Goal: Transaction & Acquisition: Purchase product/service

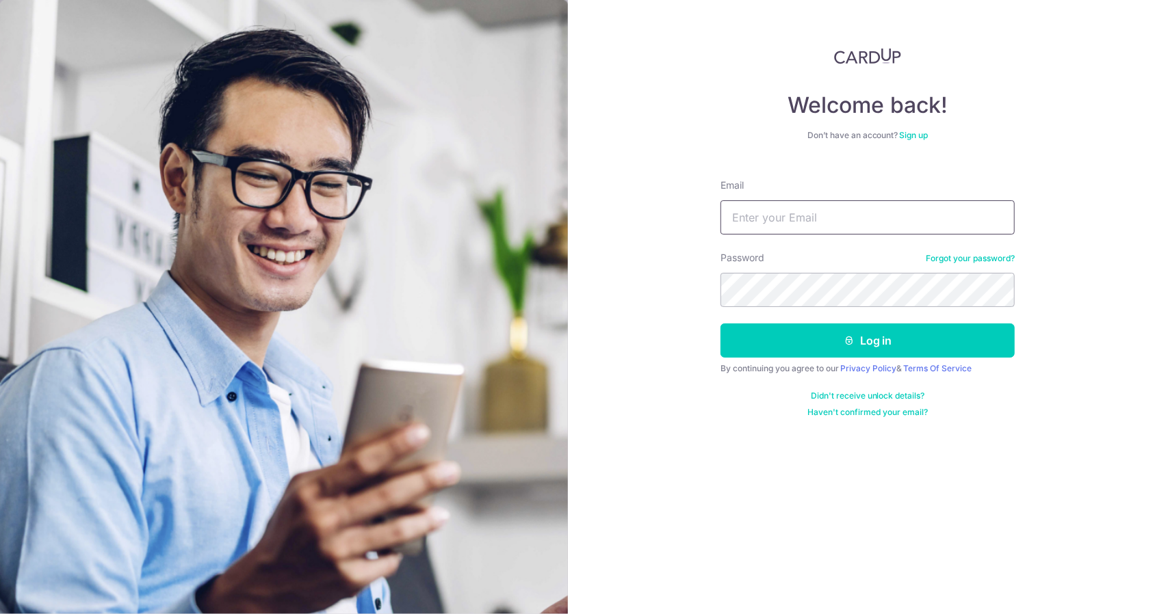
click at [820, 222] on input "Email" at bounding box center [867, 217] width 294 height 34
type input "zhenyao.zy@gmail.com"
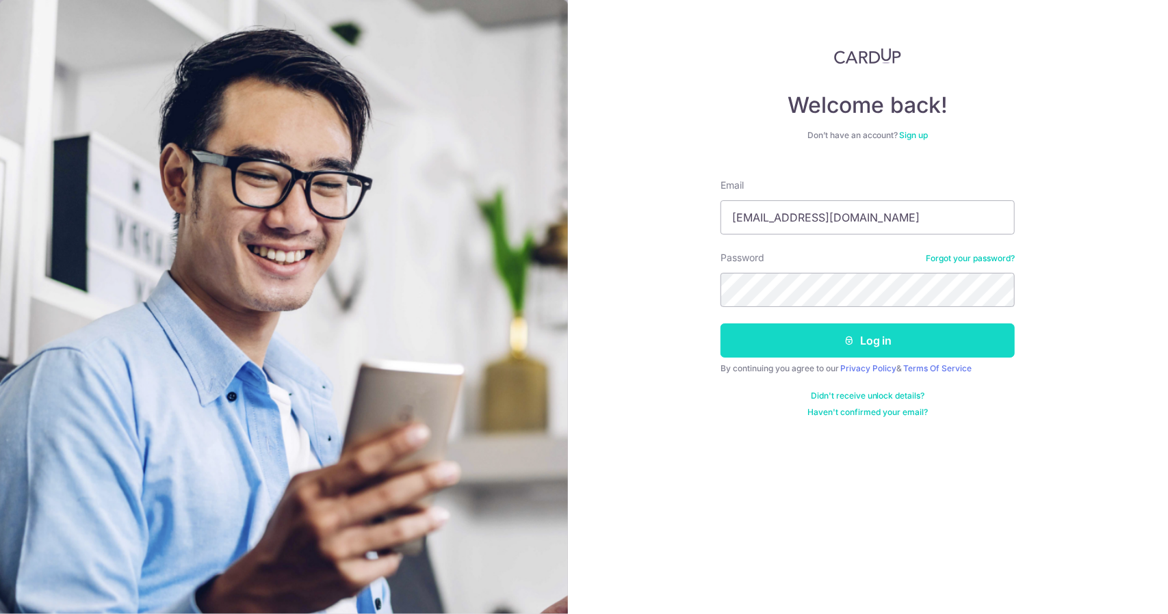
click at [822, 356] on button "Log in" at bounding box center [867, 341] width 294 height 34
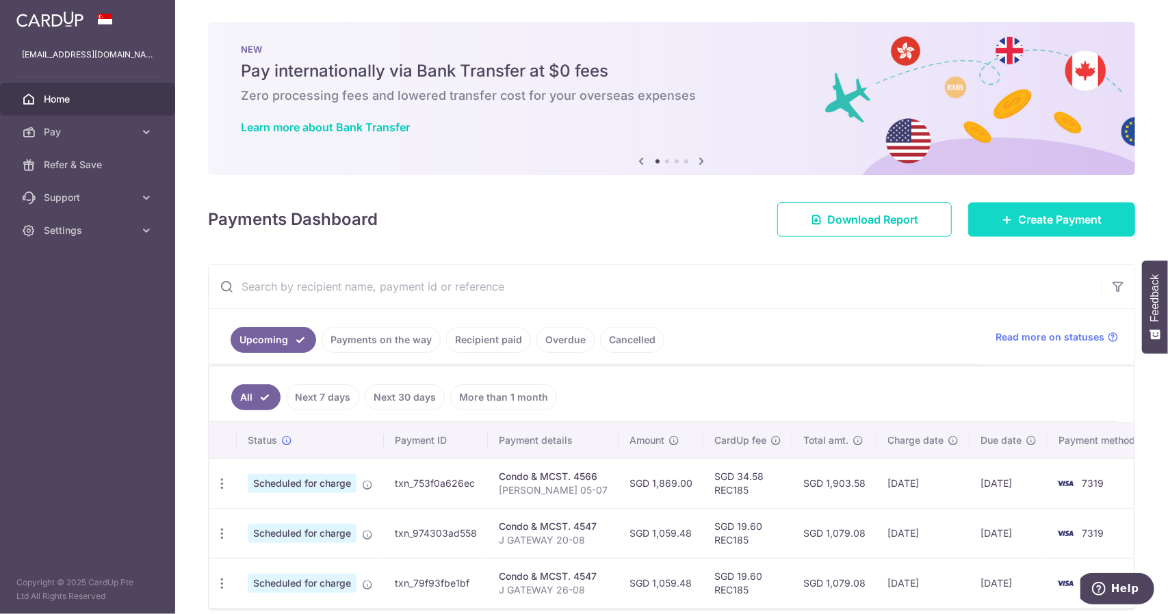
click at [1067, 217] on span "Create Payment" at bounding box center [1059, 219] width 83 height 16
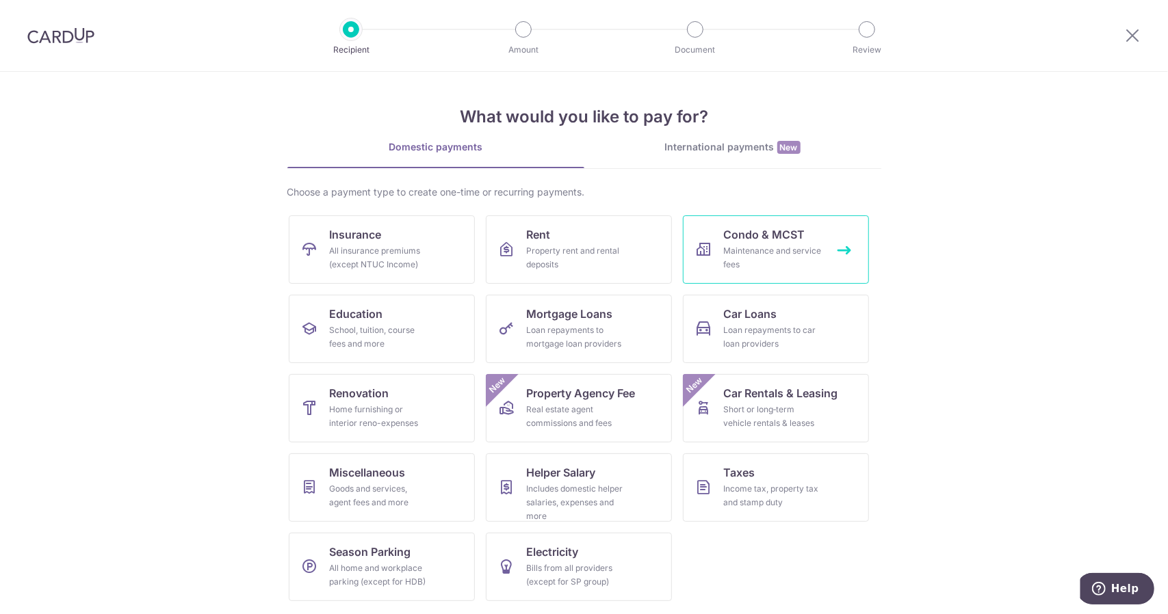
click at [744, 242] on link "Condo & MCST Maintenance and service fees" at bounding box center [776, 249] width 186 height 68
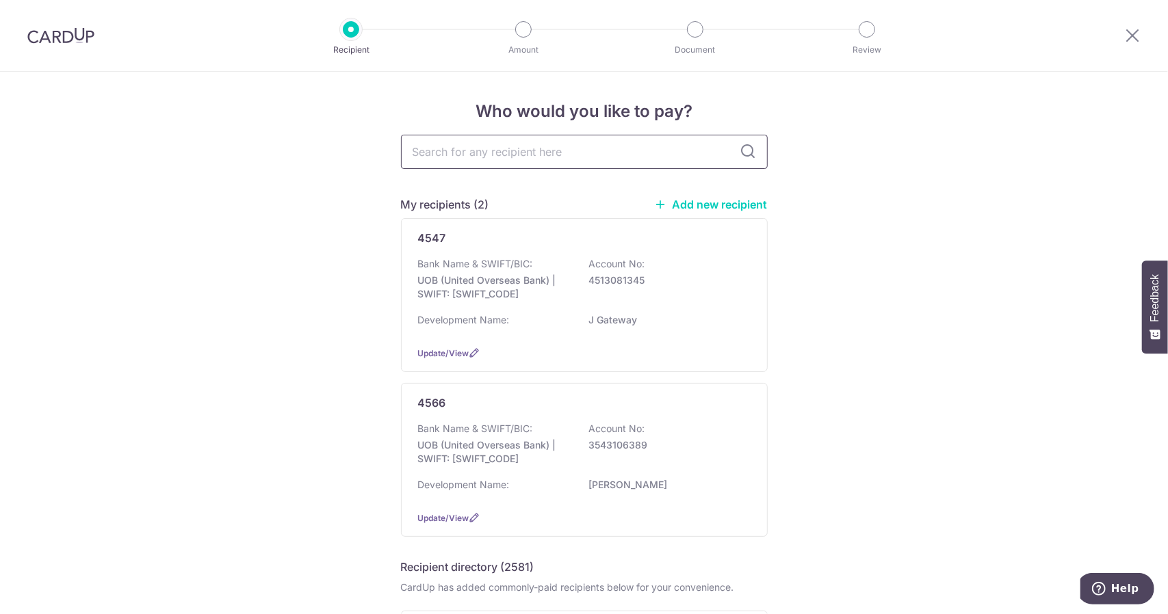
click at [477, 163] on input "text" at bounding box center [584, 152] width 367 height 34
type input "4930"
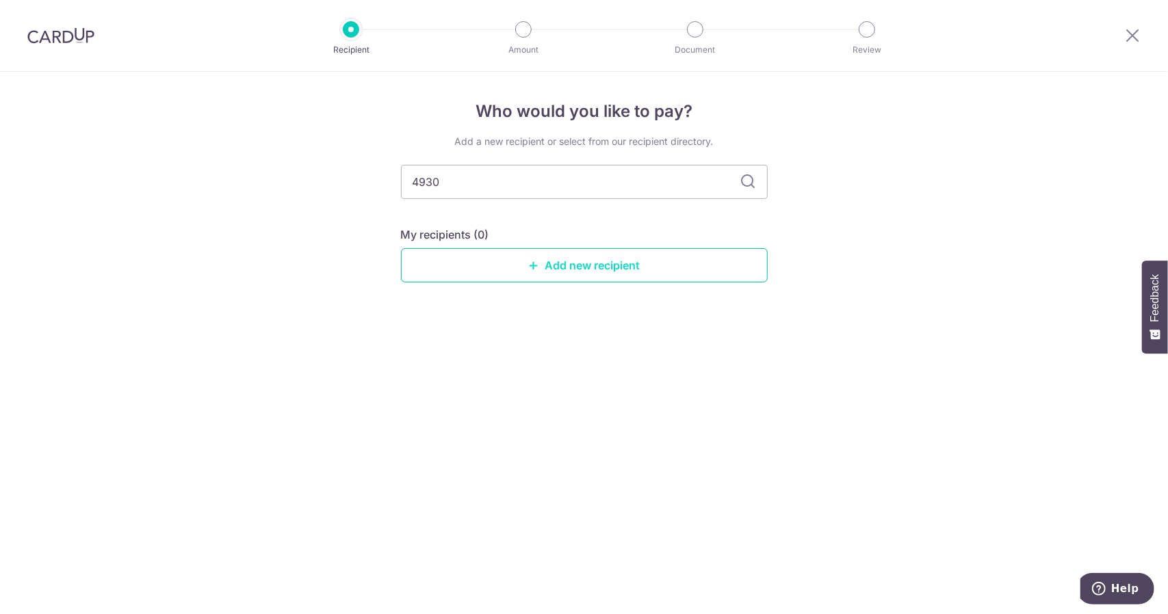
click at [580, 271] on link "Add new recipient" at bounding box center [584, 265] width 367 height 34
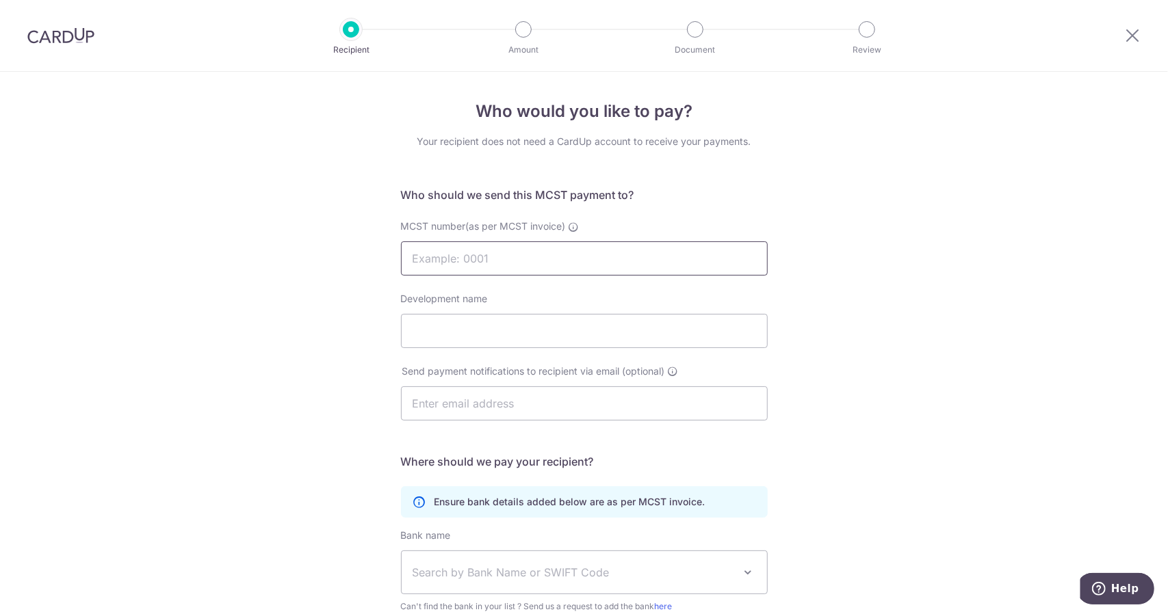
click at [512, 258] on input "MCST number(as per MCST invoice)" at bounding box center [584, 258] width 367 height 34
type input "4930"
click at [913, 278] on div "Who would you like to pay? Your recipient does not need a CardUp account to rec…" at bounding box center [584, 434] width 1168 height 724
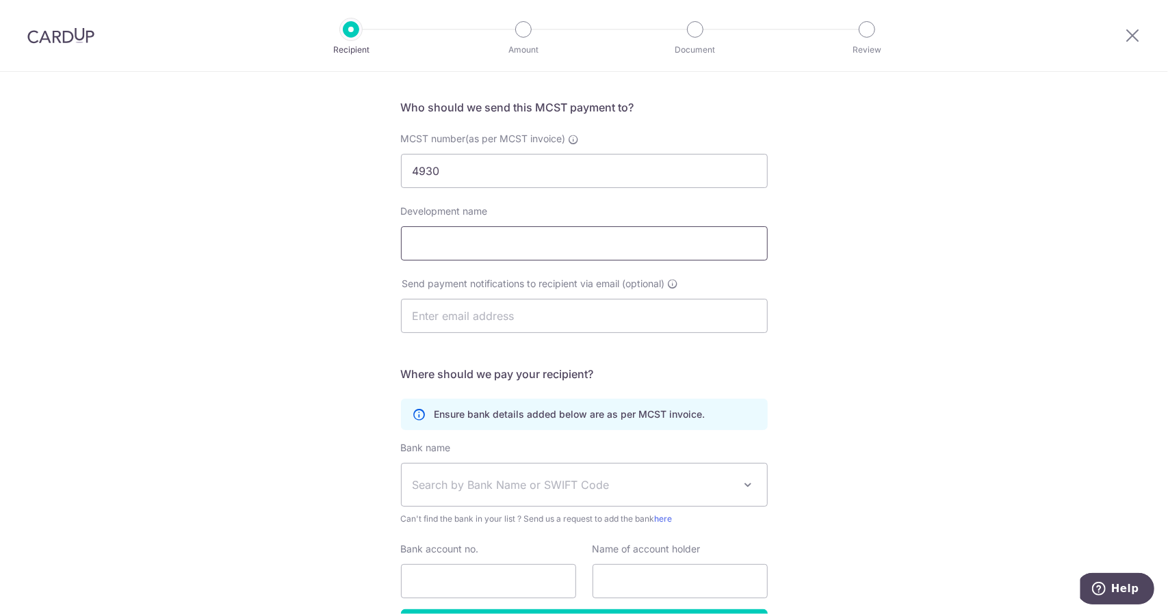
scroll to position [137, 0]
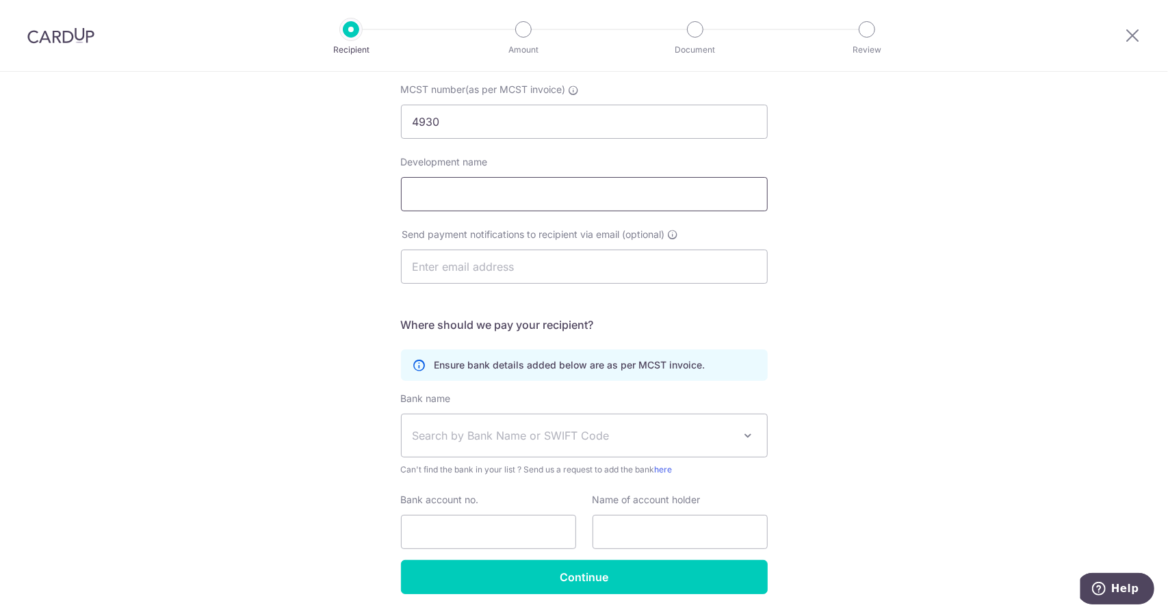
click at [510, 183] on input "Development name" at bounding box center [584, 194] width 367 height 34
click at [863, 211] on div "Who would you like to pay? Your recipient does not need a CardUp account to rec…" at bounding box center [584, 297] width 1168 height 724
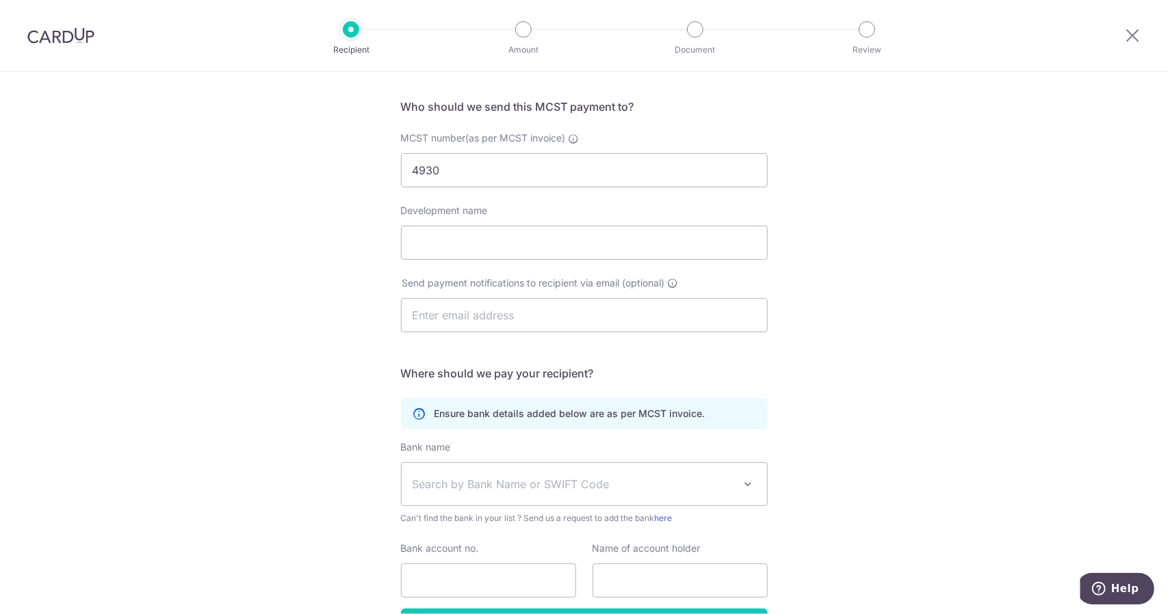
scroll to position [180, 0]
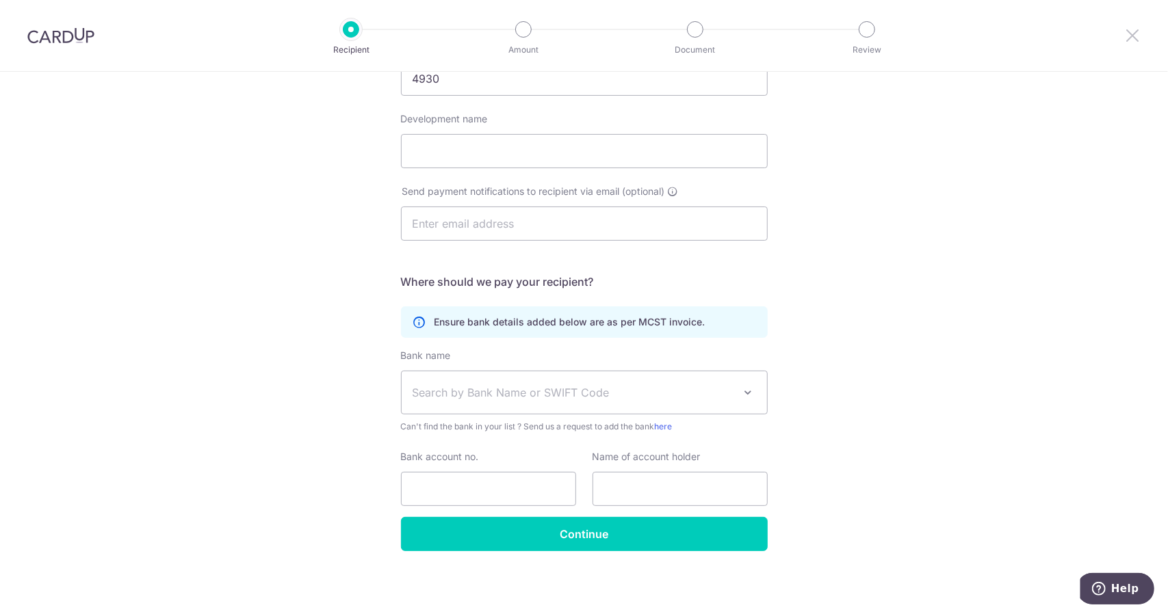
click at [1124, 33] on icon at bounding box center [1132, 35] width 16 height 17
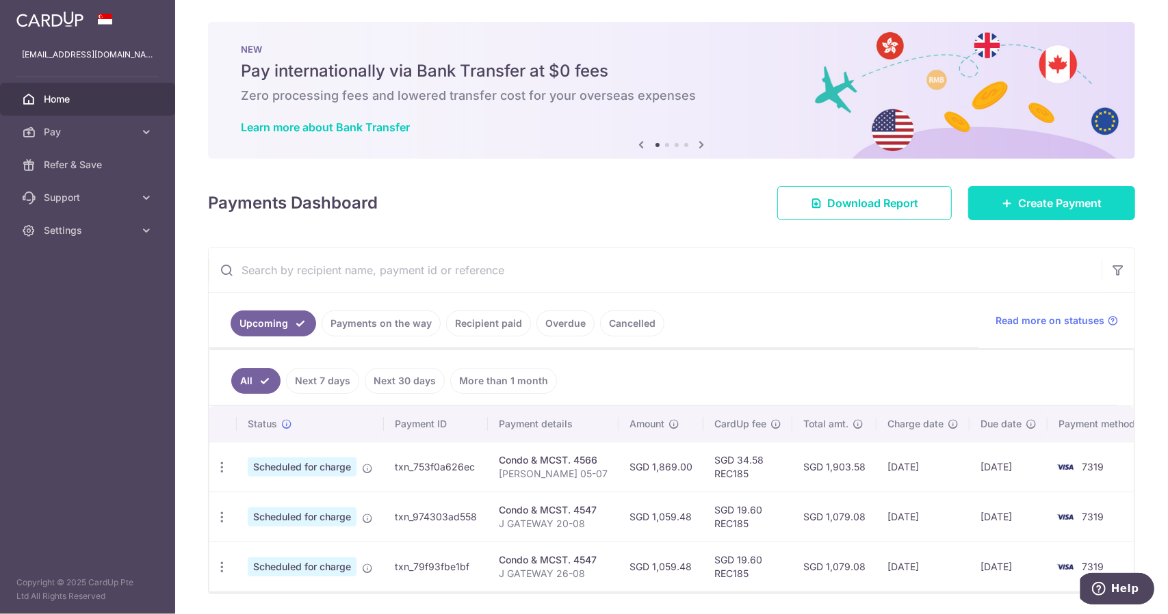
click at [1068, 199] on span "Create Payment" at bounding box center [1059, 203] width 83 height 16
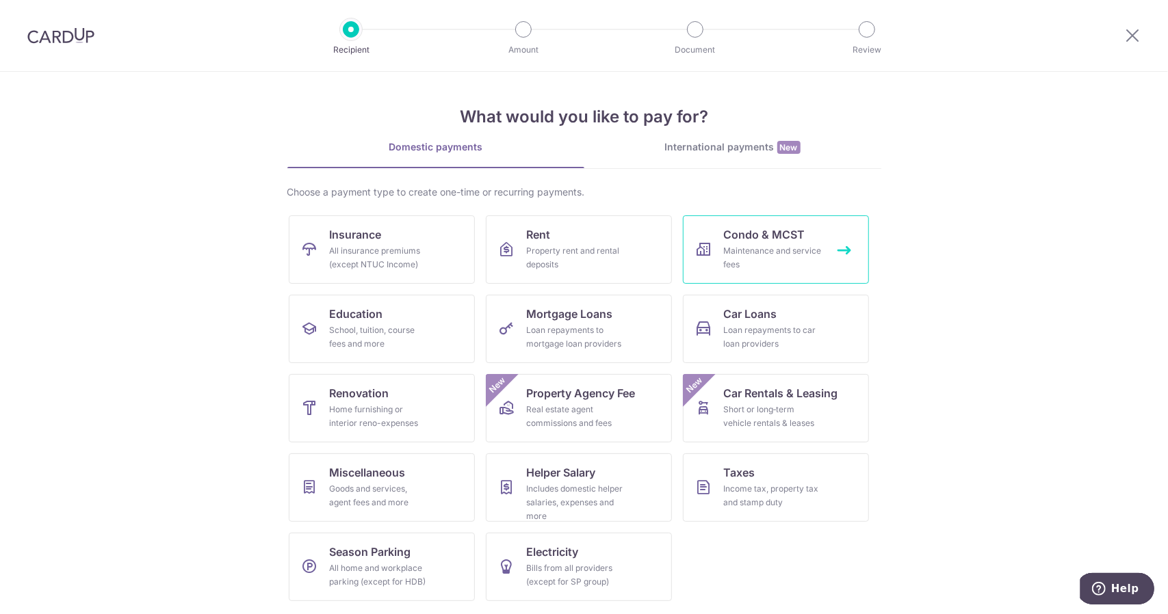
click at [785, 243] on link "Condo & MCST Maintenance and service fees" at bounding box center [776, 249] width 186 height 68
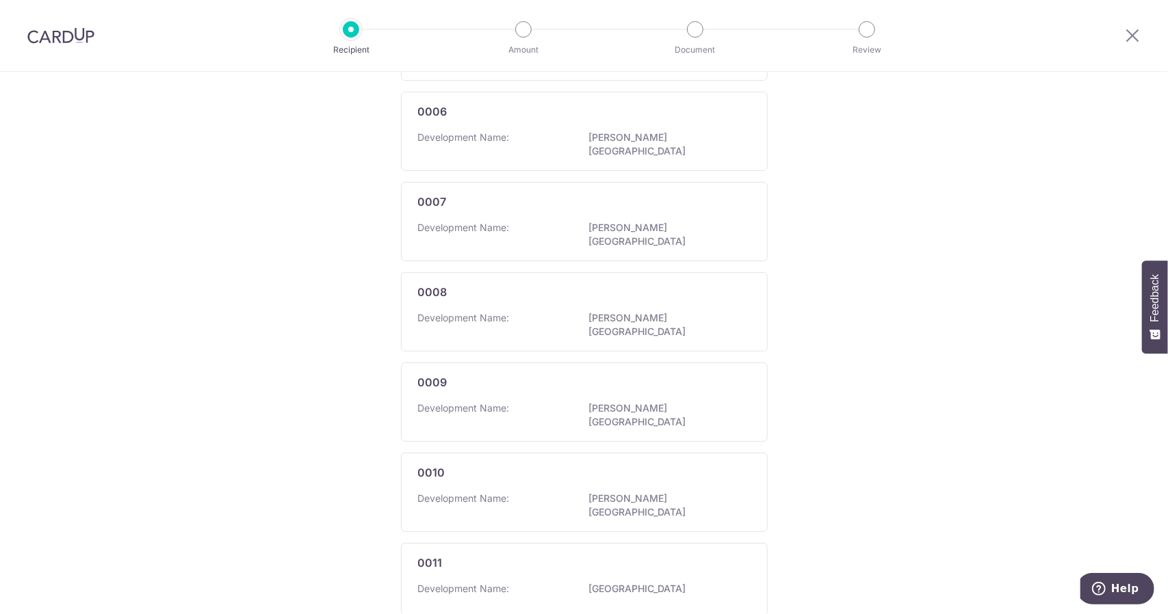
scroll to position [922, 0]
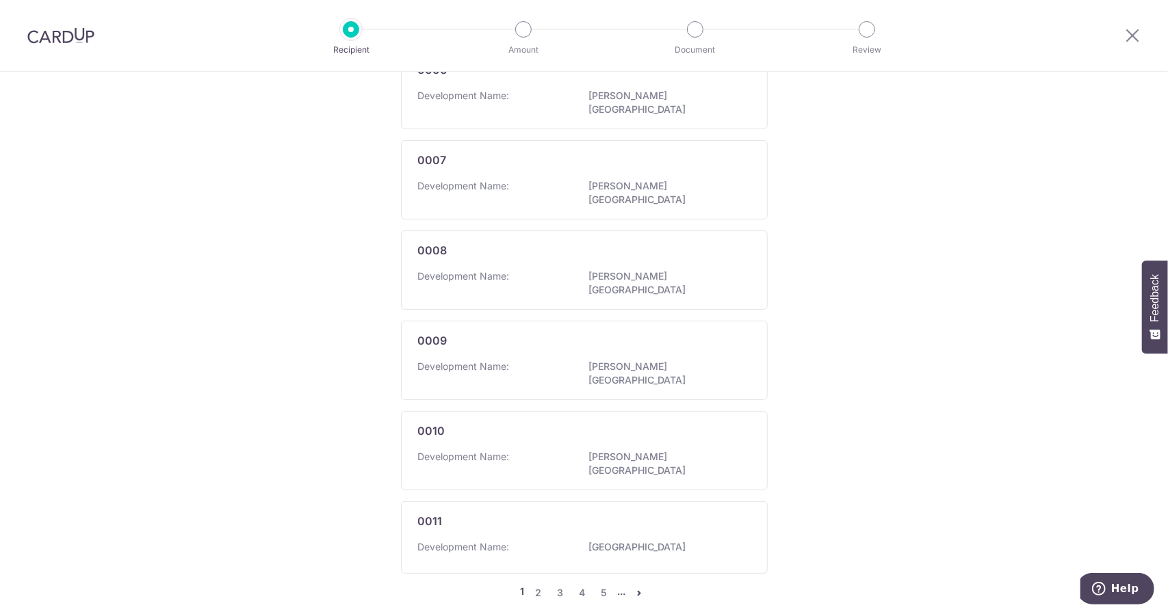
click at [634, 588] on icon "pager" at bounding box center [639, 593] width 11 height 11
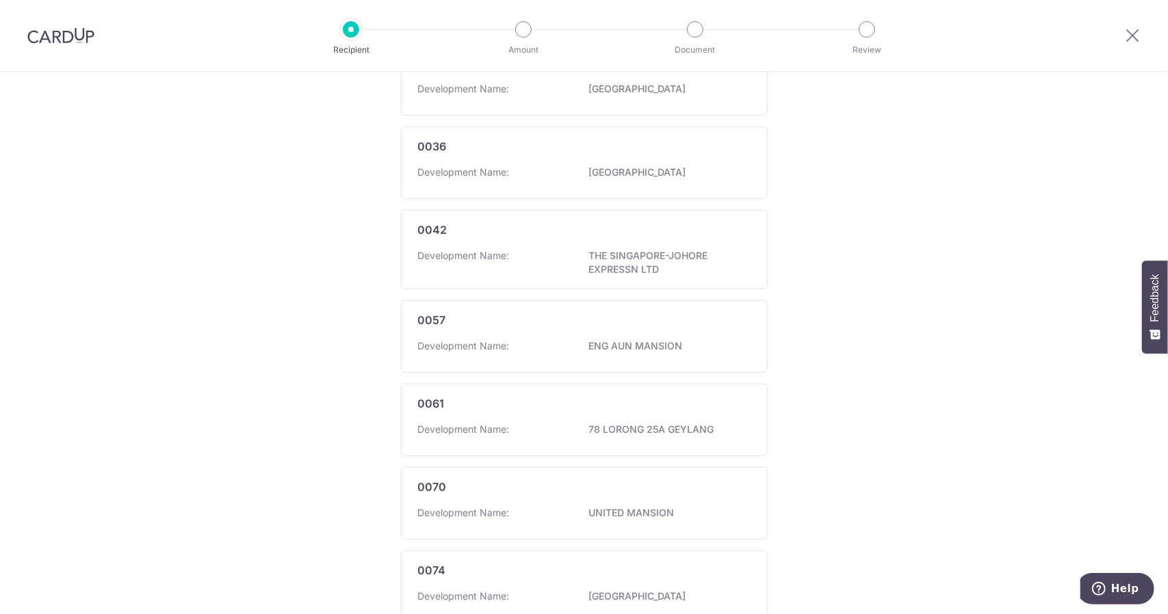
scroll to position [929, 0]
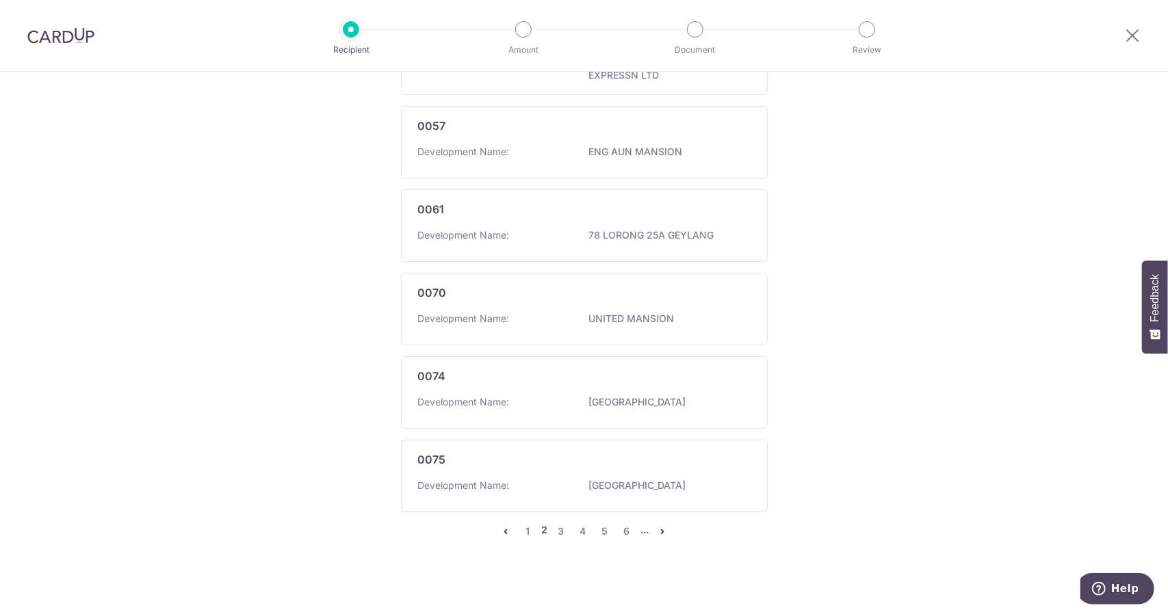
click at [644, 525] on li "..." at bounding box center [644, 531] width 8 height 16
click at [622, 530] on link "6" at bounding box center [626, 531] width 16 height 16
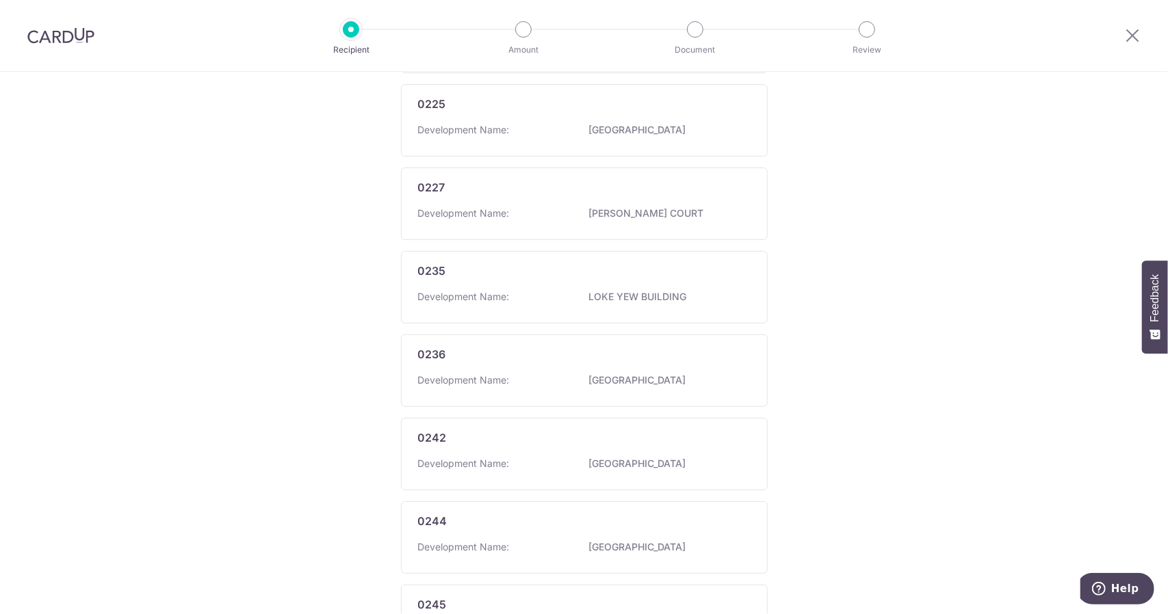
scroll to position [922, 0]
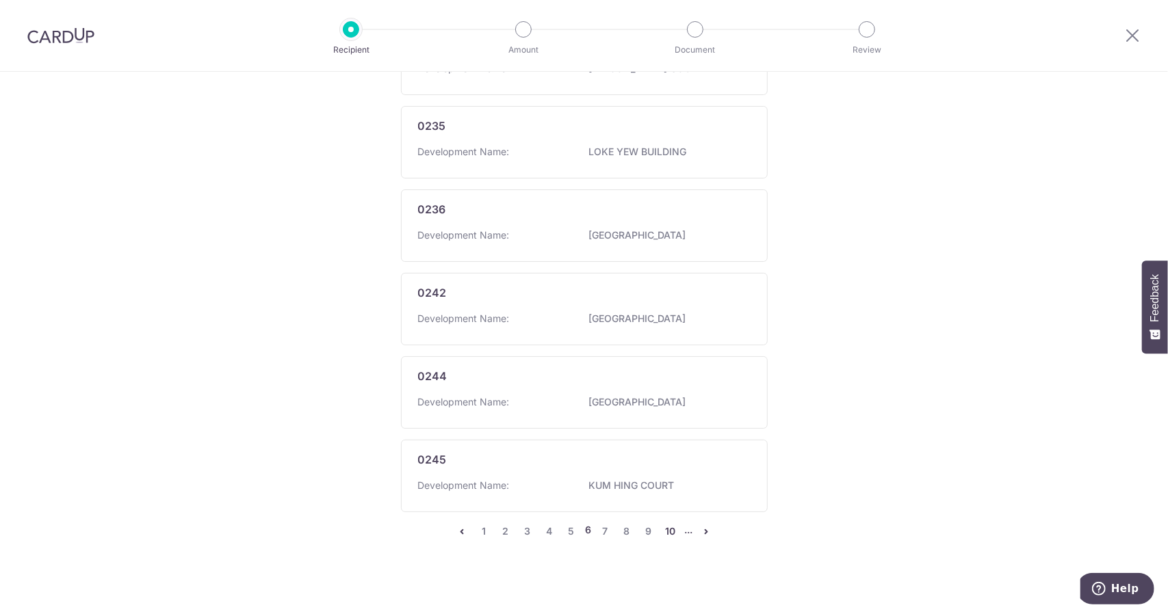
click at [664, 527] on link "10" at bounding box center [670, 531] width 16 height 16
click at [669, 527] on link "14" at bounding box center [668, 531] width 16 height 16
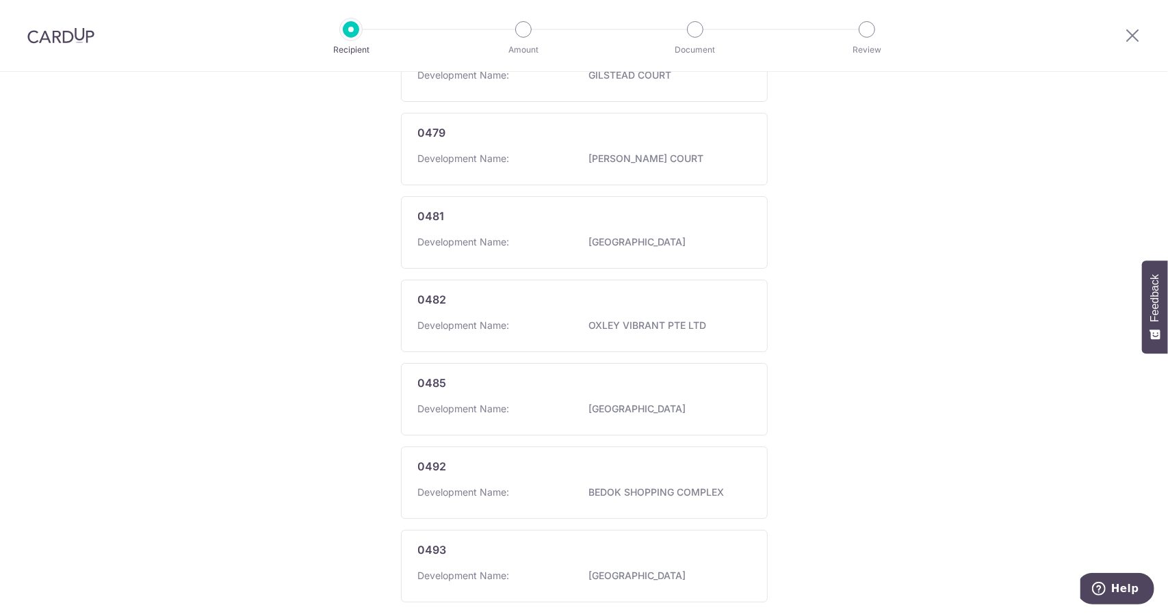
scroll to position [947, 0]
click at [669, 531] on link "18" at bounding box center [668, 539] width 16 height 16
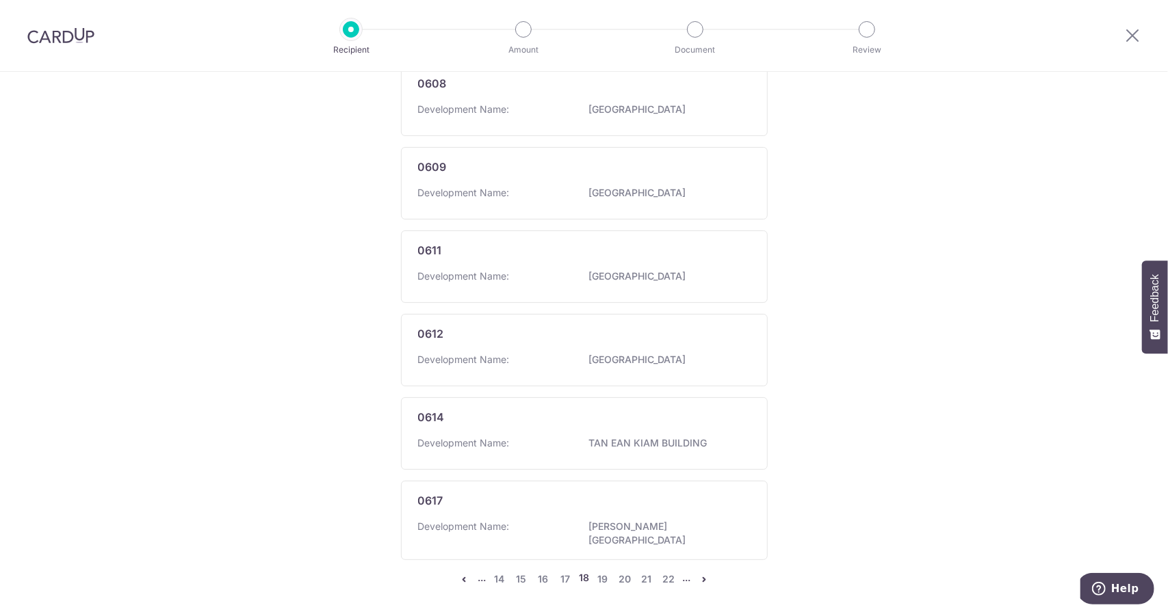
scroll to position [922, 0]
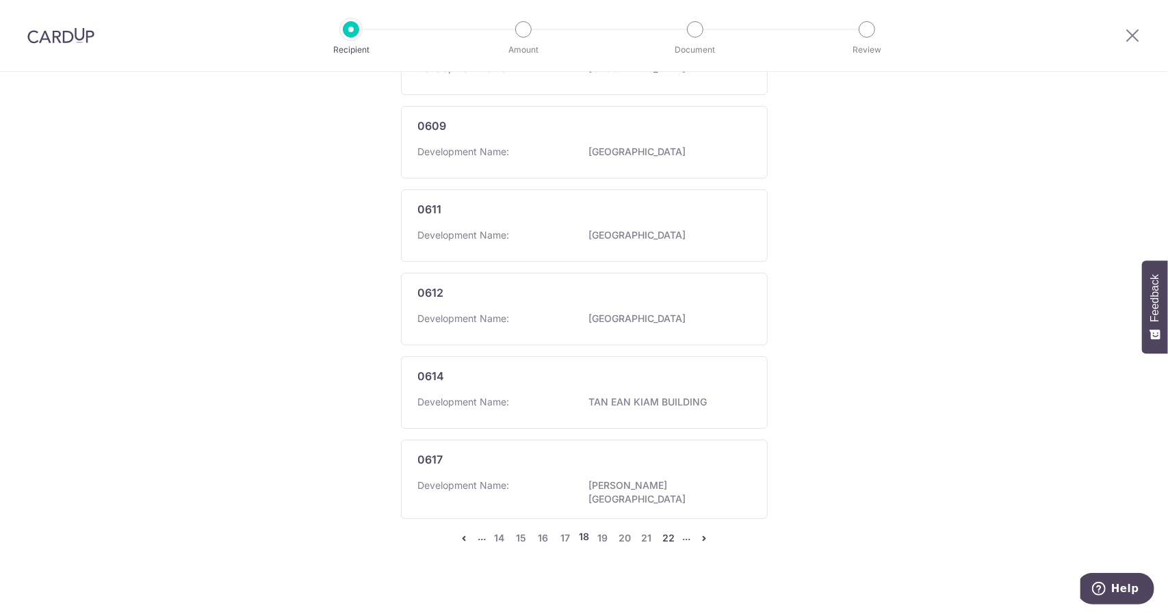
click at [660, 530] on link "22" at bounding box center [668, 538] width 16 height 16
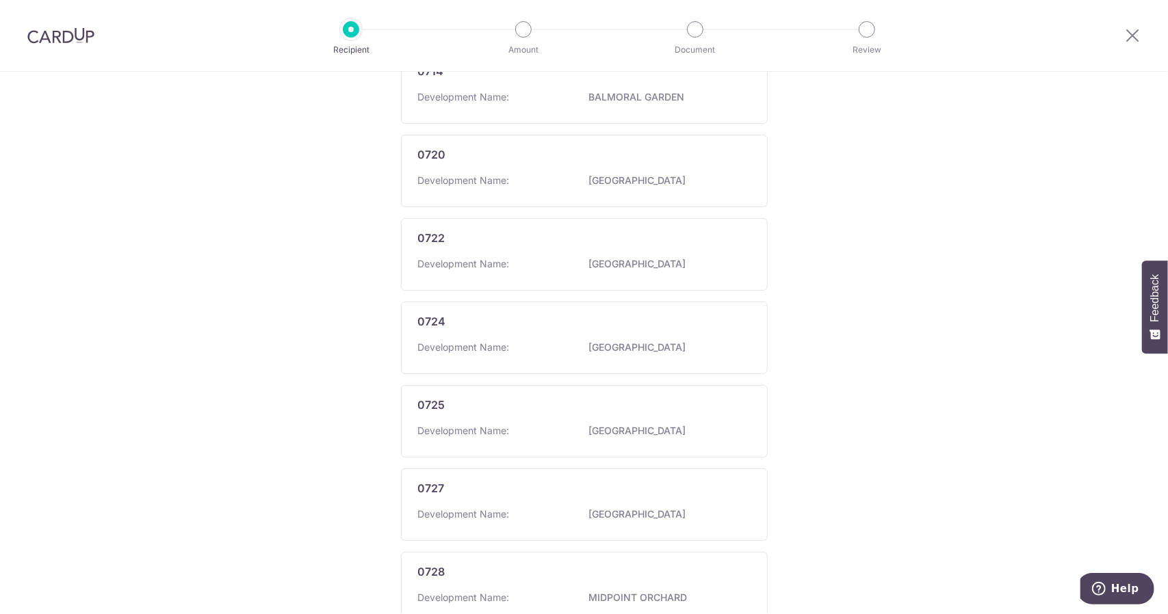
scroll to position [929, 0]
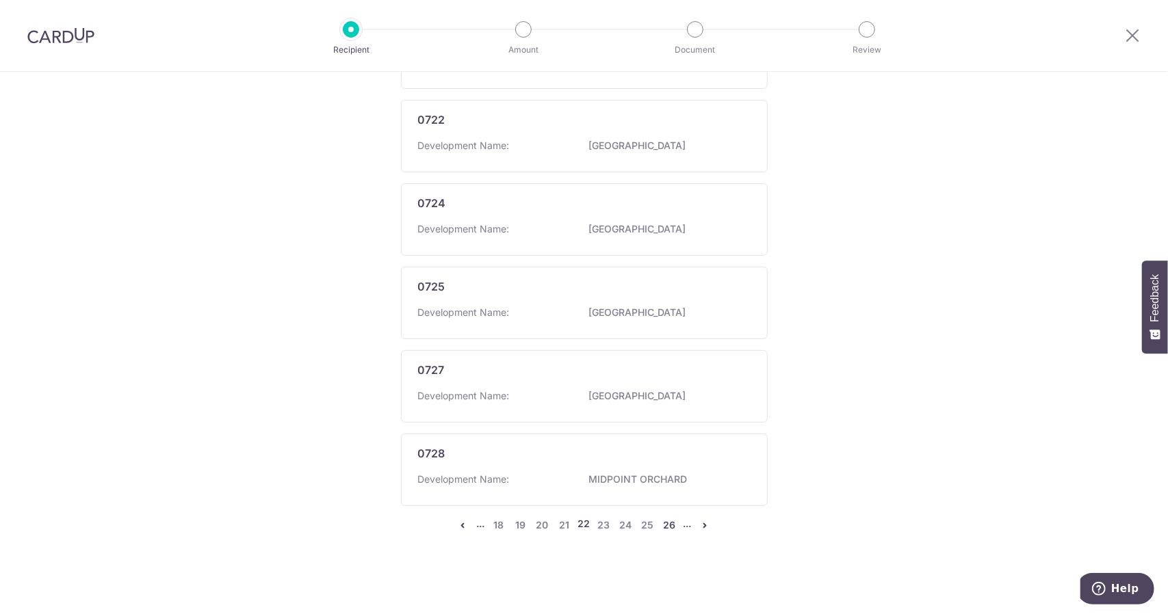
click at [666, 523] on link "26" at bounding box center [669, 525] width 16 height 16
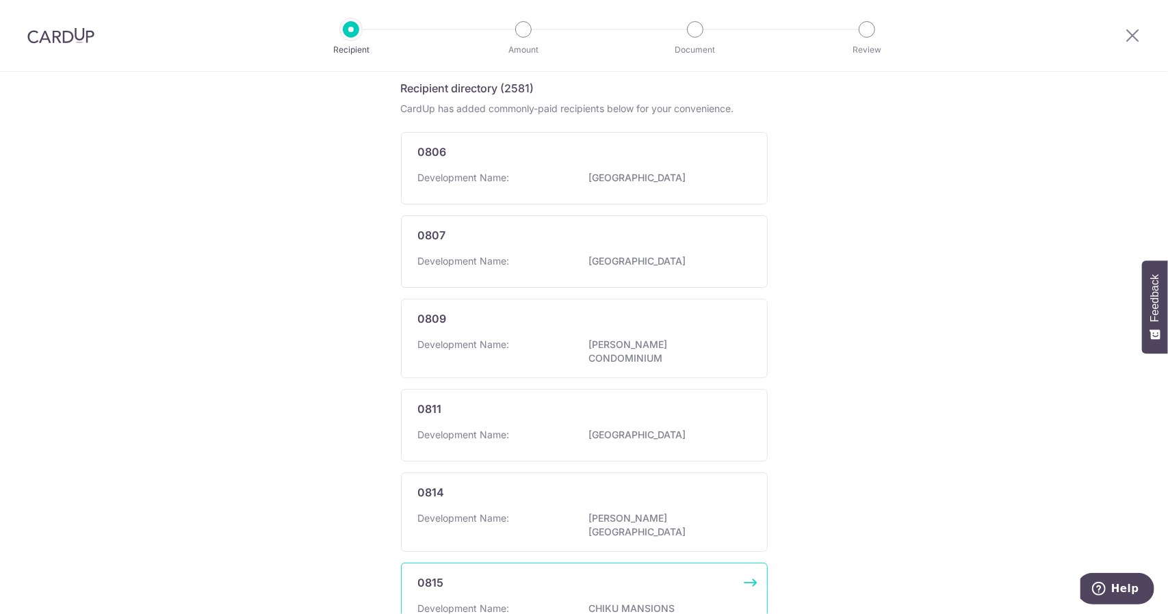
scroll to position [922, 0]
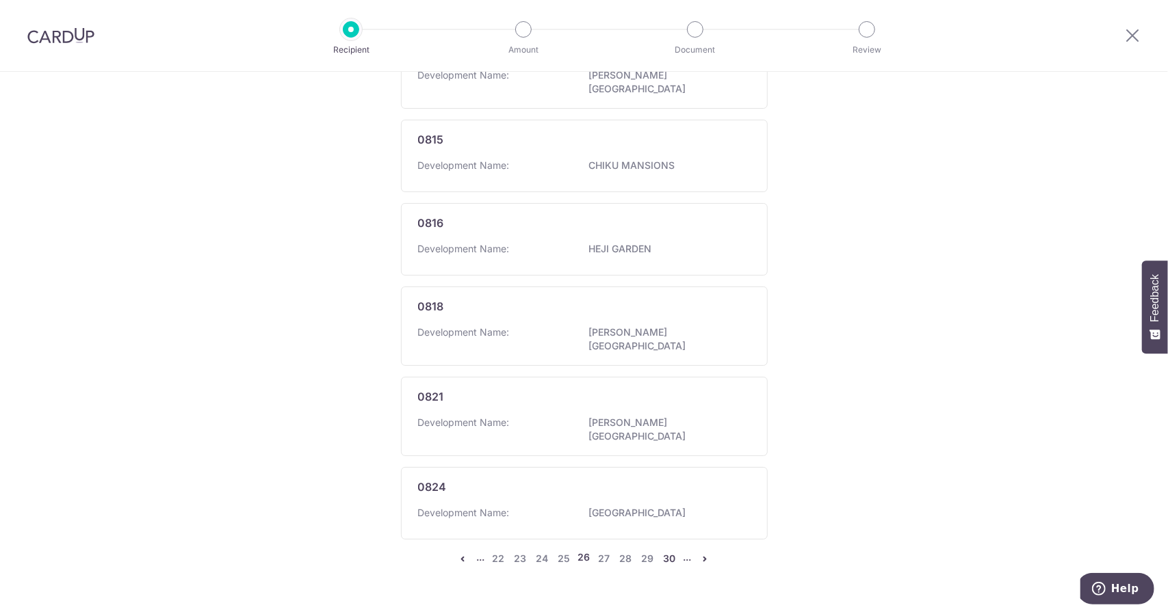
click at [672, 551] on link "30" at bounding box center [669, 559] width 16 height 16
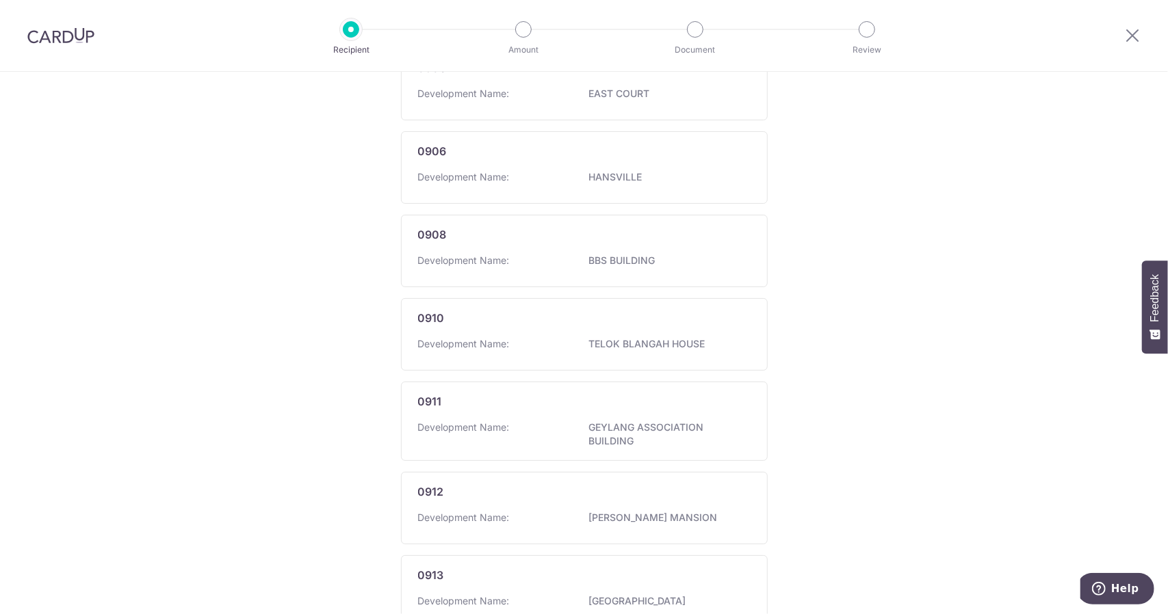
scroll to position [954, 0]
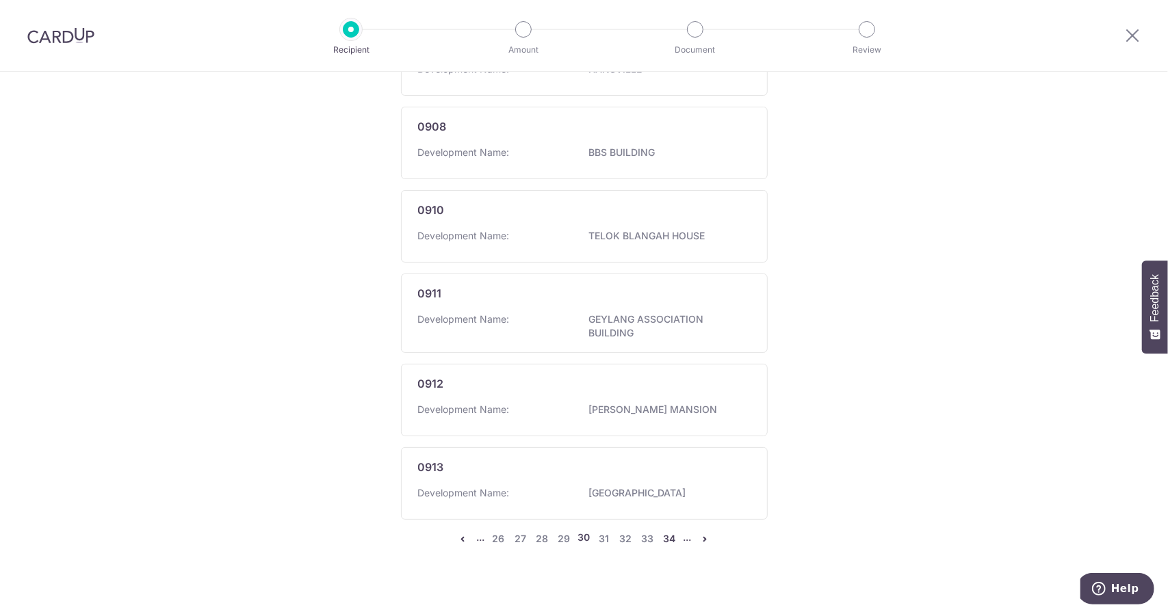
click at [666, 531] on link "34" at bounding box center [669, 539] width 16 height 16
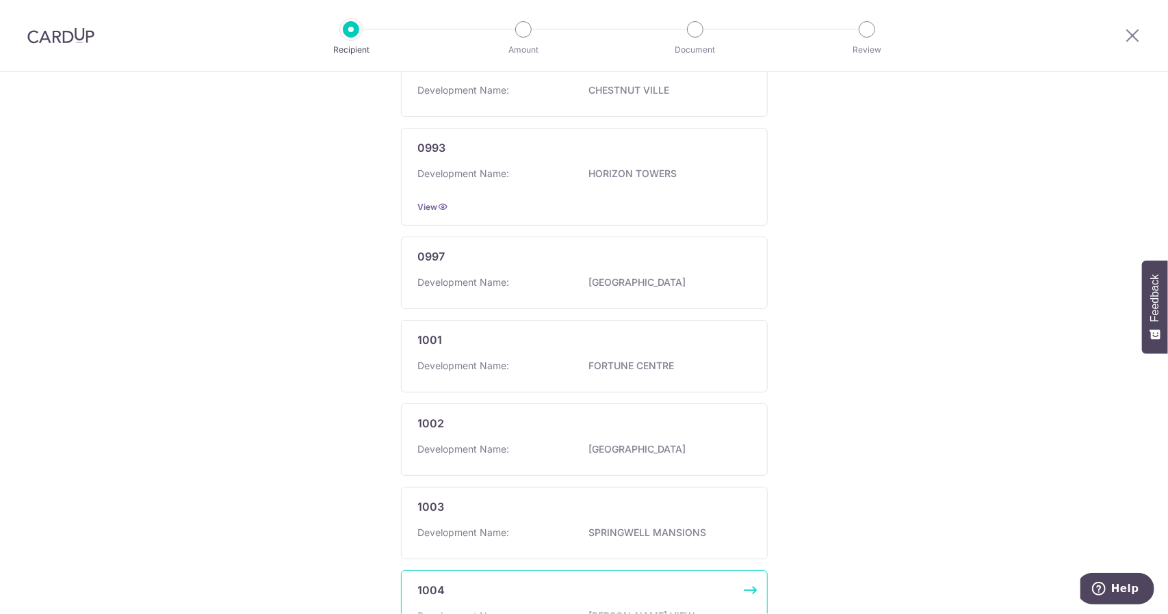
scroll to position [947, 0]
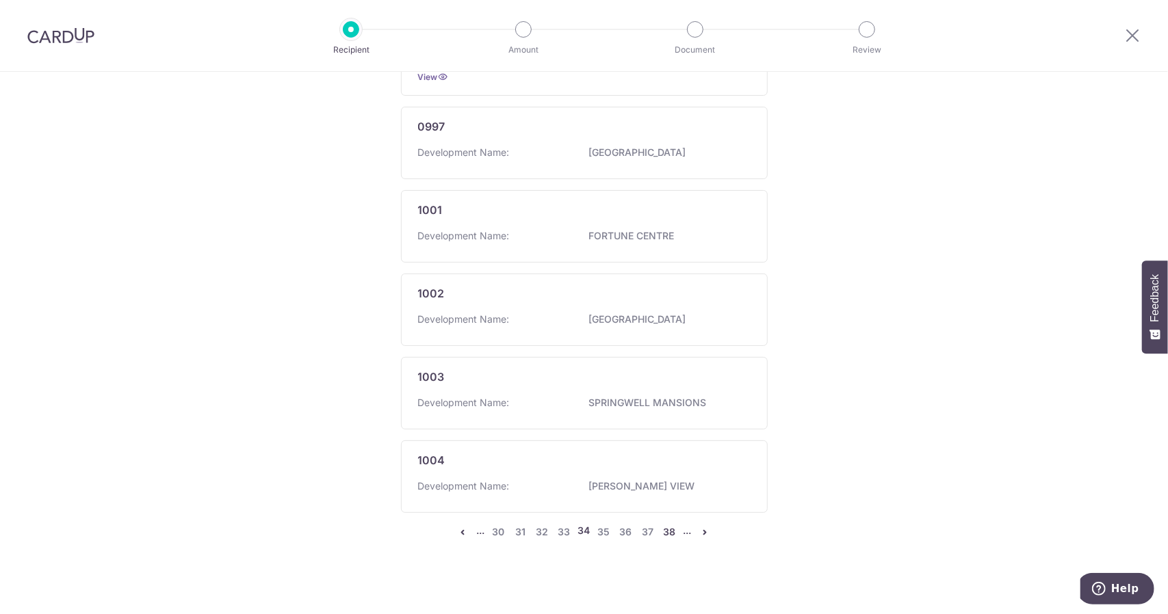
click at [670, 527] on link "38" at bounding box center [669, 532] width 16 height 16
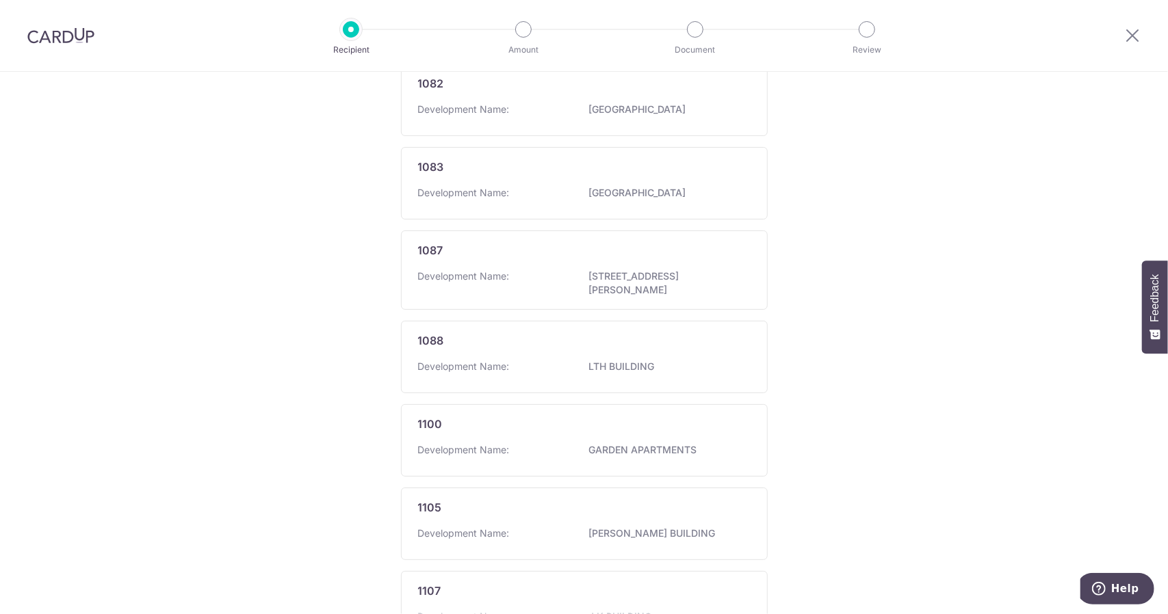
scroll to position [922, 0]
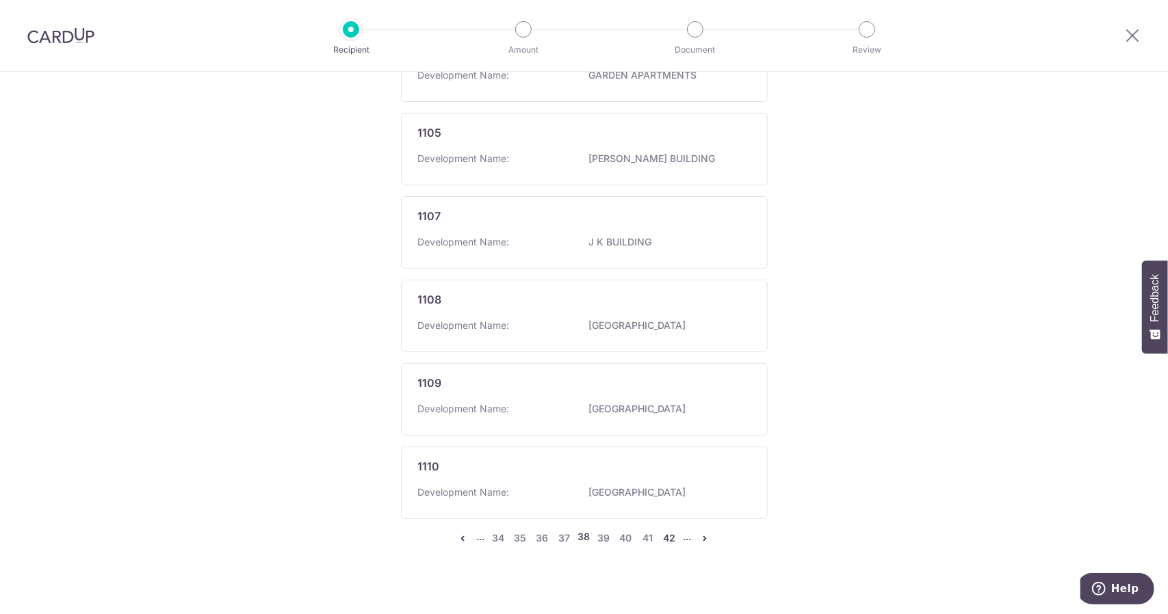
click at [672, 530] on link "42" at bounding box center [669, 538] width 16 height 16
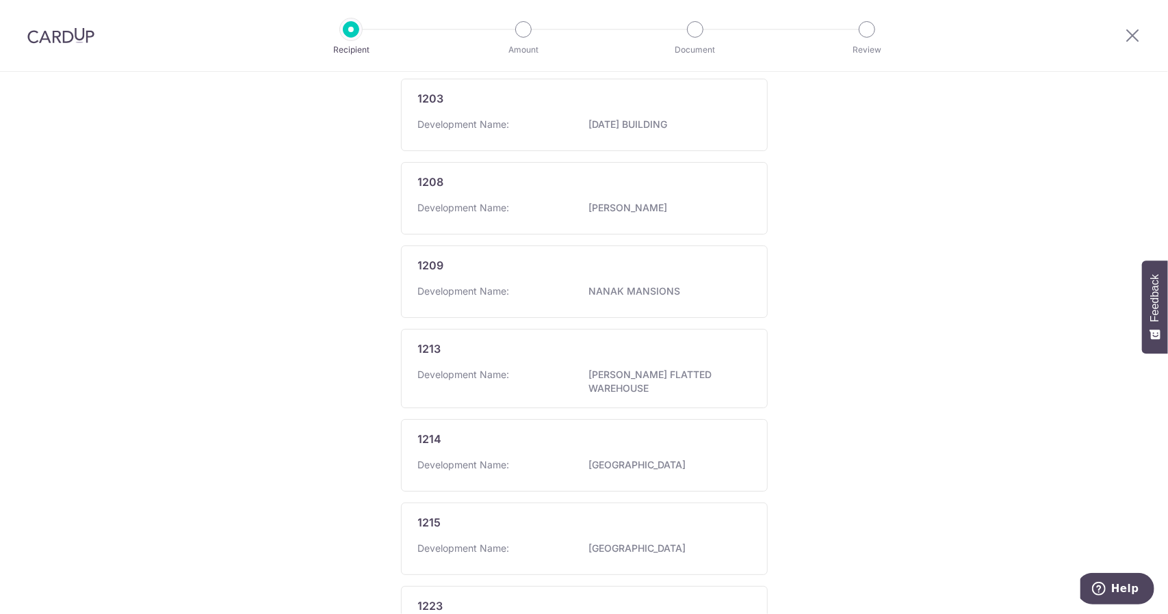
scroll to position [943, 0]
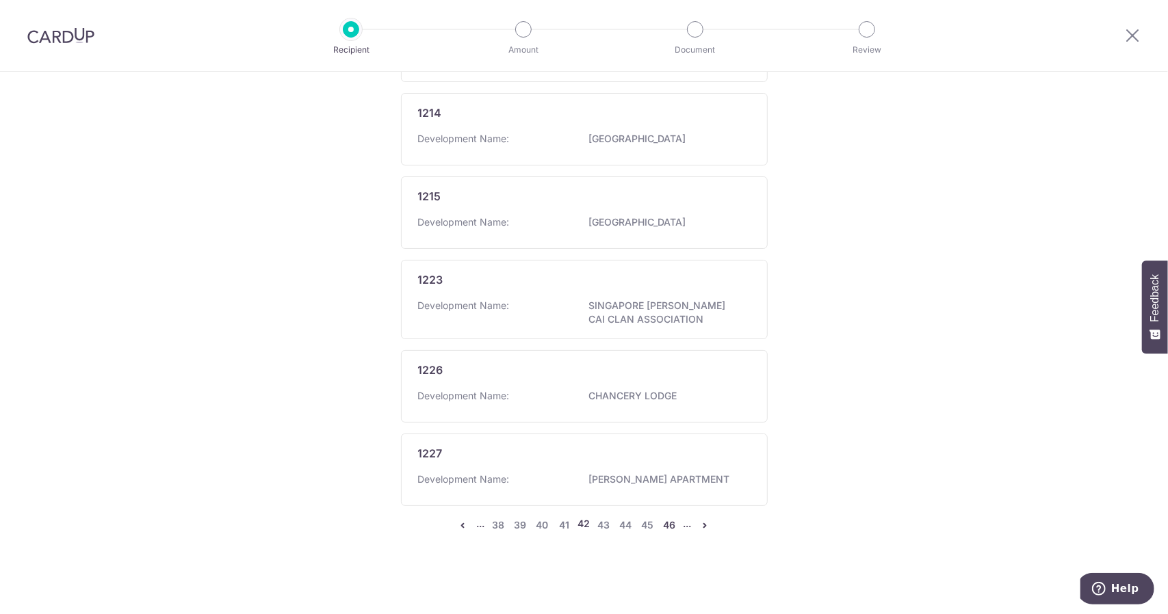
click at [665, 525] on link "46" at bounding box center [669, 525] width 16 height 16
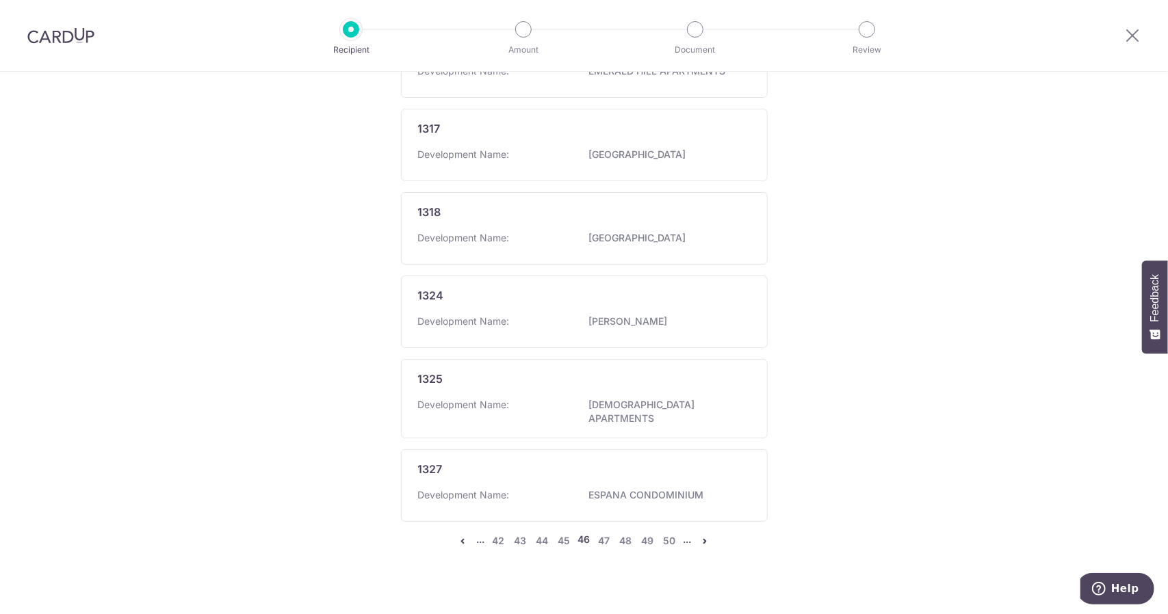
scroll to position [922, 0]
click at [667, 530] on link "50" at bounding box center [669, 538] width 16 height 16
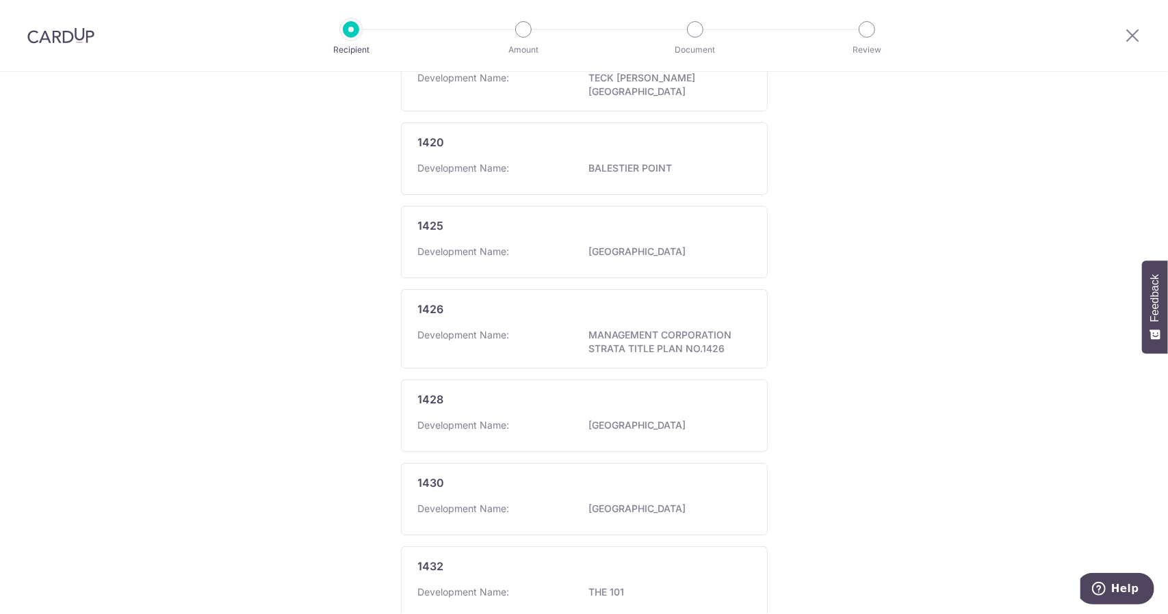
scroll to position [949, 0]
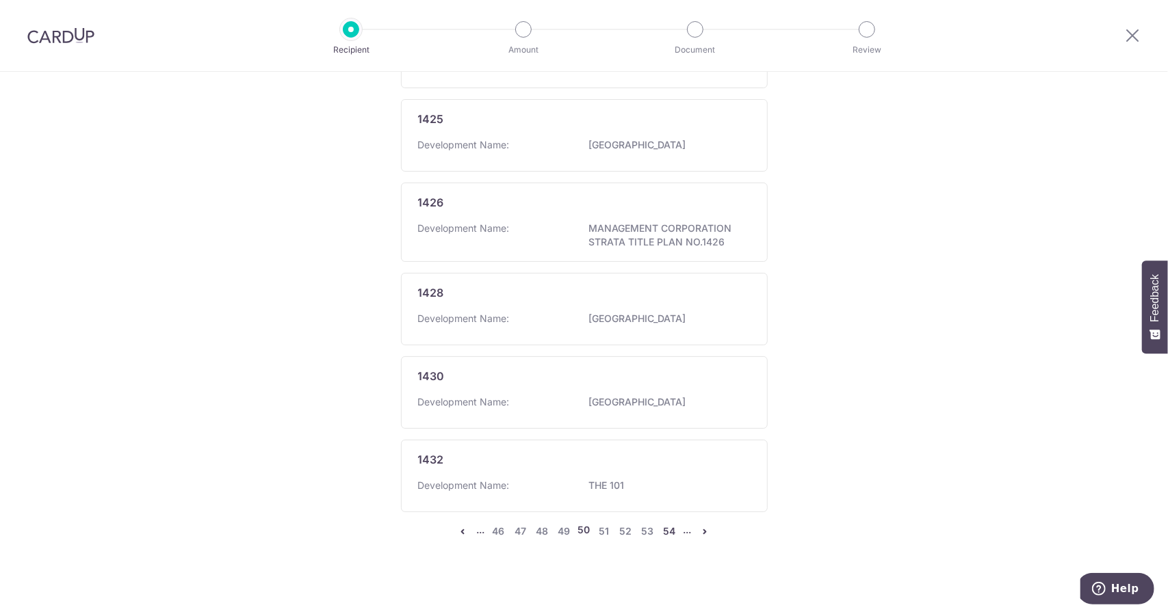
click at [668, 530] on link "54" at bounding box center [669, 531] width 16 height 16
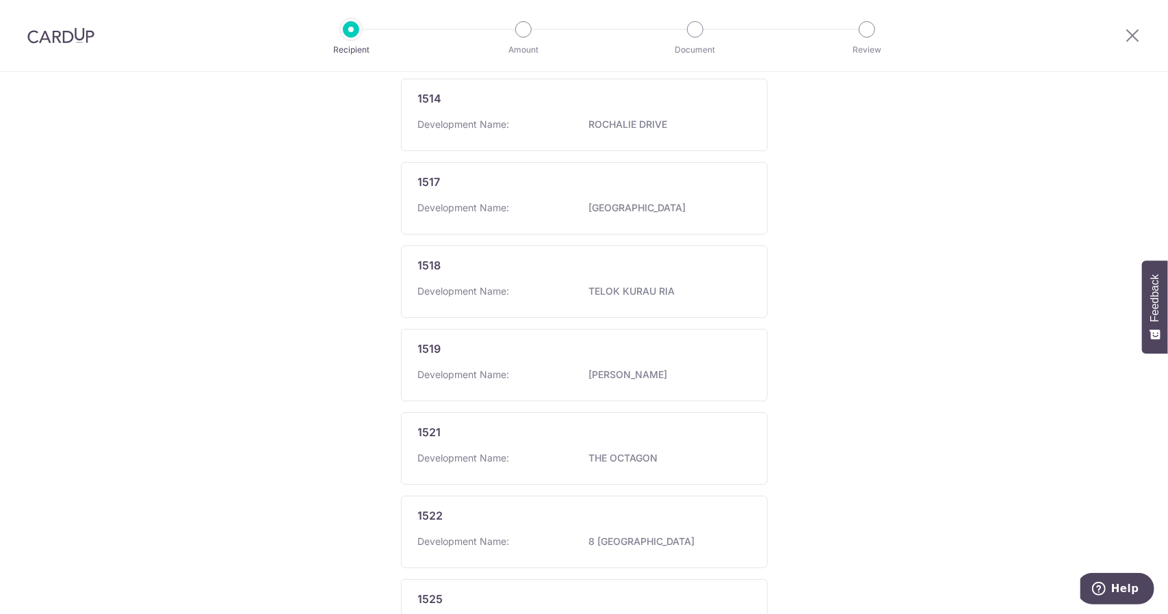
scroll to position [922, 0]
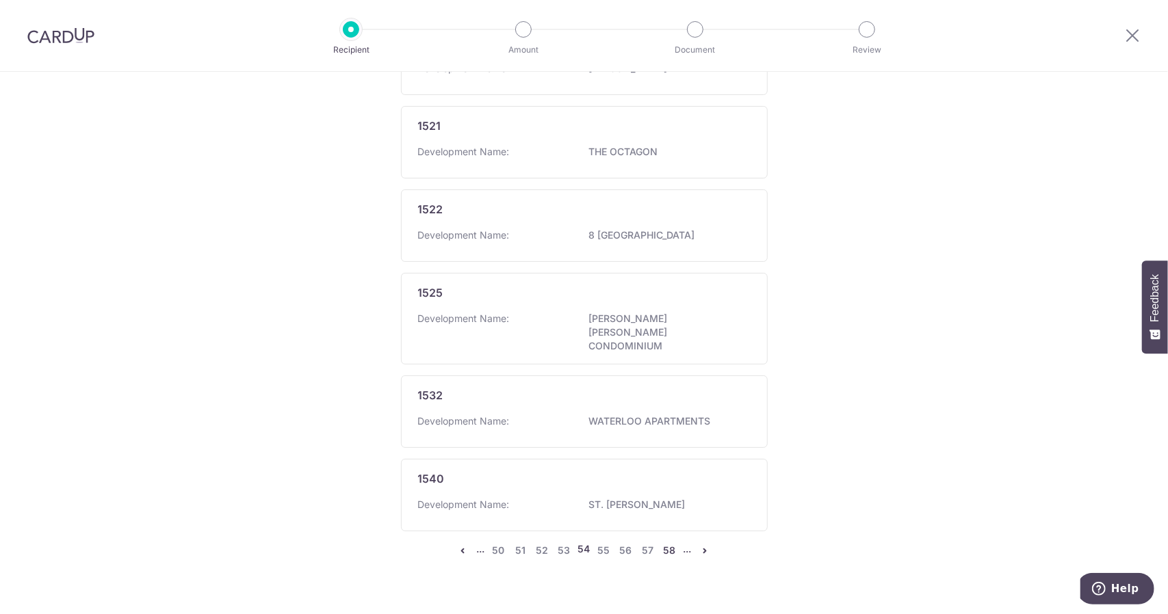
click at [661, 542] on link "58" at bounding box center [669, 550] width 16 height 16
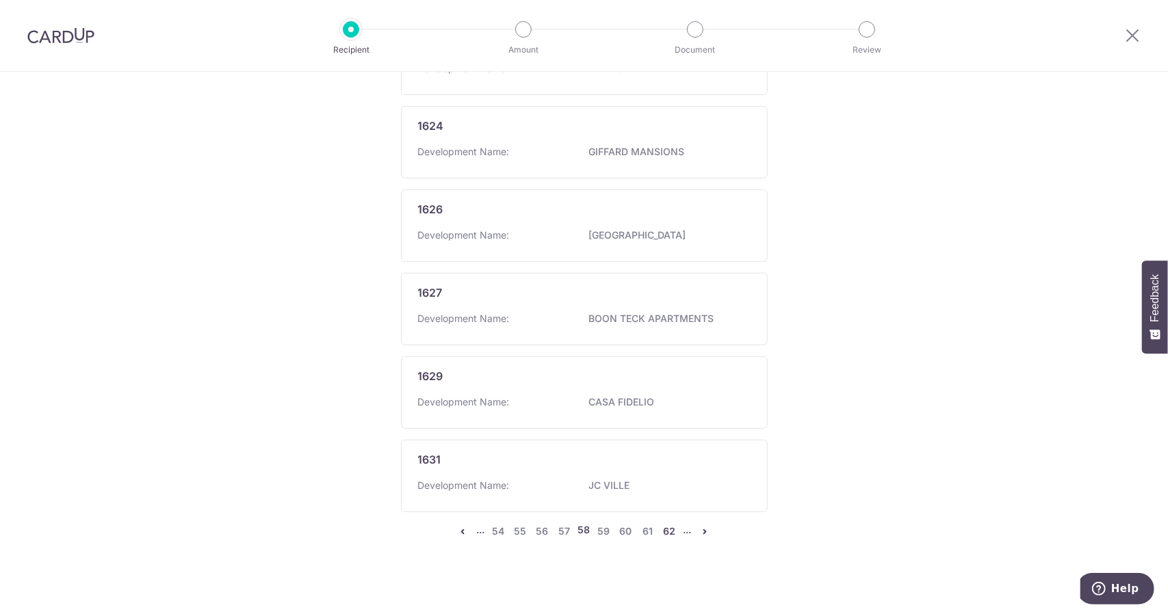
click at [664, 523] on link "62" at bounding box center [669, 531] width 16 height 16
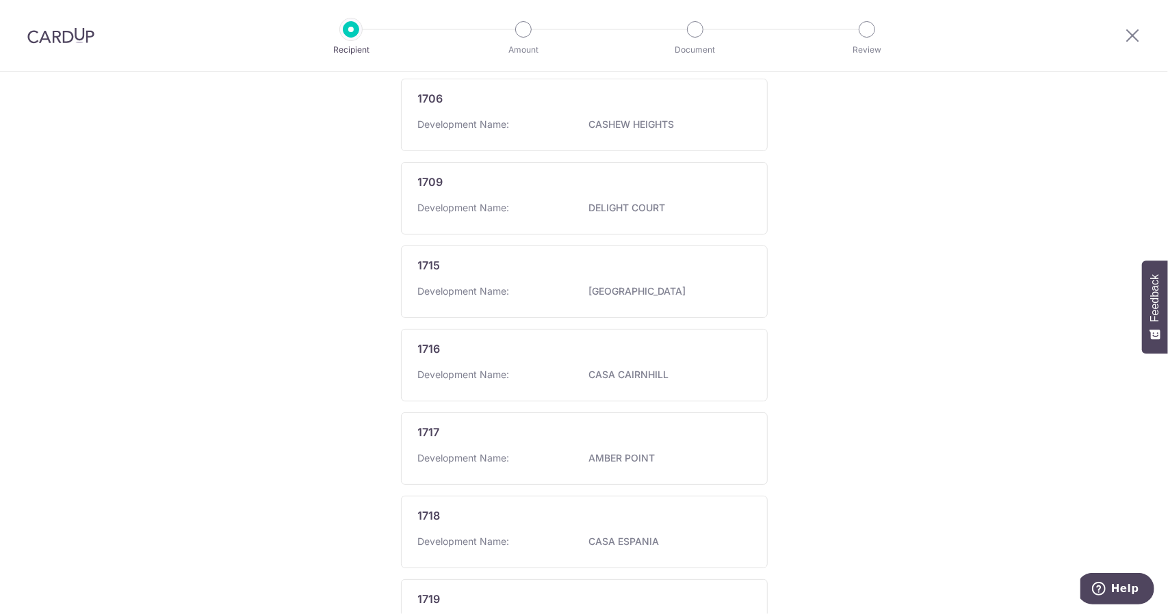
scroll to position [922, 0]
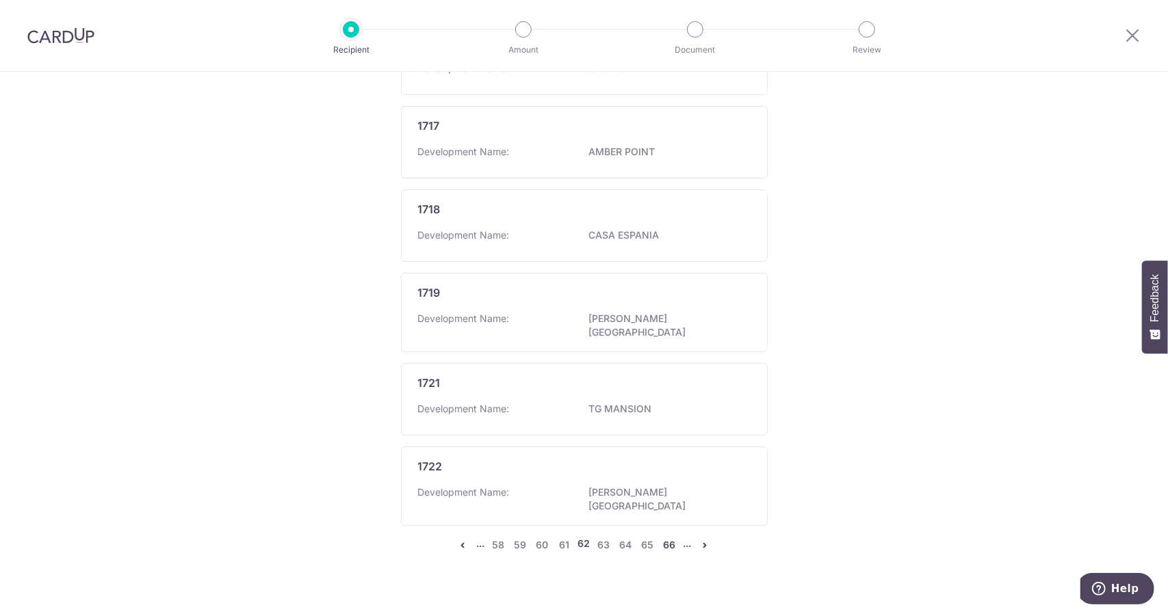
click at [666, 537] on link "66" at bounding box center [669, 545] width 16 height 16
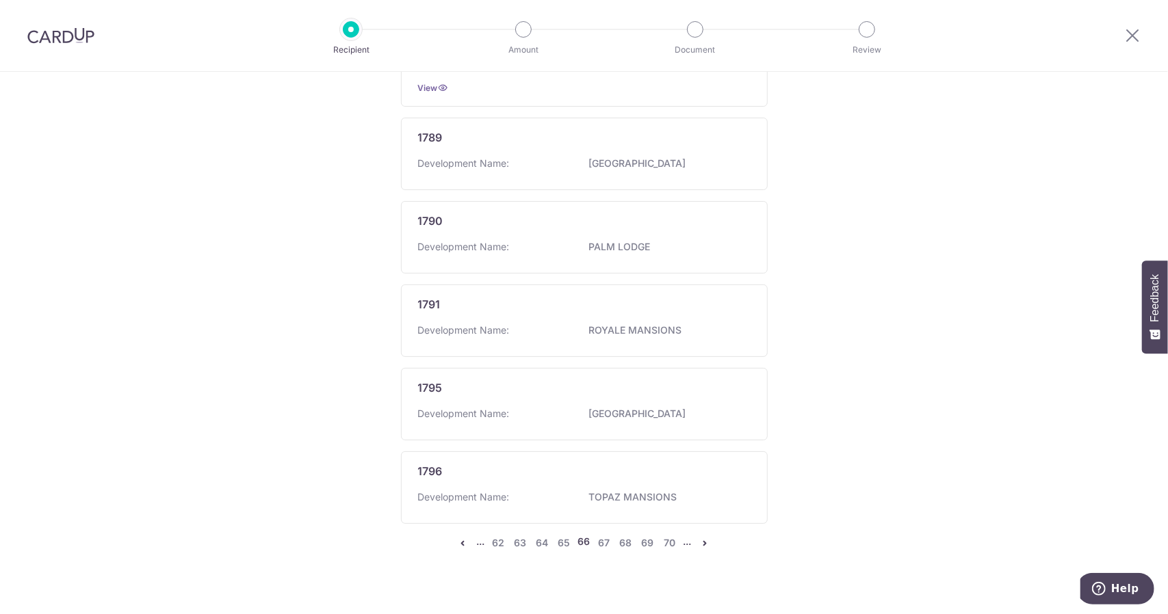
scroll to position [0, 0]
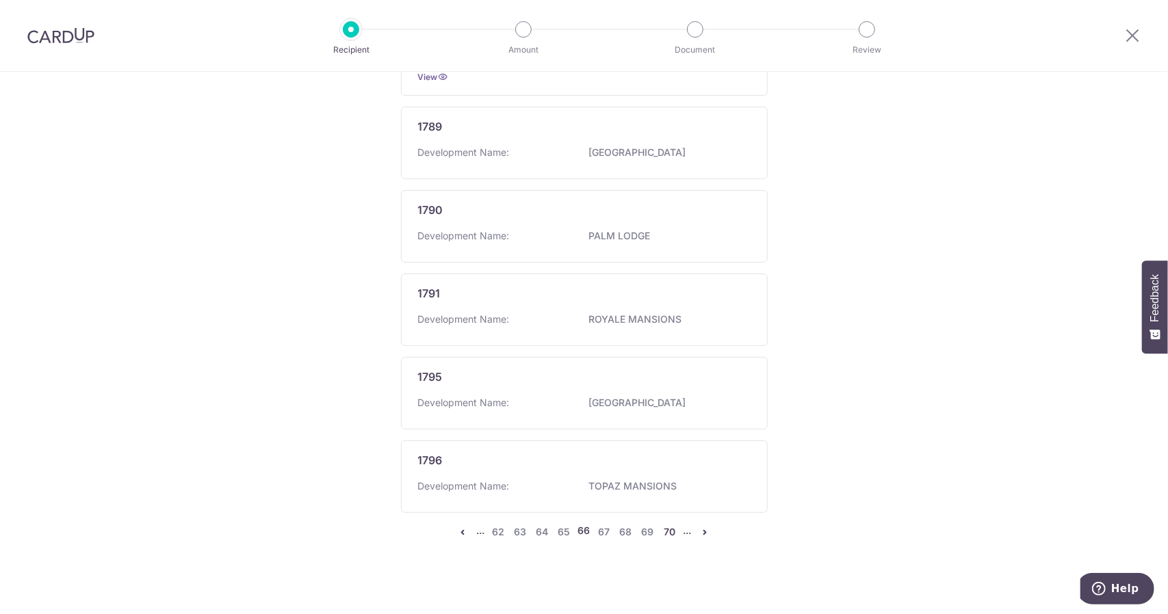
click at [665, 524] on link "70" at bounding box center [669, 532] width 16 height 16
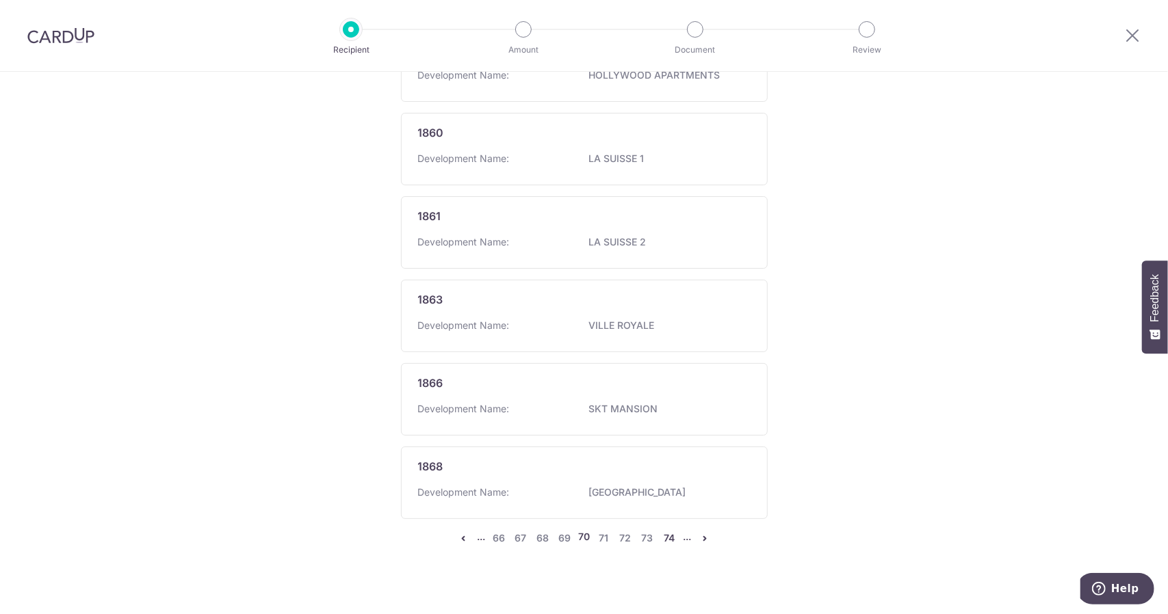
click at [666, 530] on link "74" at bounding box center [669, 538] width 16 height 16
click at [665, 530] on link "78" at bounding box center [669, 538] width 16 height 16
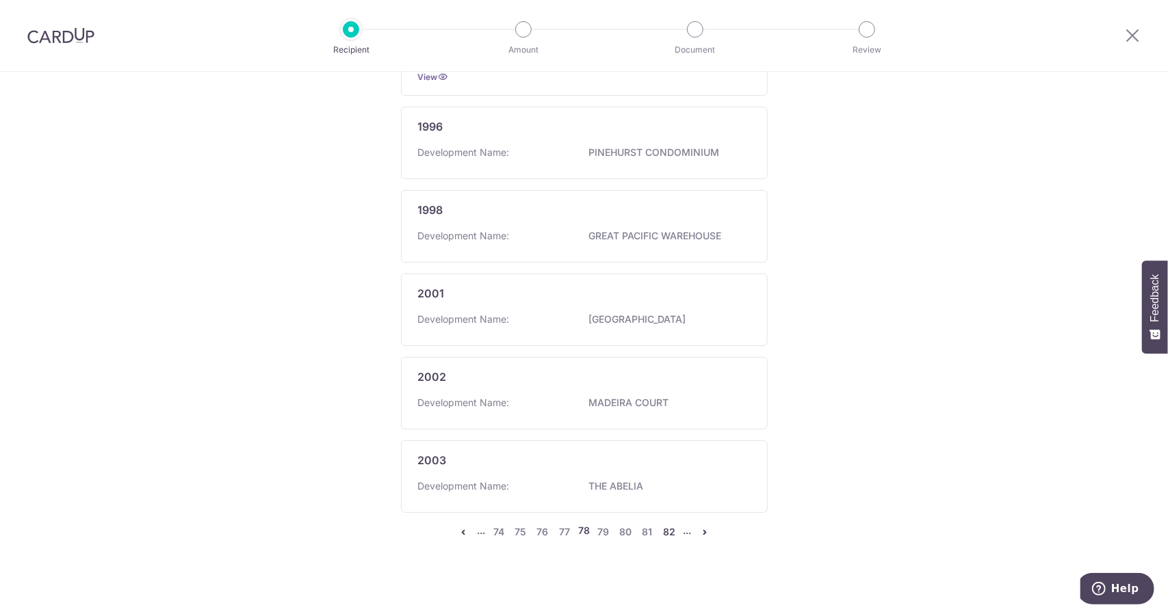
click at [664, 524] on link "82" at bounding box center [669, 532] width 16 height 16
click at [668, 526] on link "86" at bounding box center [669, 532] width 16 height 16
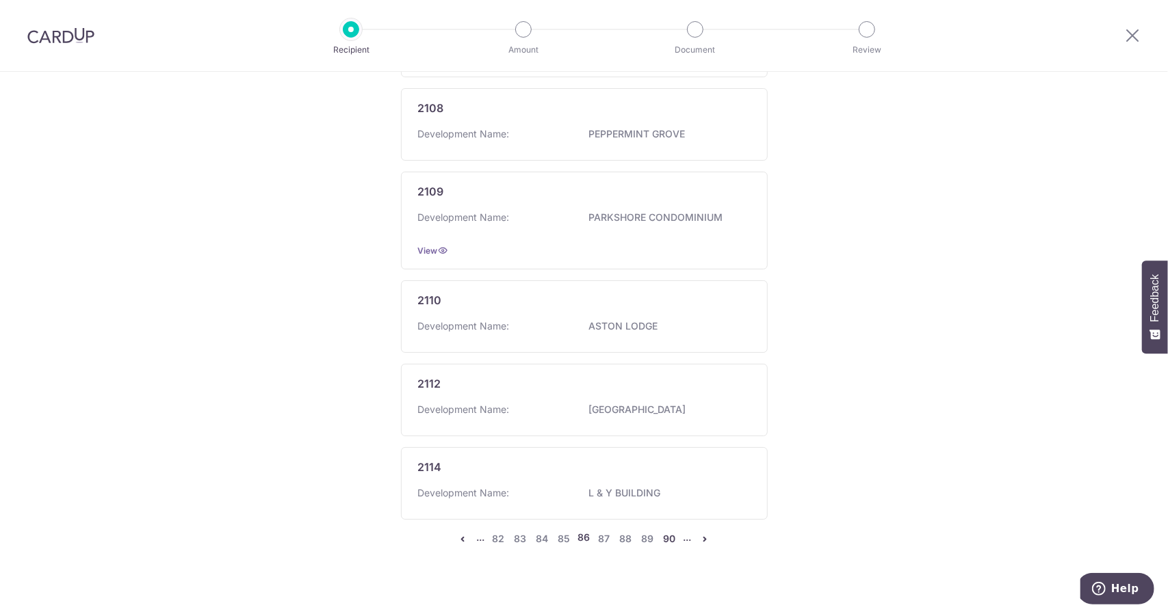
click at [669, 532] on link "90" at bounding box center [669, 539] width 16 height 16
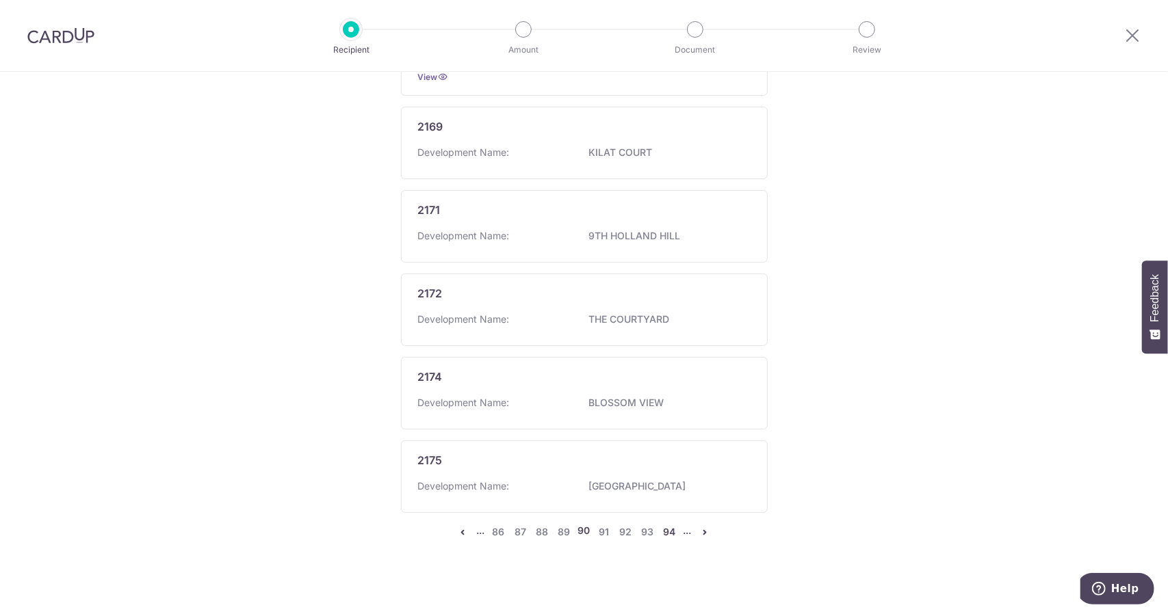
click at [671, 533] on link "94" at bounding box center [669, 532] width 16 height 16
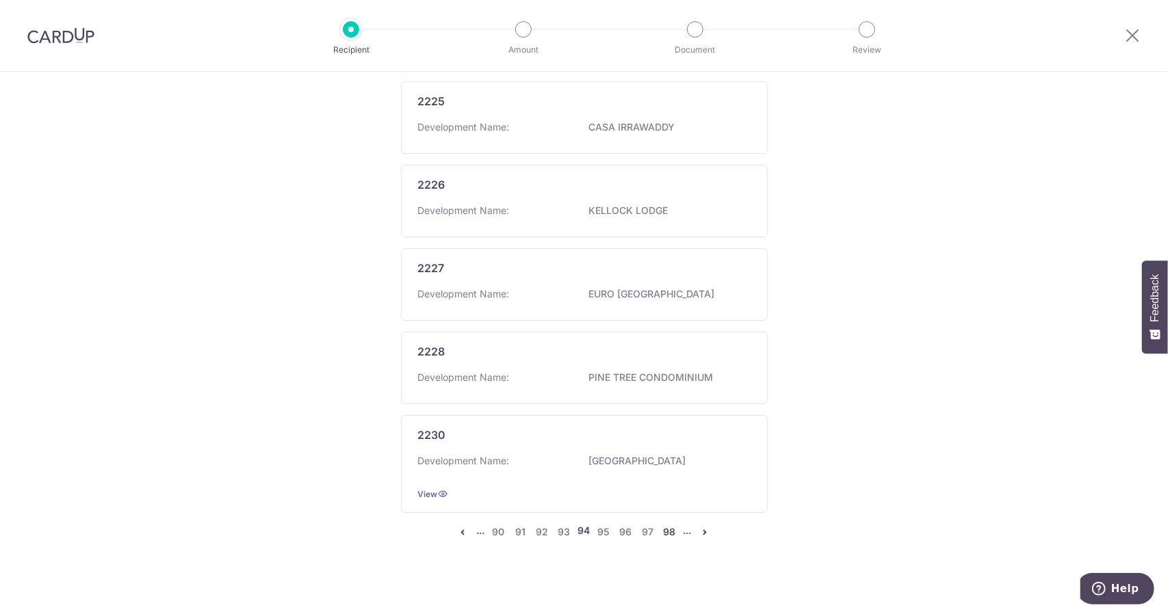
click at [665, 532] on link "98" at bounding box center [669, 532] width 16 height 16
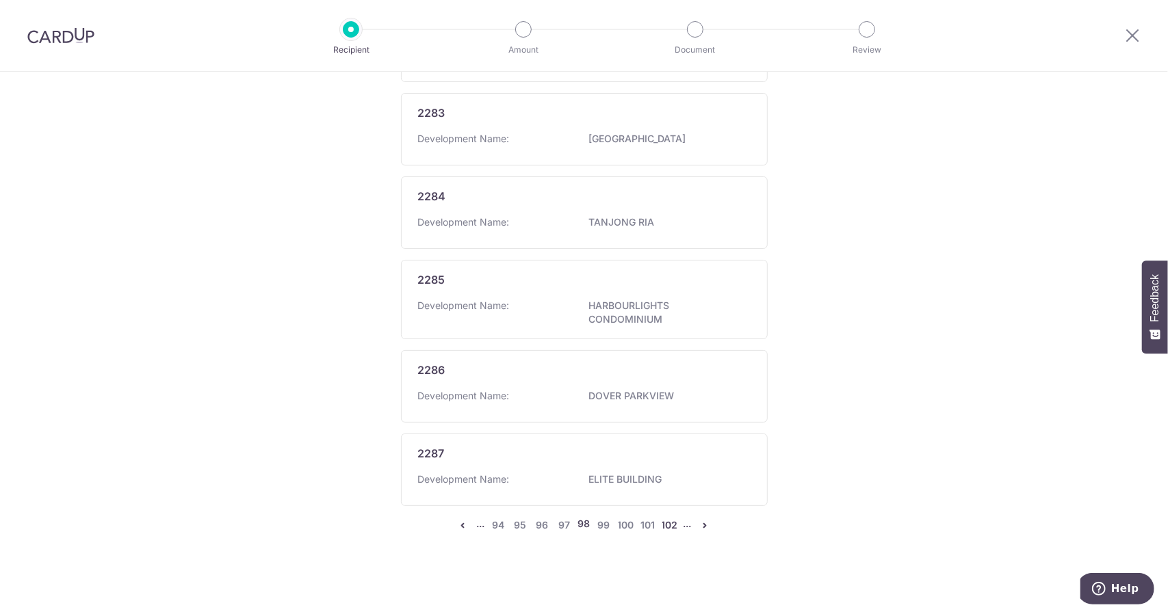
click at [668, 526] on link "102" at bounding box center [669, 525] width 16 height 16
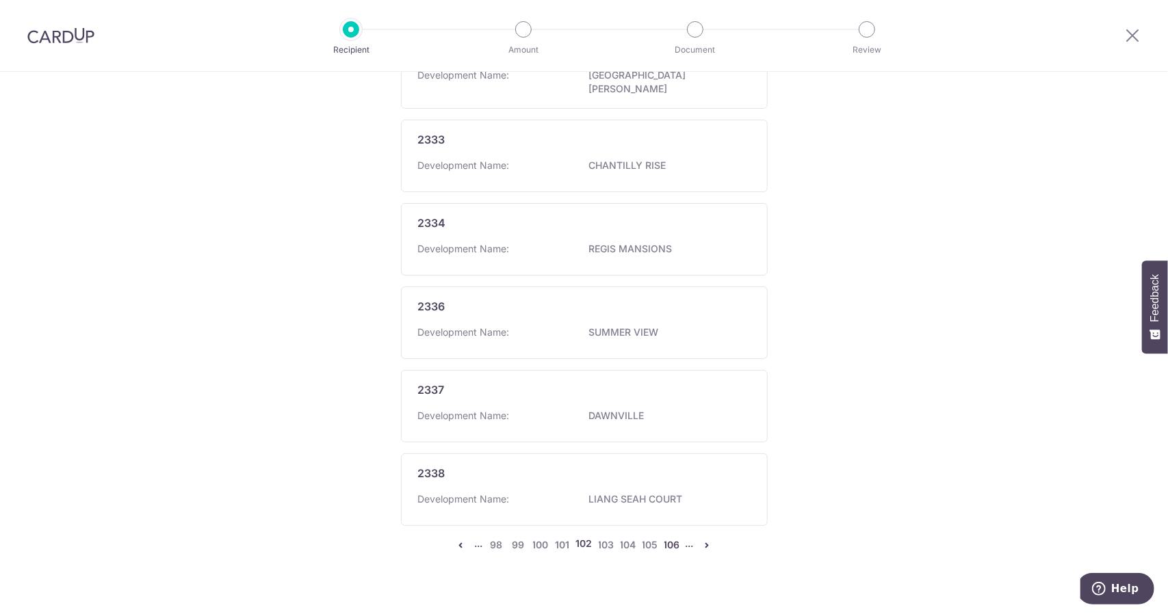
click at [668, 537] on link "106" at bounding box center [672, 545] width 16 height 16
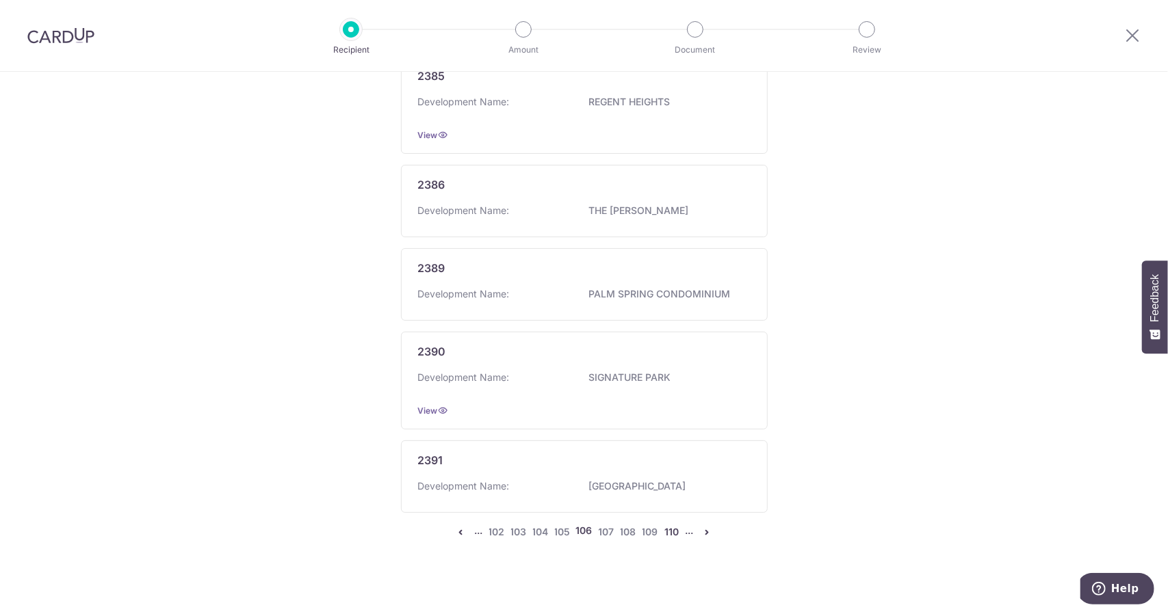
click at [672, 525] on link "110" at bounding box center [672, 532] width 16 height 16
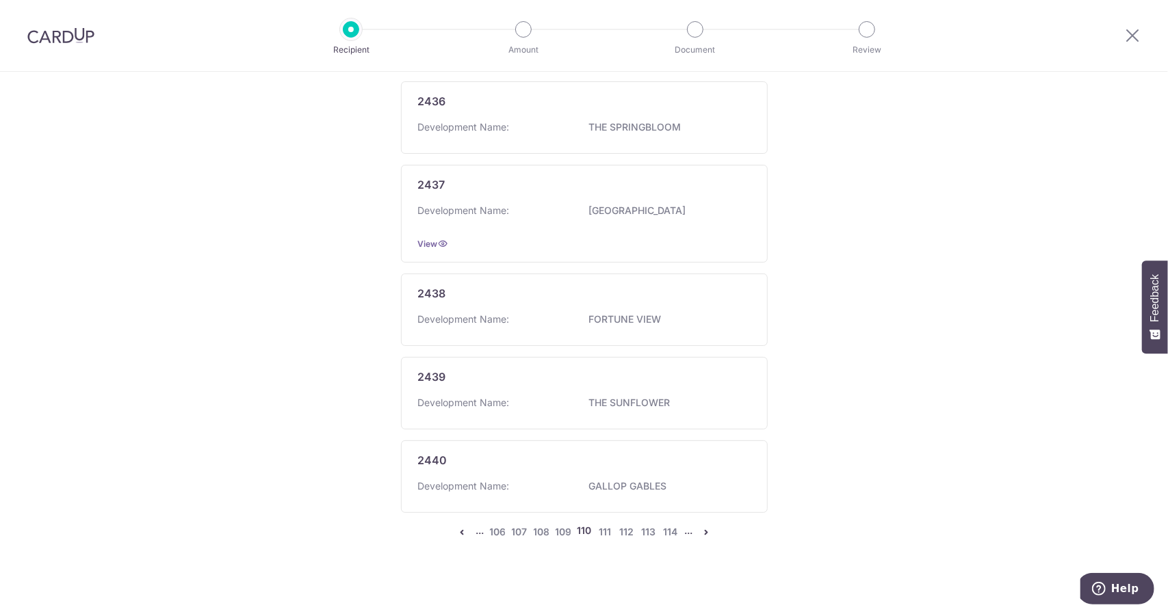
click at [677, 527] on ul "... 106 107 108 109 110 111 112 113 114 ..." at bounding box center [584, 532] width 261 height 16
click at [674, 526] on link "114" at bounding box center [670, 532] width 16 height 16
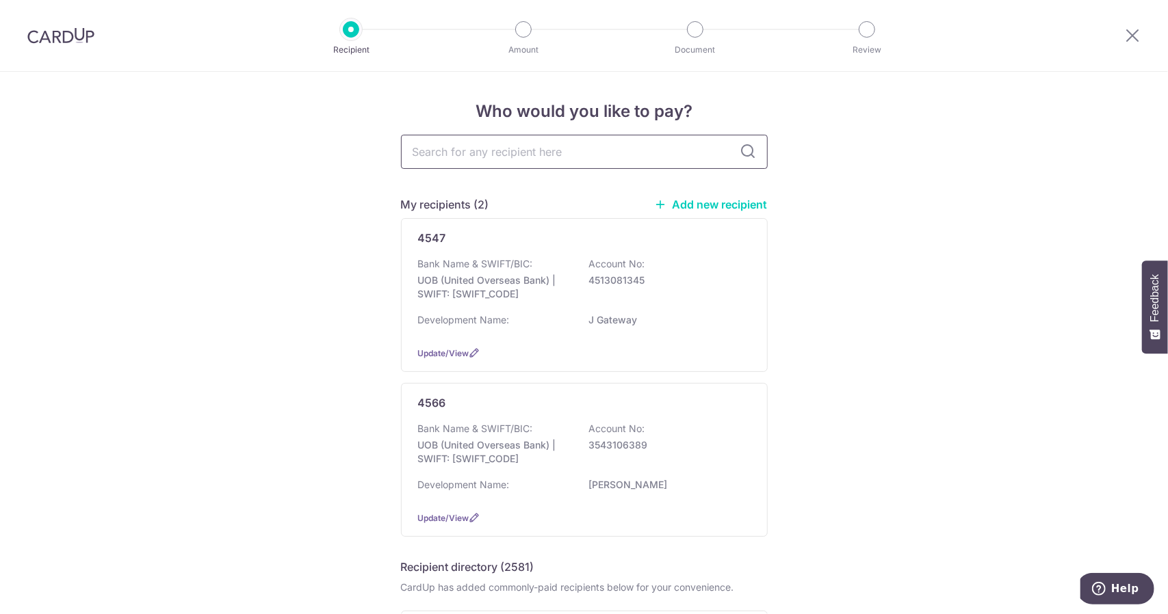
click at [539, 159] on input "text" at bounding box center [584, 152] width 367 height 34
type input "4910"
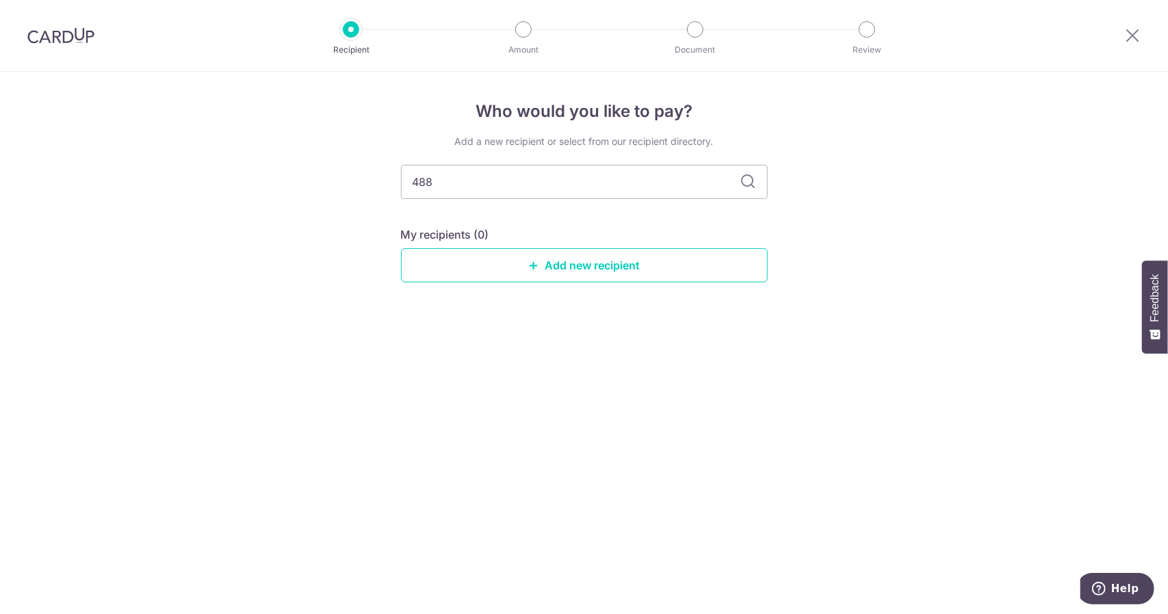
type input "4888"
type input "400"
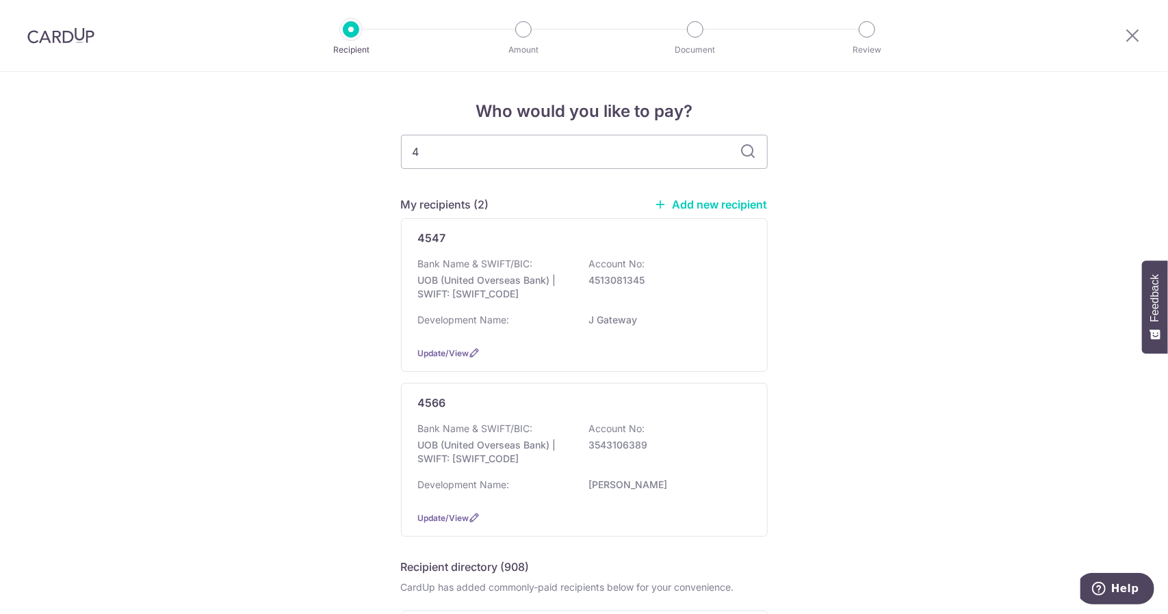
type input "42"
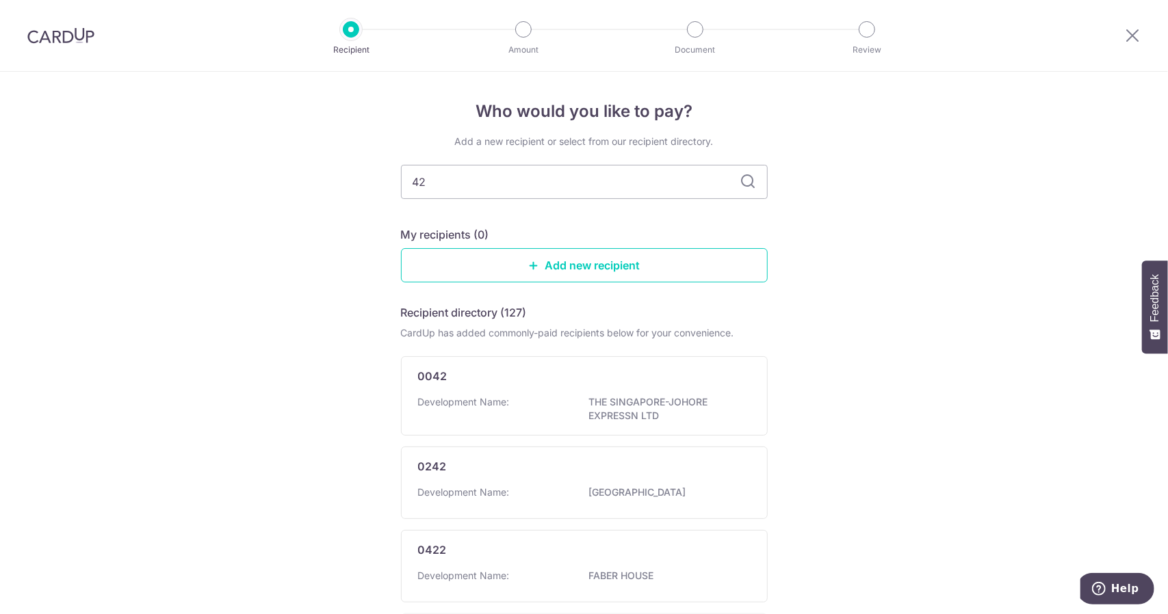
type input "420"
type input "440"
type input "4401"
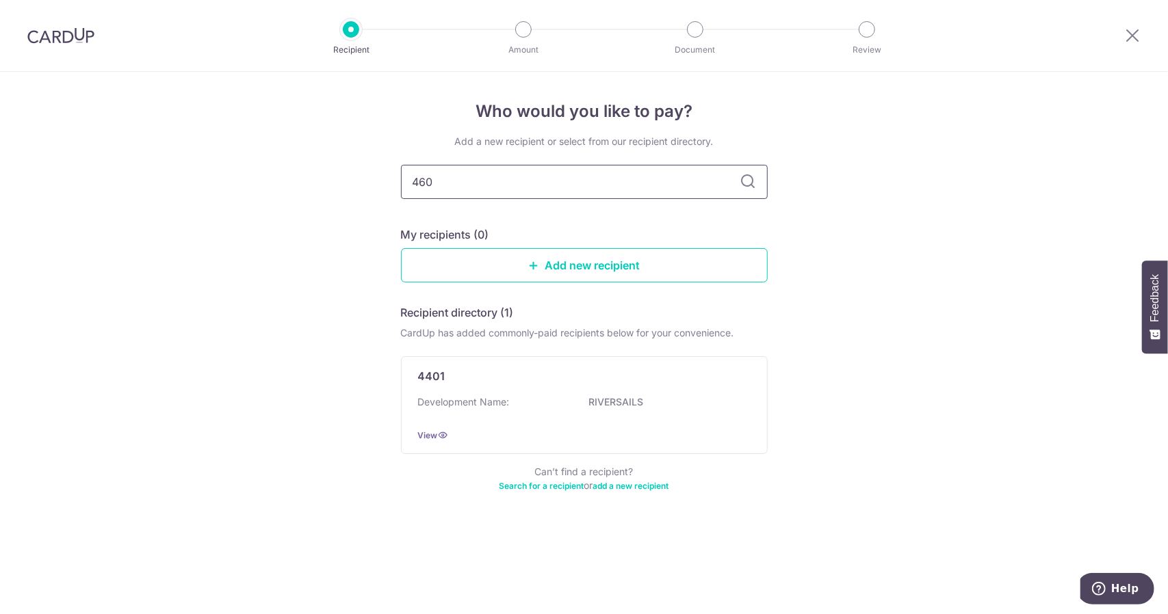
type input "4601"
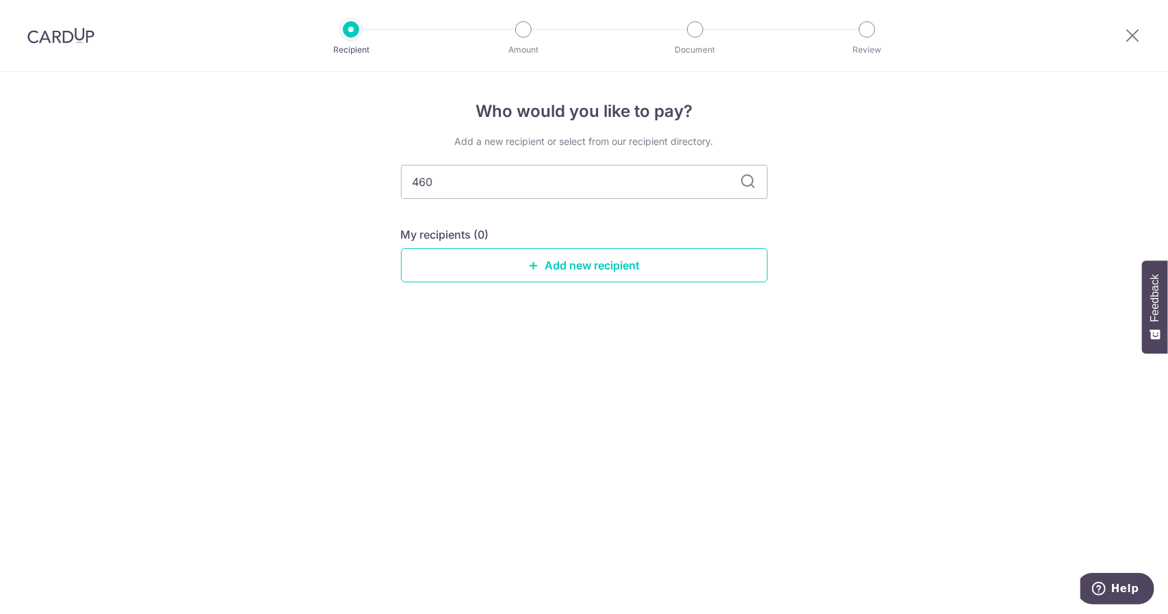
type input "46"
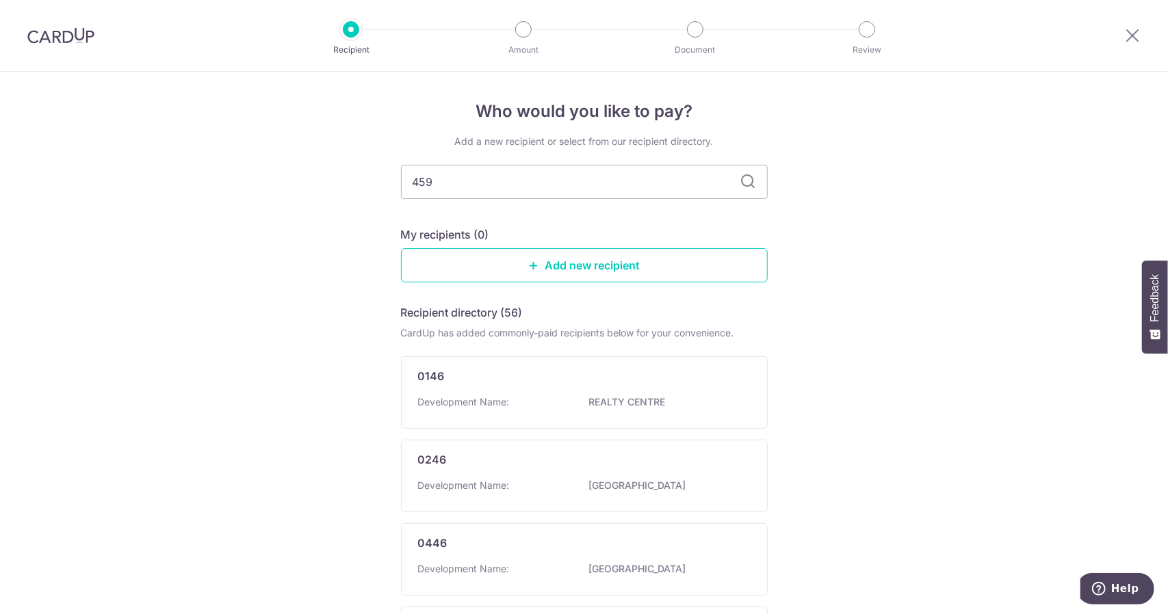
type input "4599"
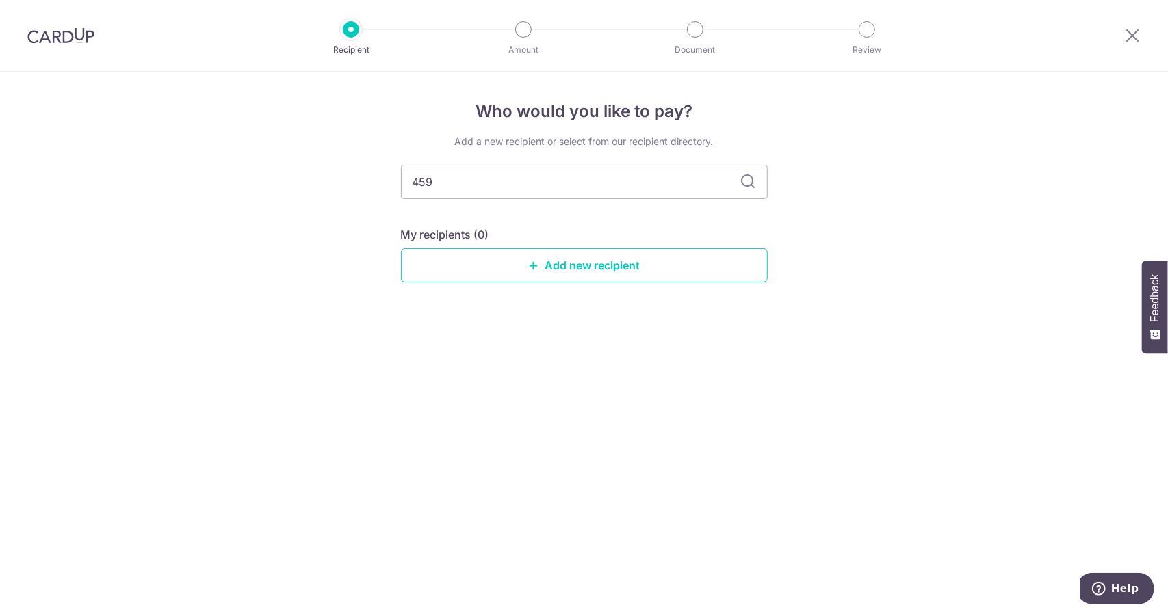
type input "45"
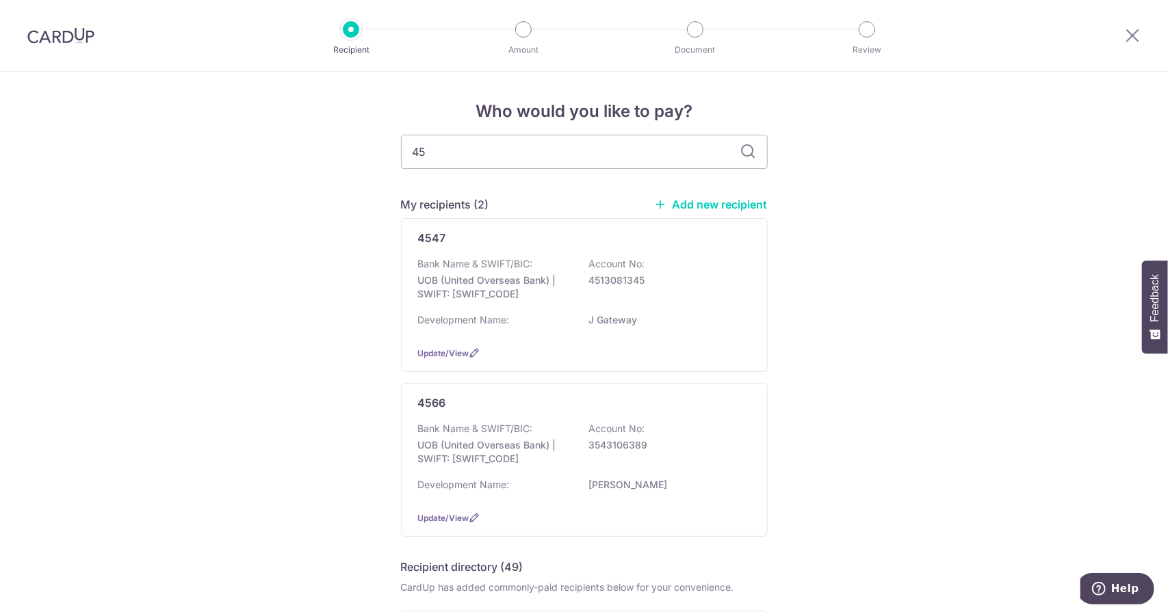
drag, startPoint x: 627, startPoint y: 148, endPoint x: 252, endPoint y: 148, distance: 375.5
click at [721, 215] on div "My recipients (2) Add new recipient 4547 Bank Name & SWIFT/BIC: UOB (United Ove…" at bounding box center [584, 366] width 367 height 341
click at [721, 211] on div "My recipients (2) Add new recipient" at bounding box center [584, 204] width 367 height 16
click at [726, 203] on link "Add new recipient" at bounding box center [711, 205] width 113 height 14
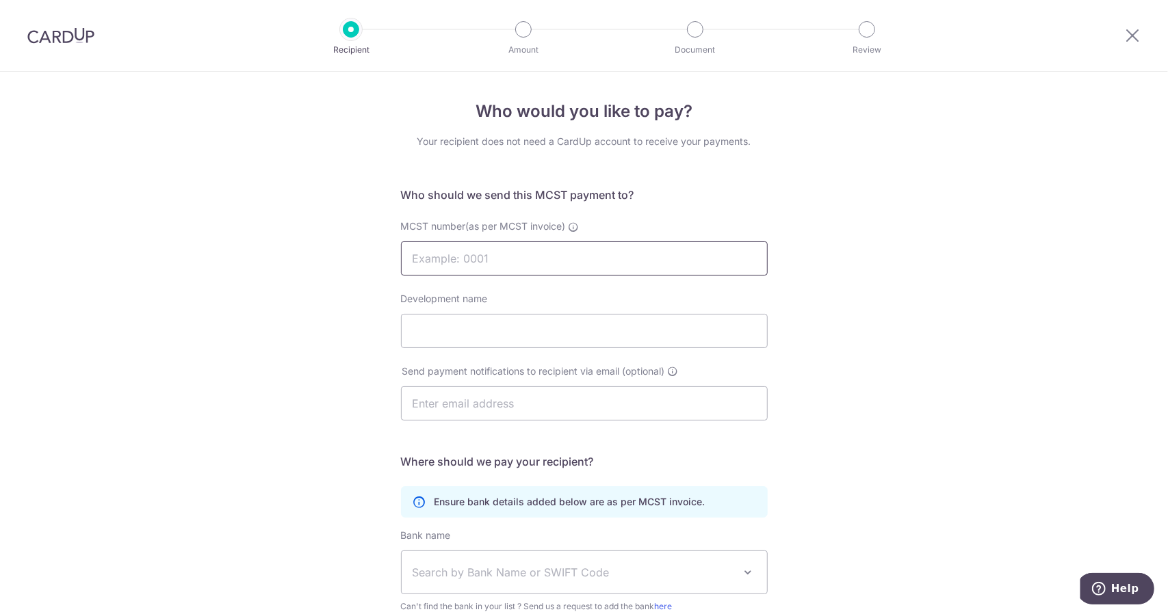
click at [494, 267] on input "MCST number(as per MCST invoice)" at bounding box center [584, 258] width 367 height 34
type input "4930"
click at [951, 280] on div "Who would you like to pay? Your recipient does not need a CardUp account to rec…" at bounding box center [584, 434] width 1168 height 724
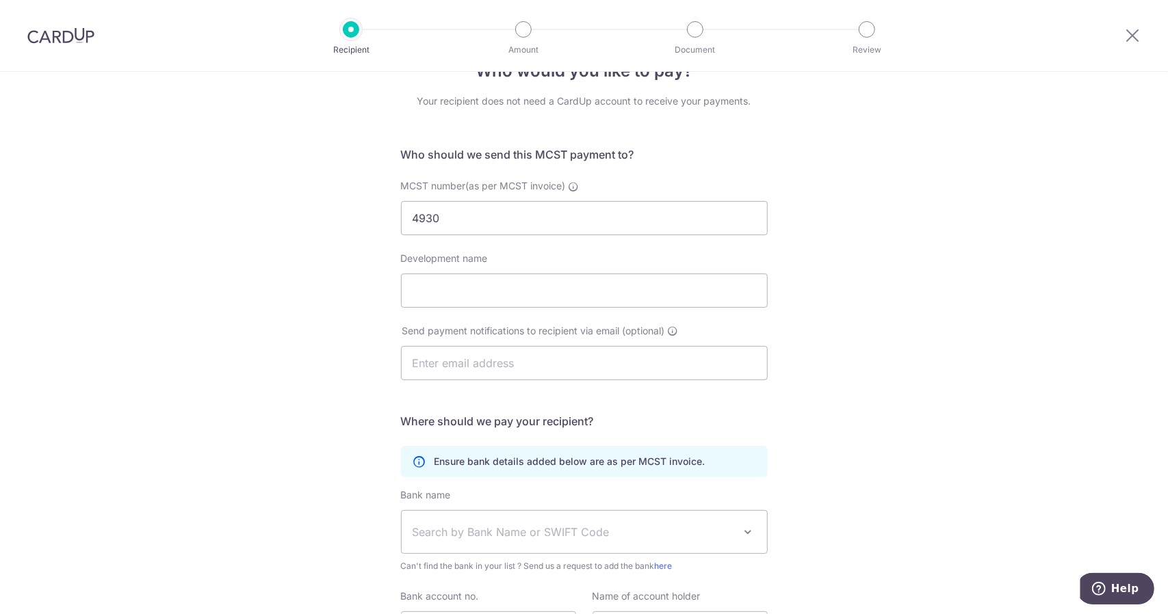
scroll to position [68, 0]
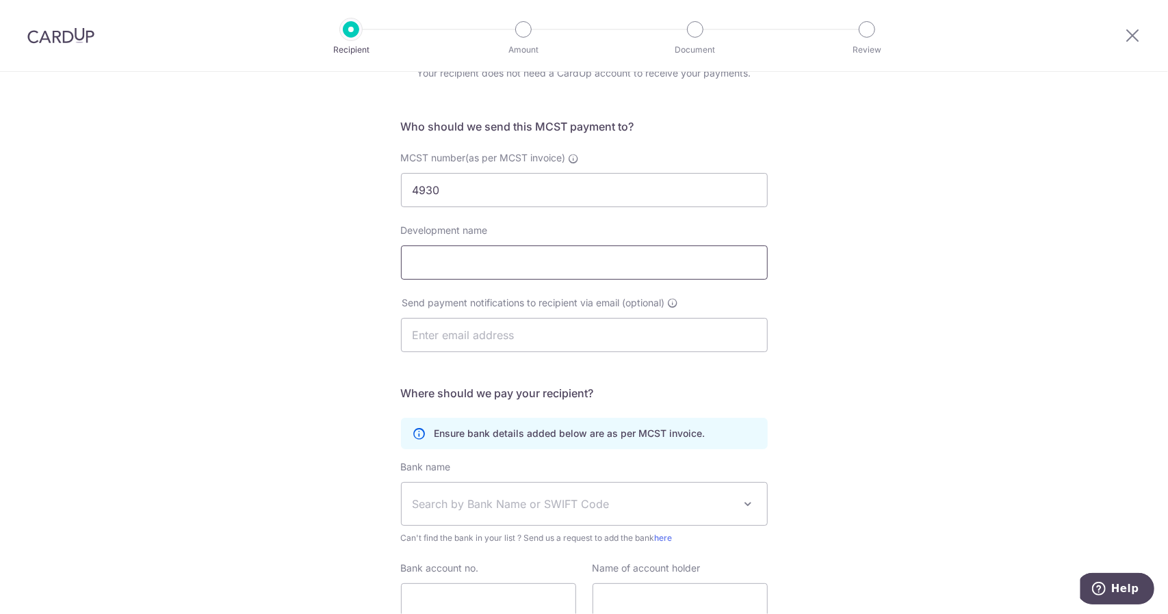
click at [482, 270] on input "Development name" at bounding box center [584, 263] width 367 height 34
type input "Forett at [GEOGRAPHIC_DATA]"
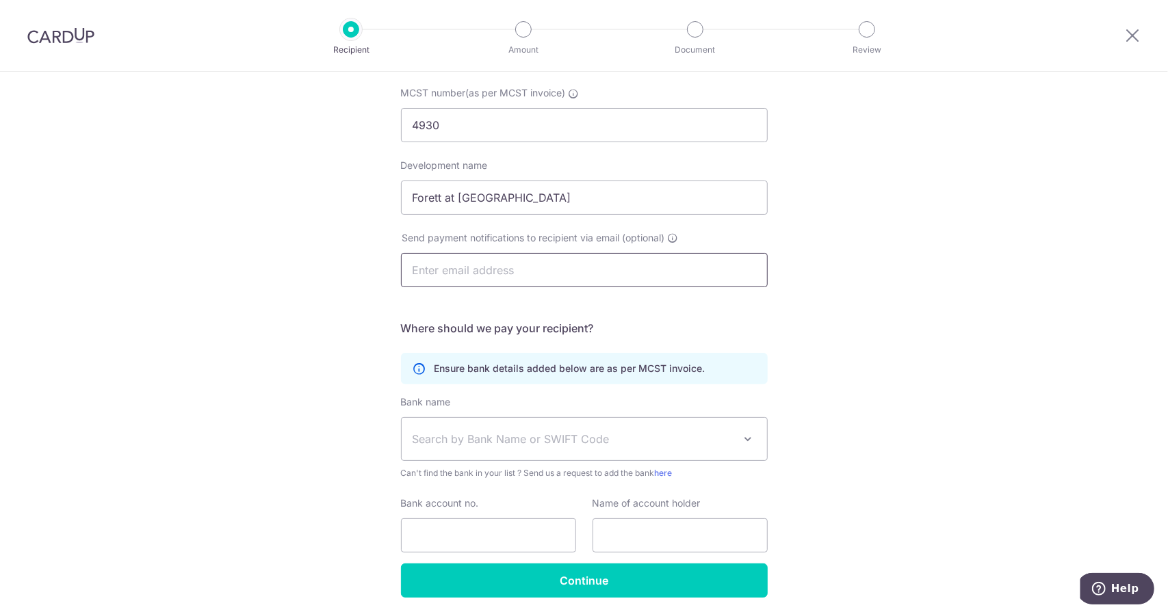
scroll to position [180, 0]
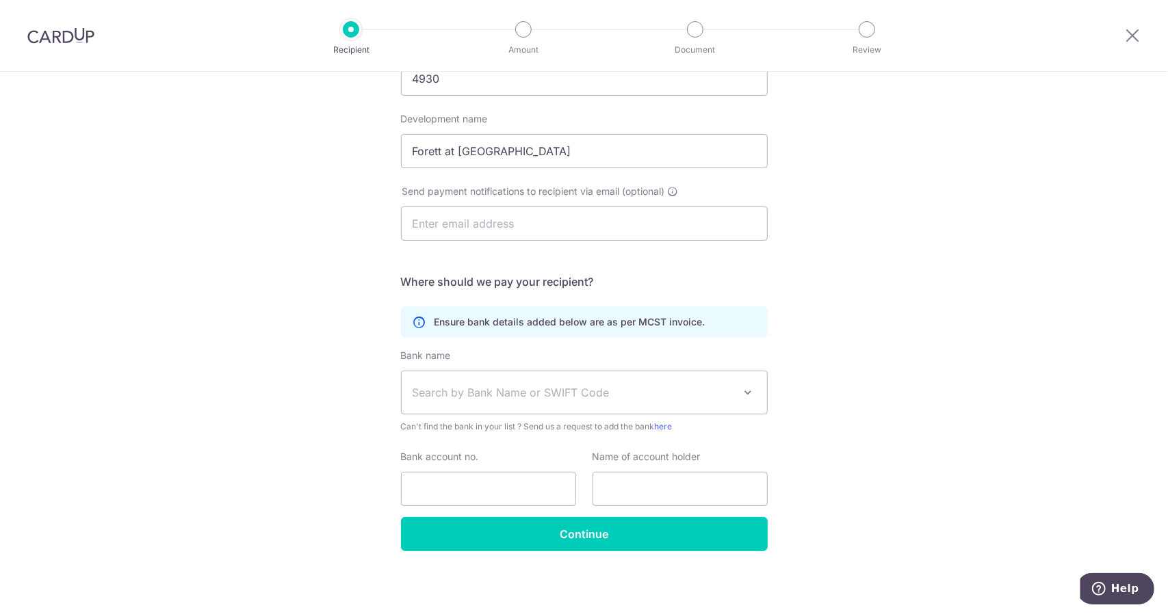
click at [520, 395] on span "Search by Bank Name or SWIFT Code" at bounding box center [573, 392] width 322 height 16
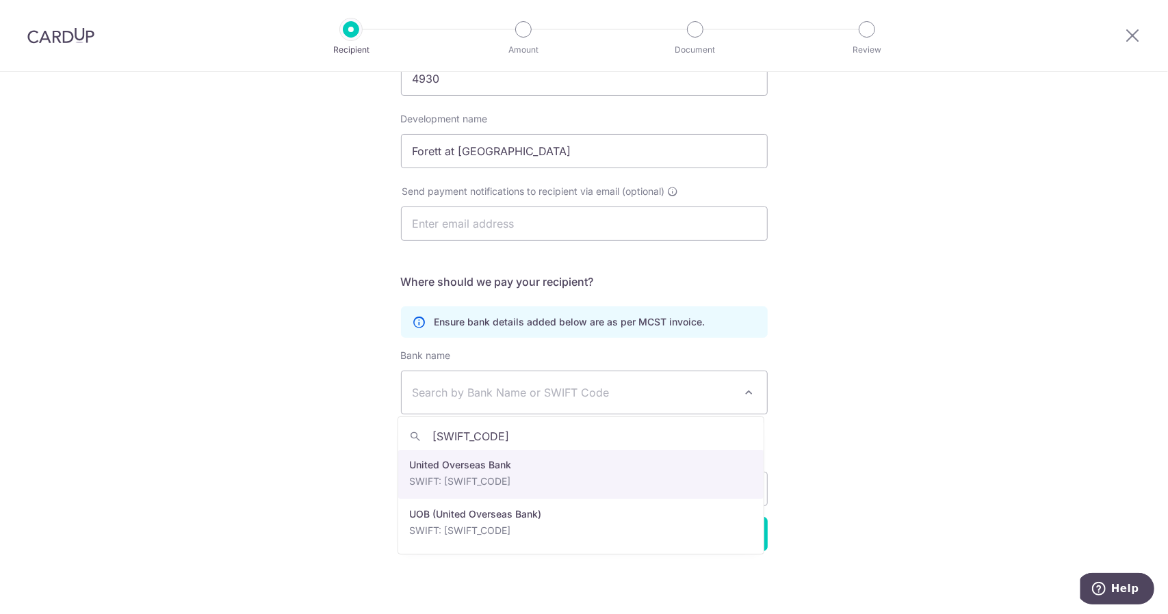
type input "[SWIFT_CODE]"
select select "23668"
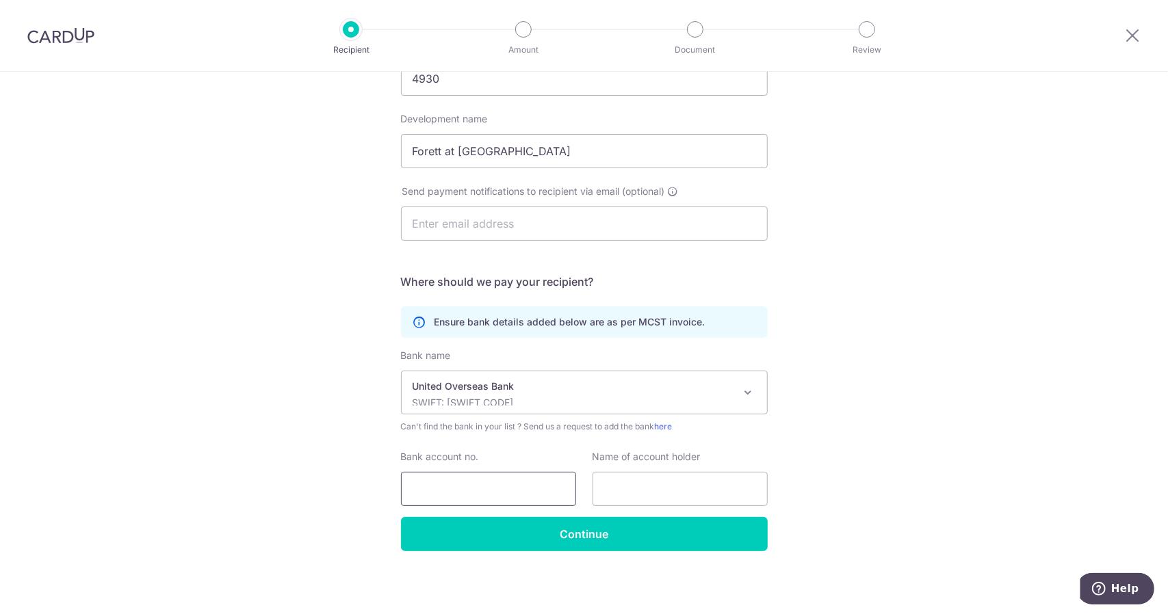
click at [491, 475] on input "Bank account no." at bounding box center [488, 489] width 175 height 34
type input "7703341687"
click at [638, 489] on input "text" at bounding box center [679, 489] width 175 height 34
type input "m"
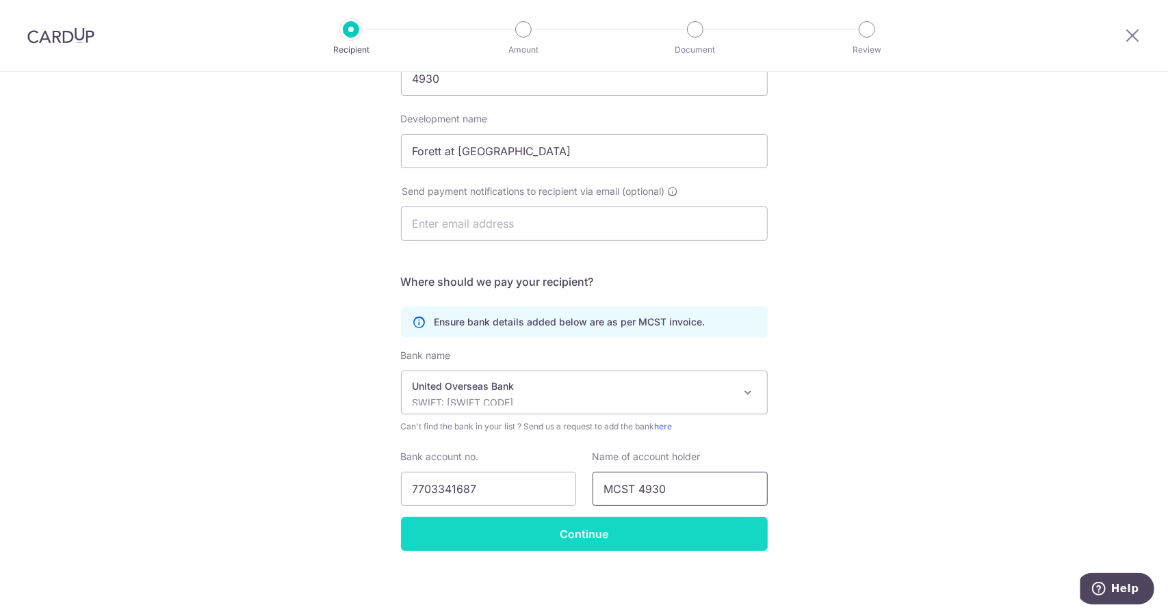
type input "MCST 4930"
click at [606, 540] on input "Continue" at bounding box center [584, 534] width 367 height 34
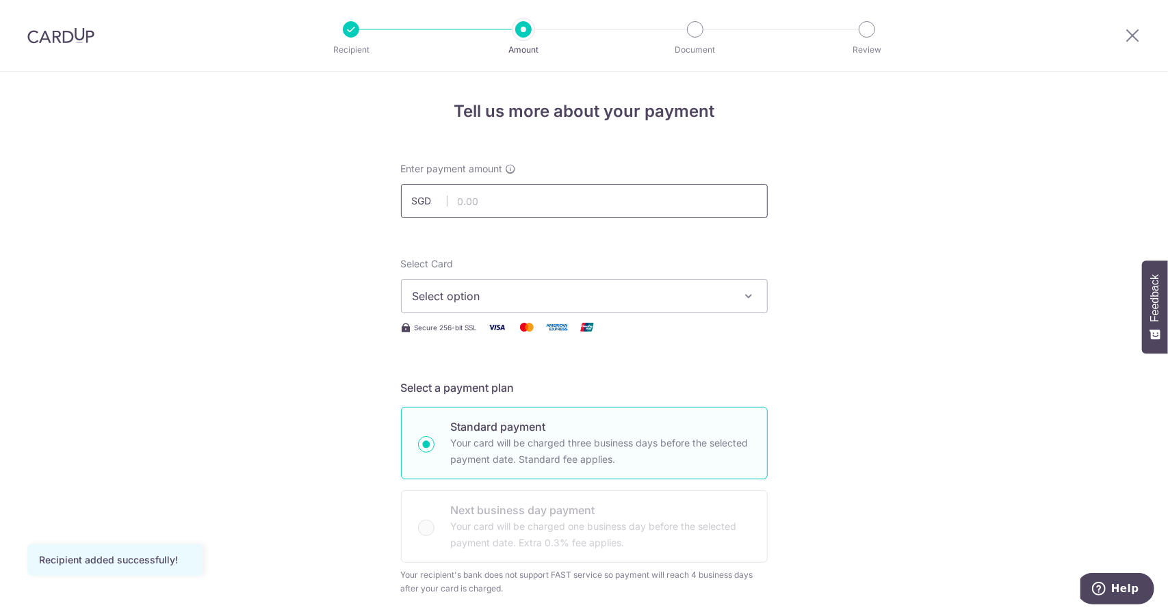
click at [516, 205] on input "text" at bounding box center [584, 201] width 367 height 34
type input "1,428.33"
click at [691, 299] on span "Select option" at bounding box center [571, 296] width 319 height 16
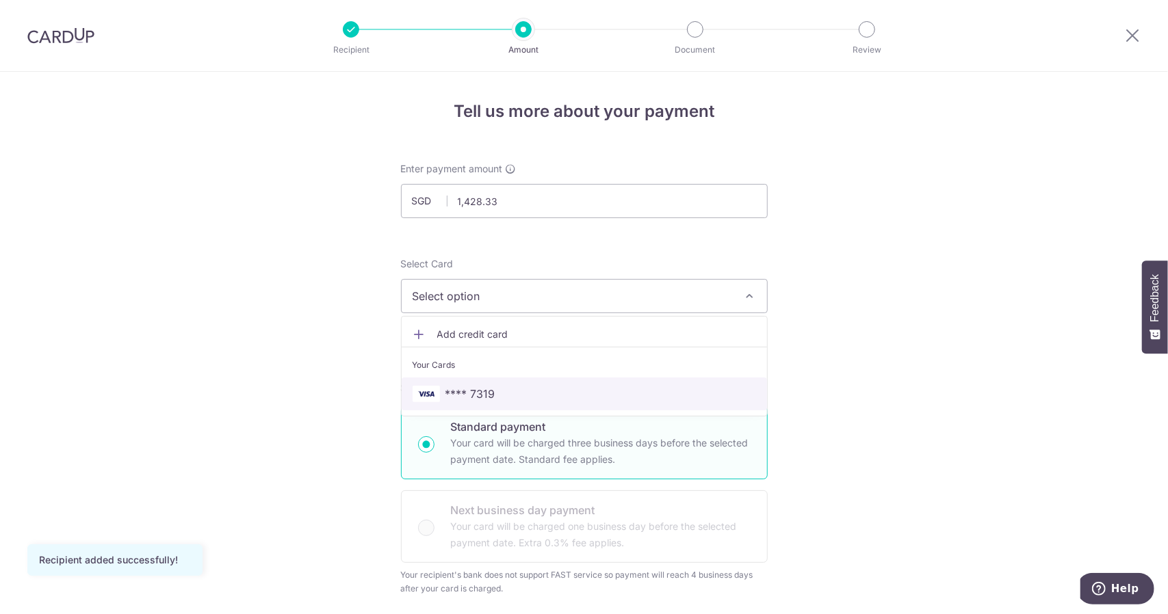
click at [495, 386] on span "**** 7319" at bounding box center [583, 394] width 343 height 16
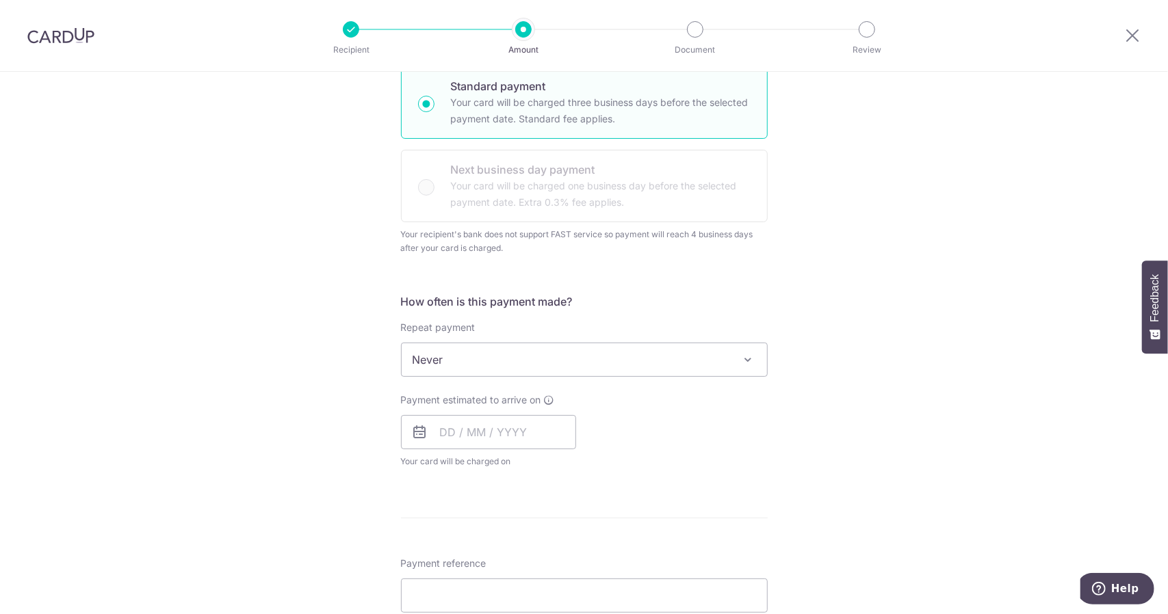
scroll to position [342, 0]
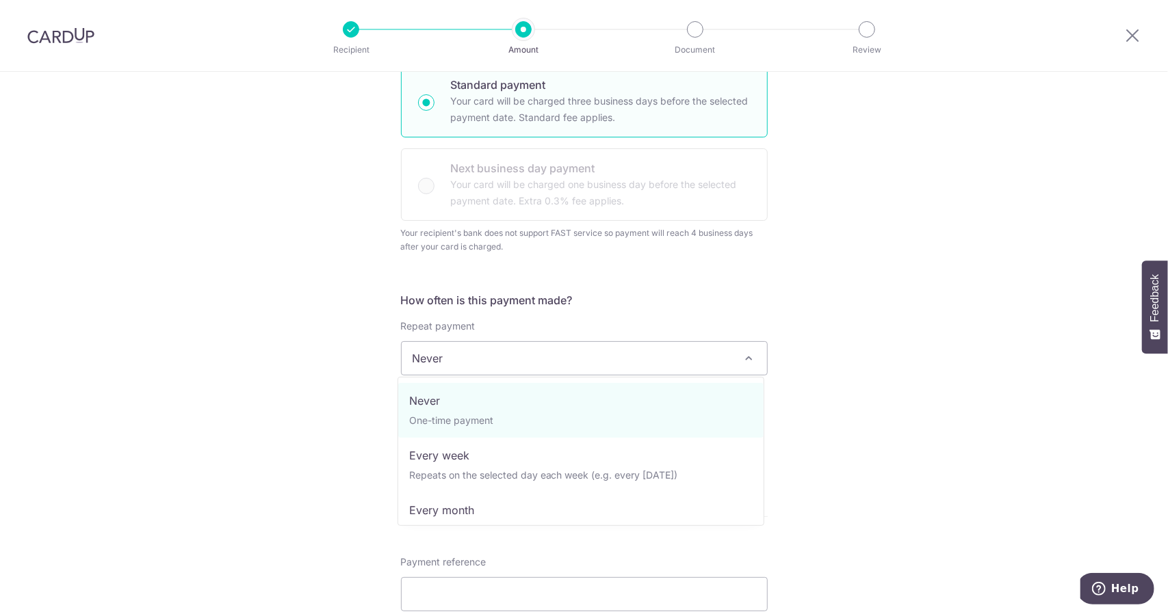
click at [460, 362] on span "Never" at bounding box center [584, 358] width 365 height 33
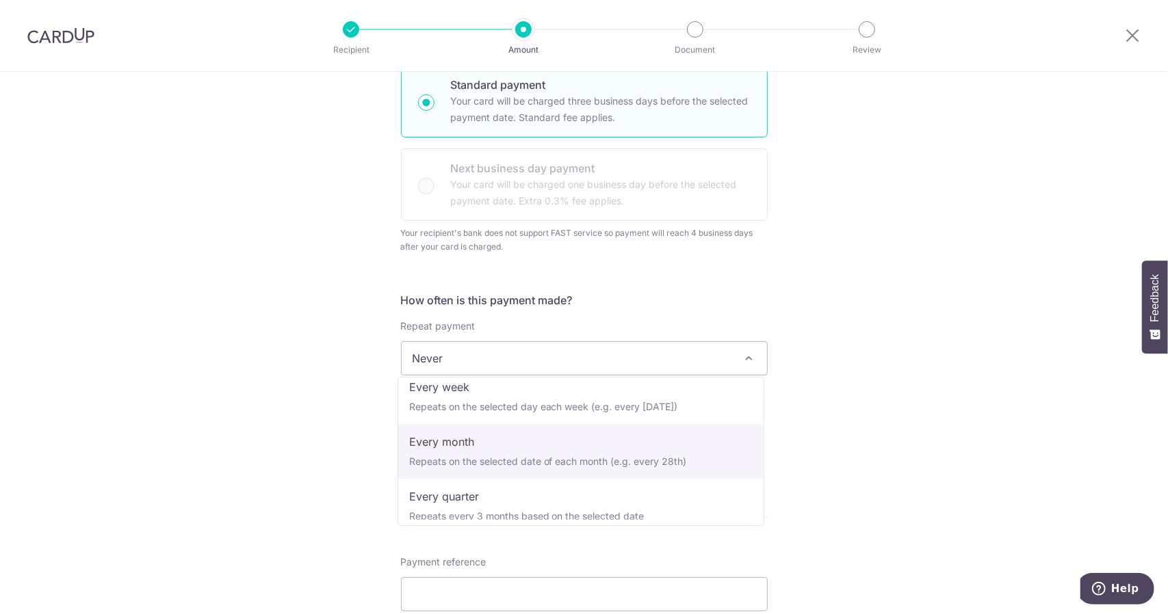
scroll to position [137, 0]
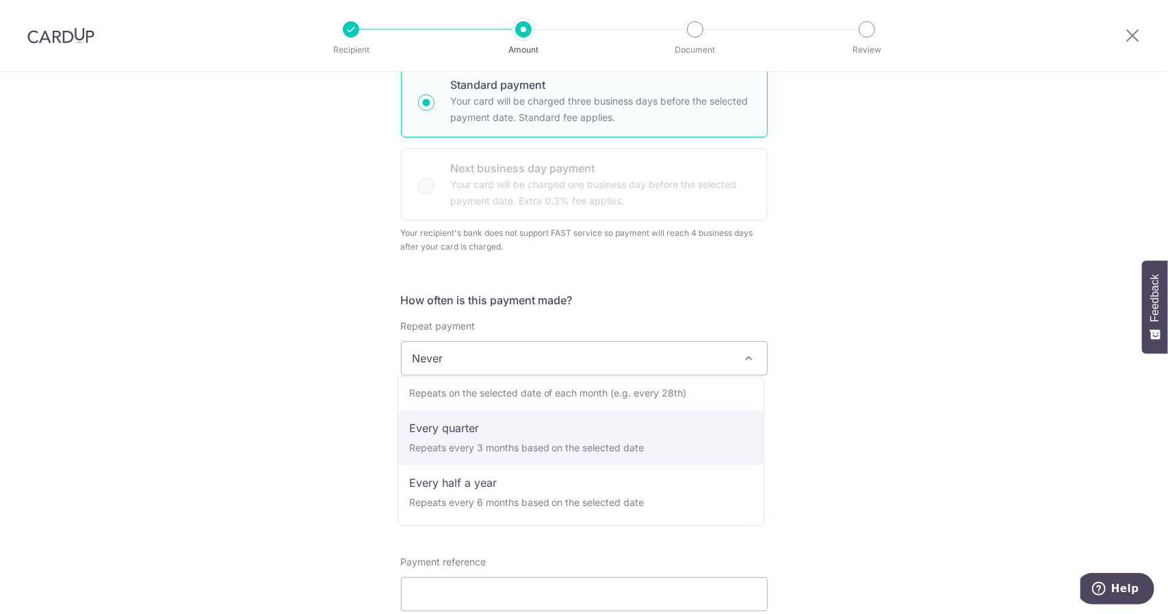
select select "4"
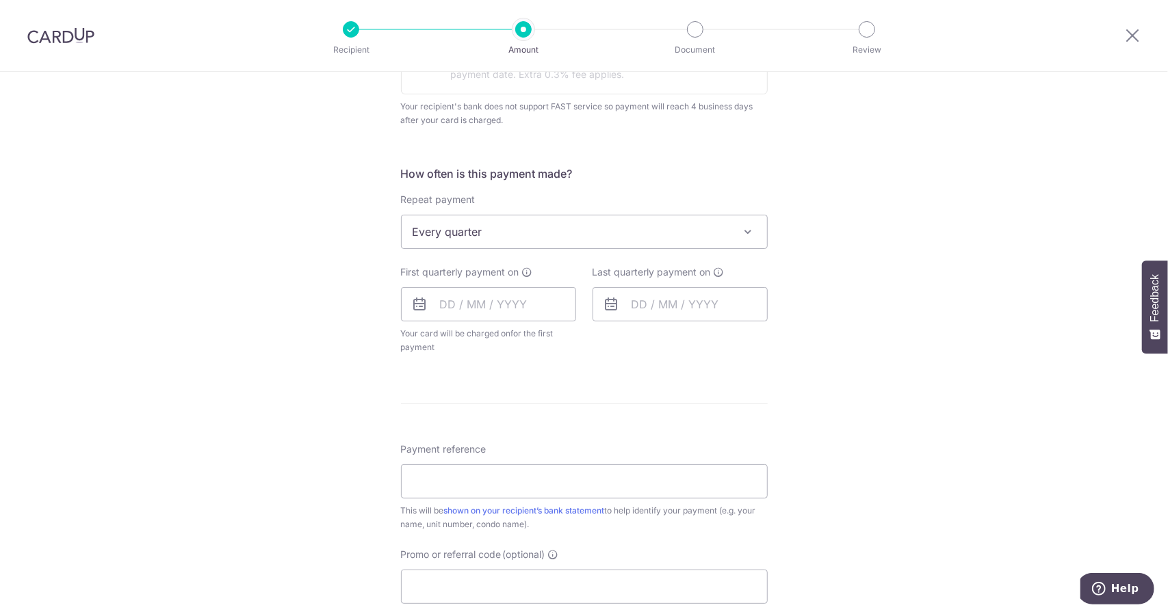
scroll to position [479, 0]
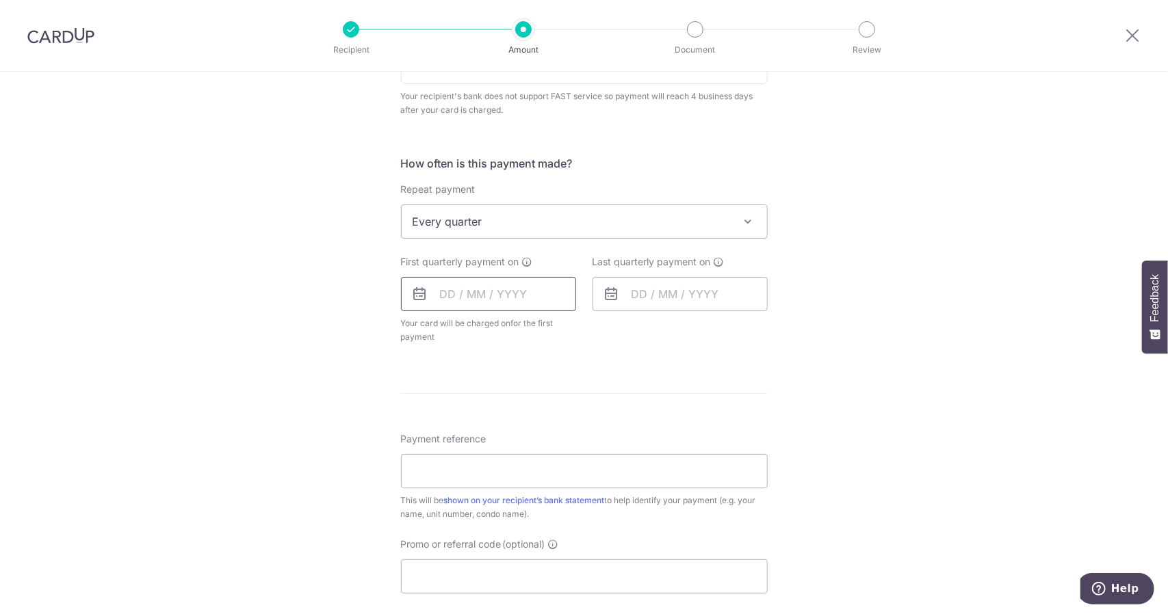
click at [521, 296] on input "text" at bounding box center [488, 294] width 175 height 34
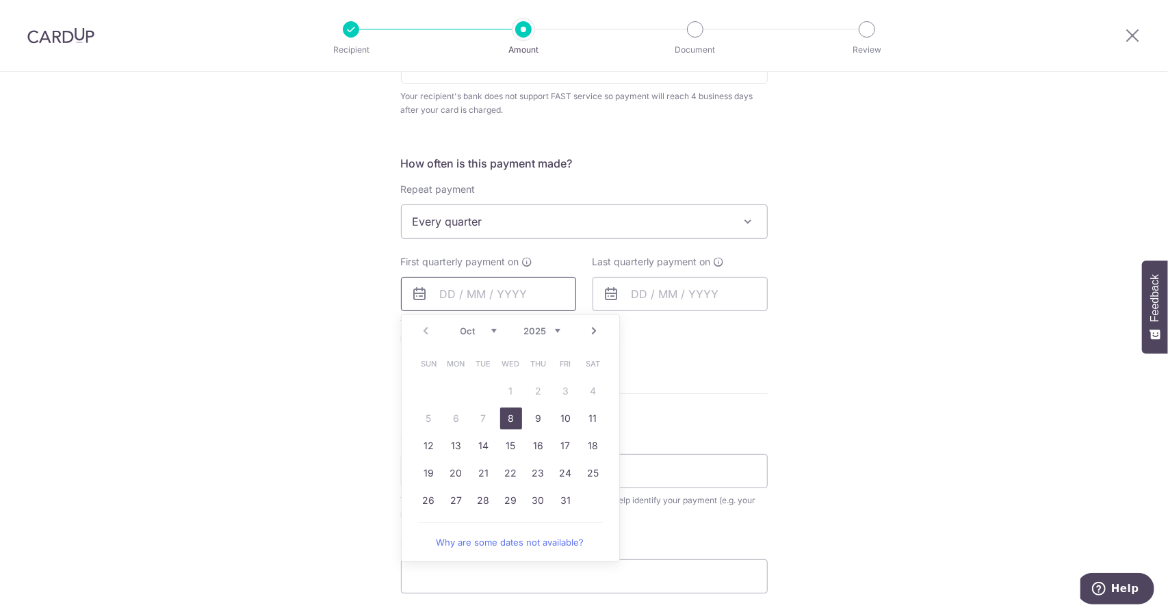
click at [514, 298] on input "text" at bounding box center [488, 294] width 175 height 34
click at [509, 420] on link "8" at bounding box center [511, 419] width 22 height 22
type input "[DATE]"
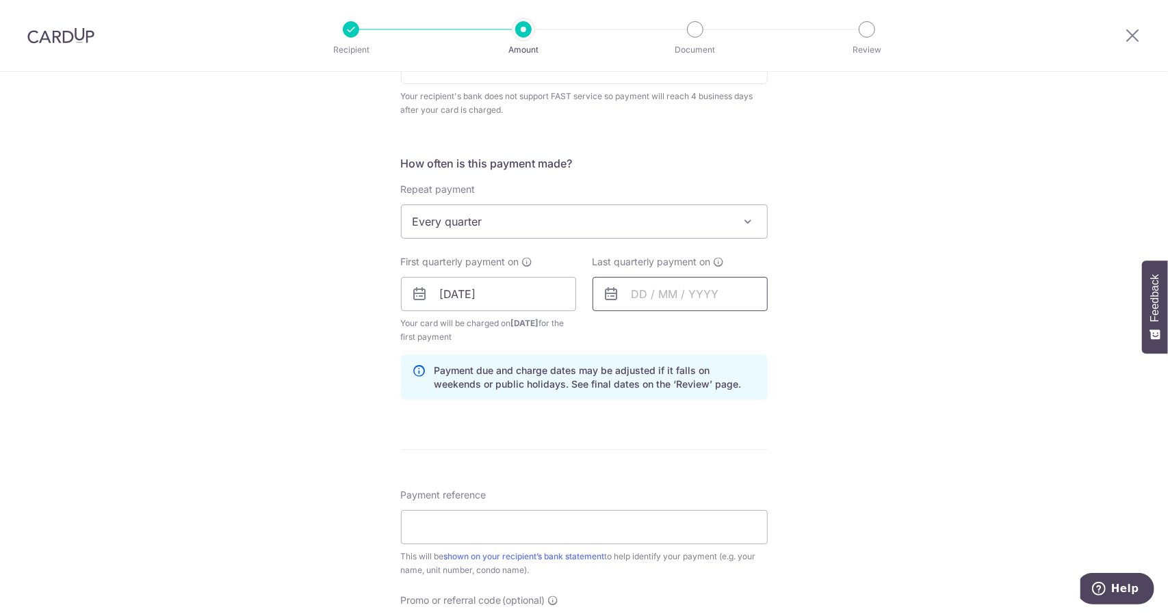
click at [663, 291] on input "text" at bounding box center [679, 294] width 175 height 34
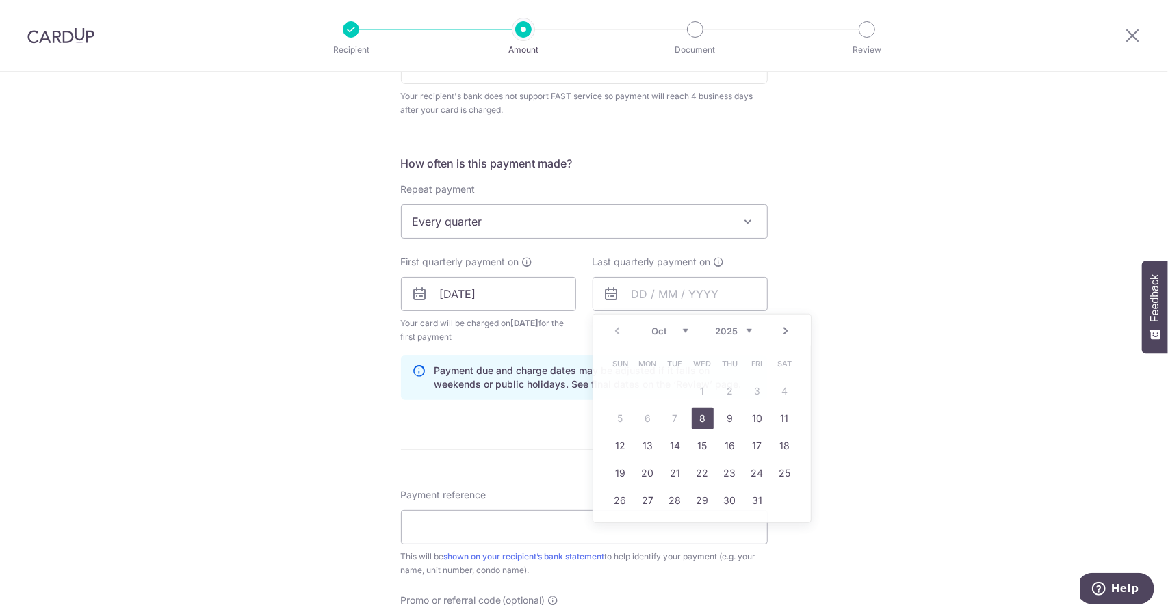
click at [887, 288] on div "Tell us more about your payment Enter payment amount SGD 1,428.33 1428.33 Recip…" at bounding box center [584, 263] width 1168 height 1340
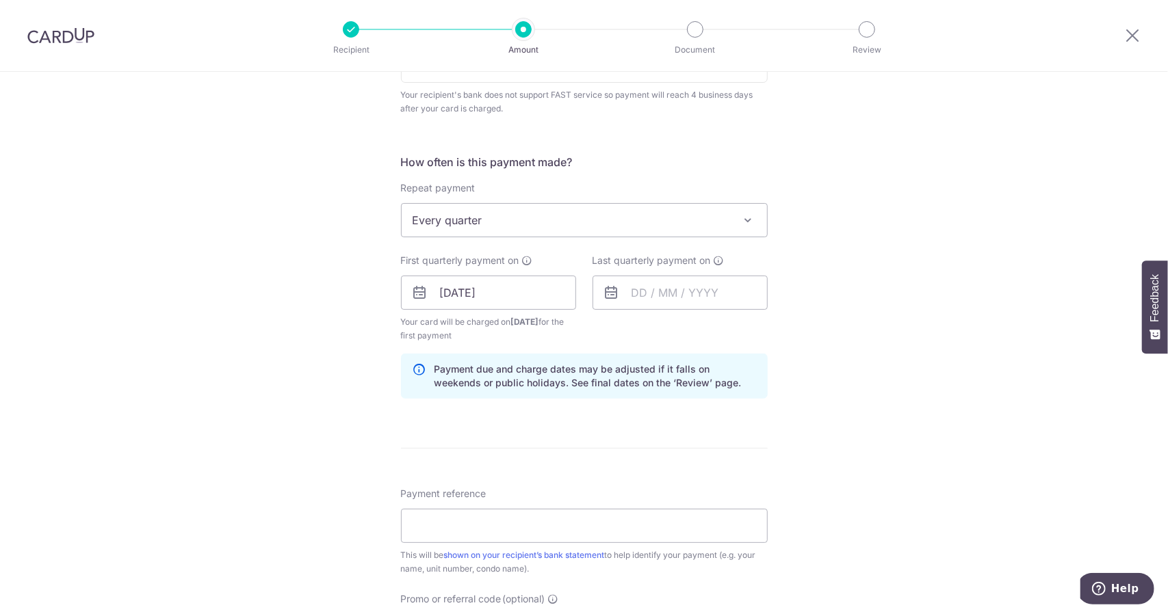
scroll to position [616, 0]
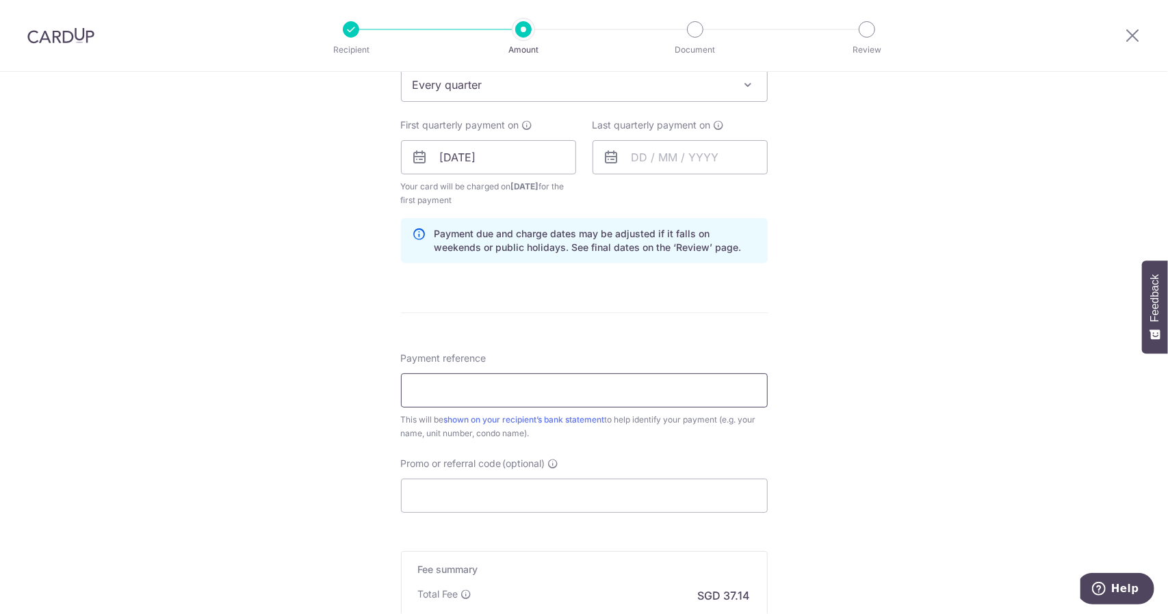
click at [449, 386] on input "Payment reference" at bounding box center [584, 390] width 367 height 34
type input "M"
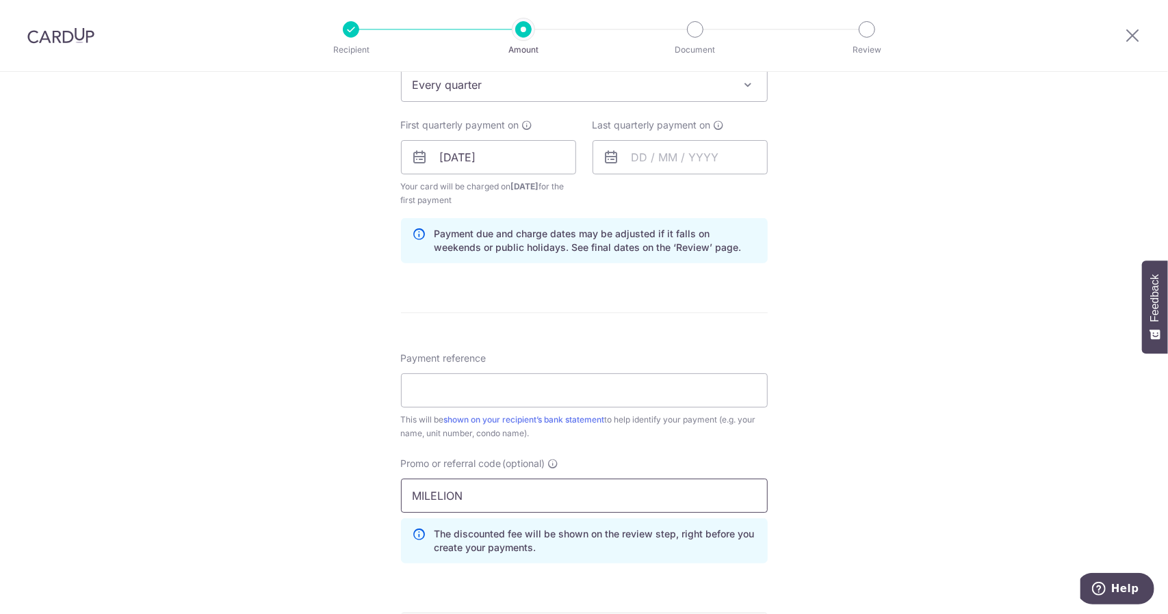
type input "MILELION"
click at [313, 456] on div "Tell us more about your payment Enter payment amount SGD 1,428.33 1428.33 Recip…" at bounding box center [584, 157] width 1168 height 1402
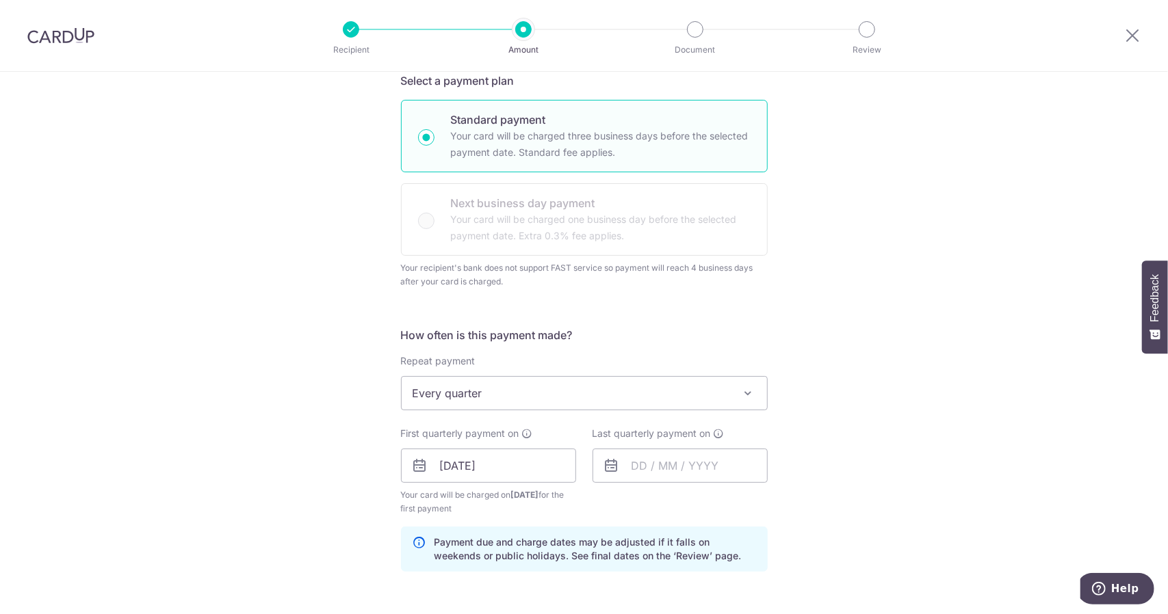
scroll to position [410, 0]
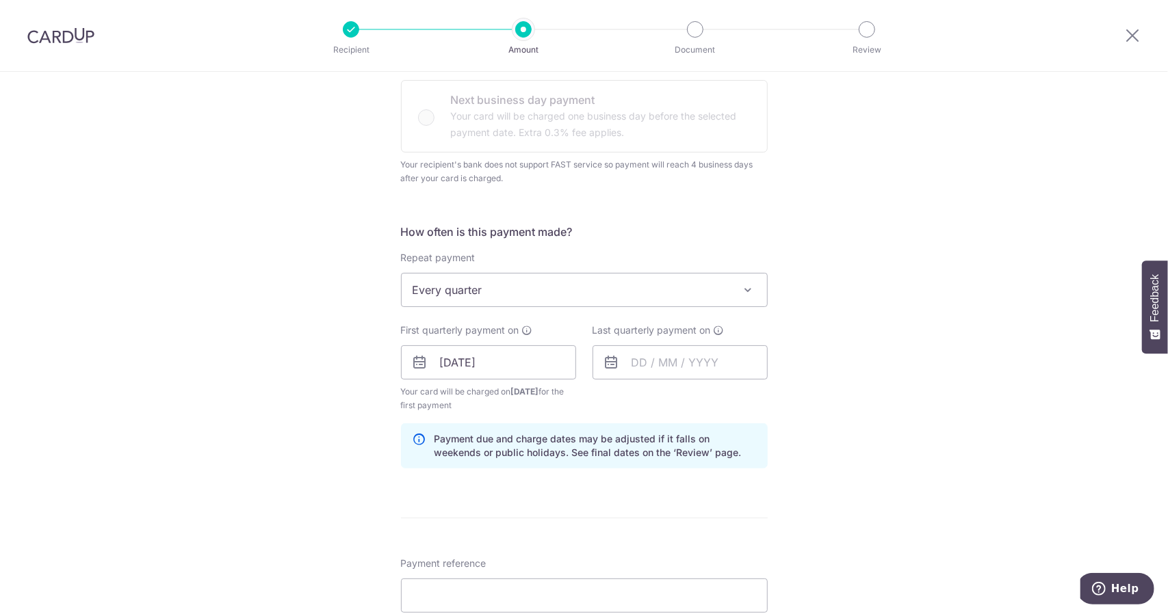
click at [538, 301] on span "Every quarter" at bounding box center [584, 290] width 365 height 33
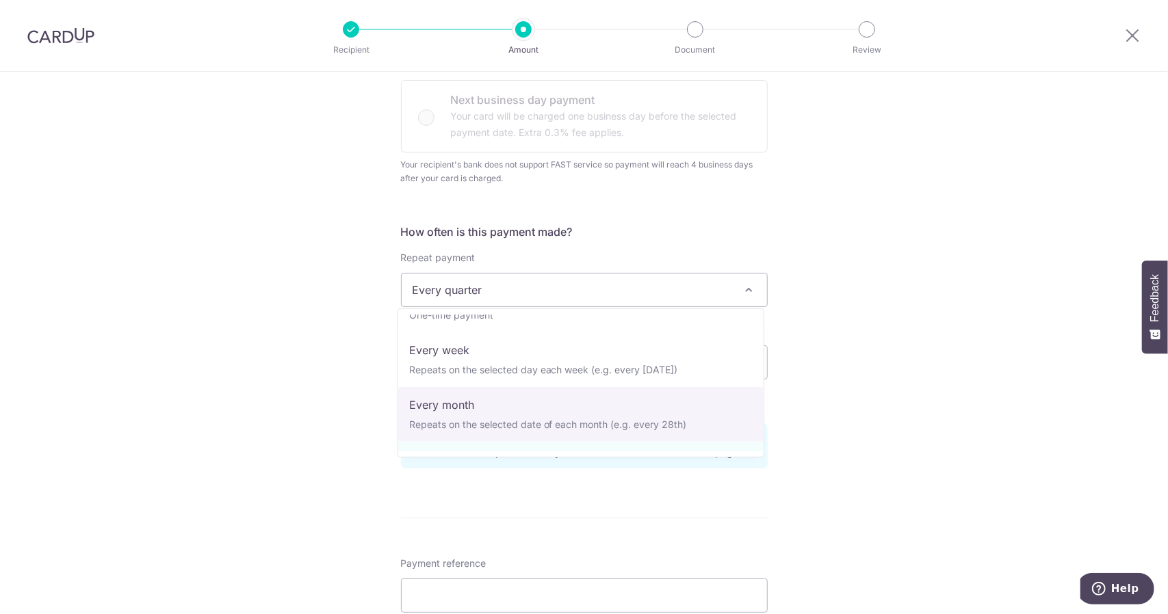
scroll to position [0, 0]
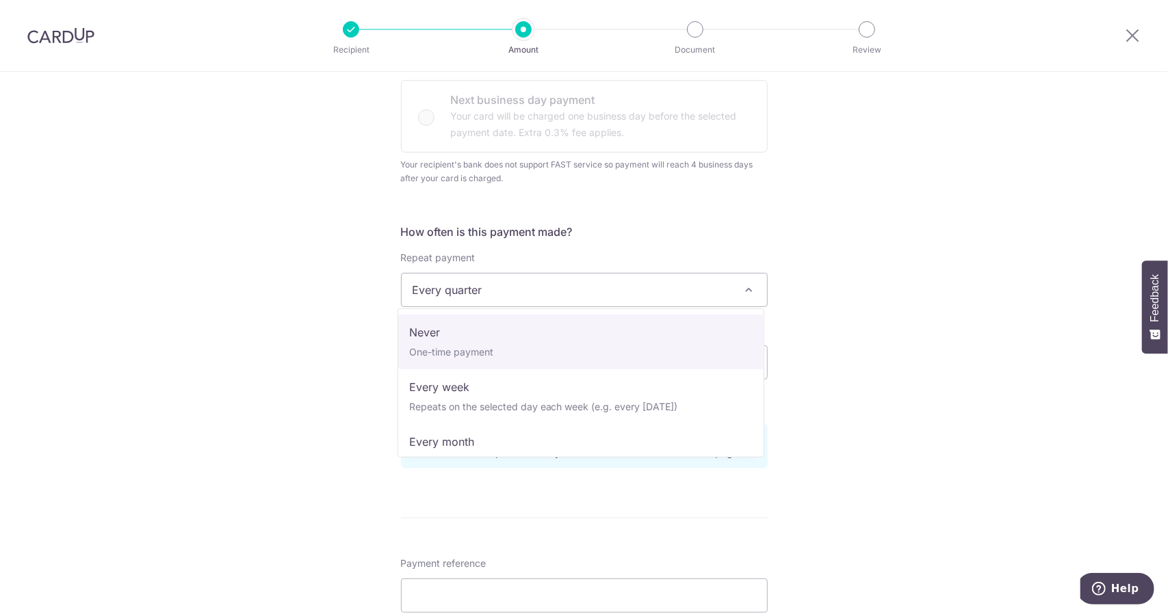
select select "1"
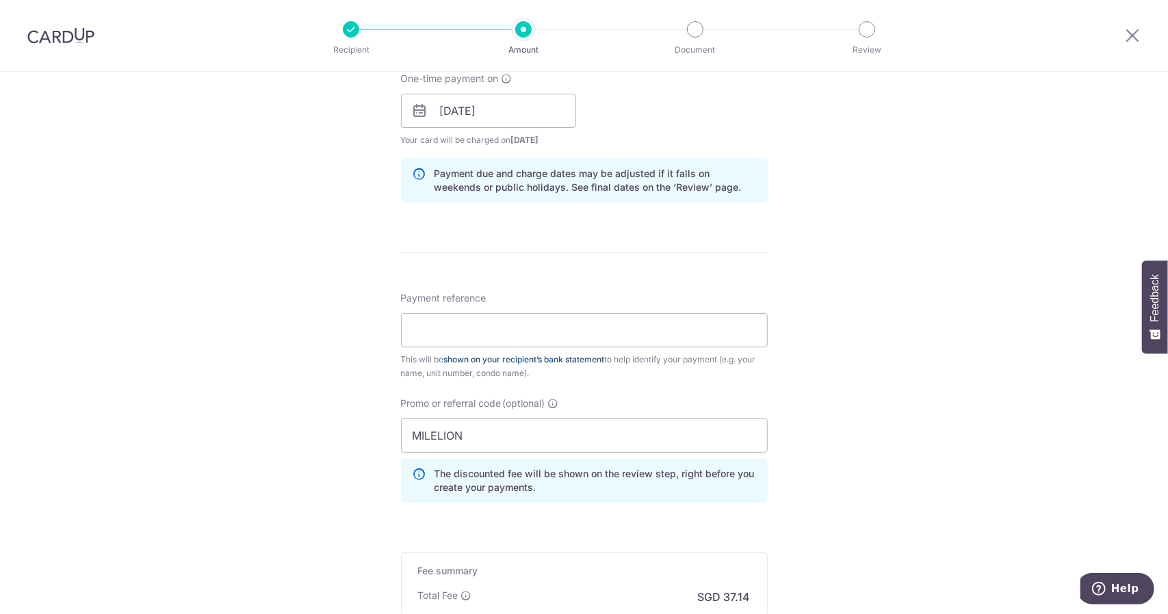
scroll to position [684, 0]
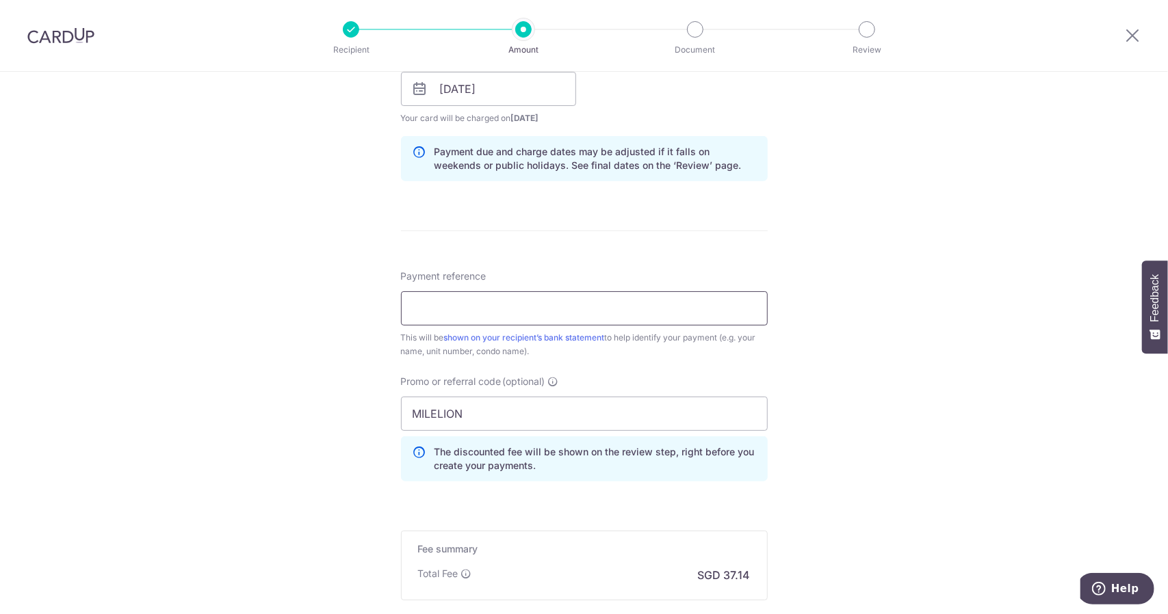
click at [538, 313] on input "Payment reference" at bounding box center [584, 308] width 367 height 34
click at [1071, 330] on div "Tell us more about your payment Enter payment amount SGD 1,428.33 1428.33 Recip…" at bounding box center [584, 82] width 1168 height 1388
click at [746, 317] on input "Payment reference" at bounding box center [584, 308] width 367 height 34
type input "i"
type input "INV003415 #36B-04-72"
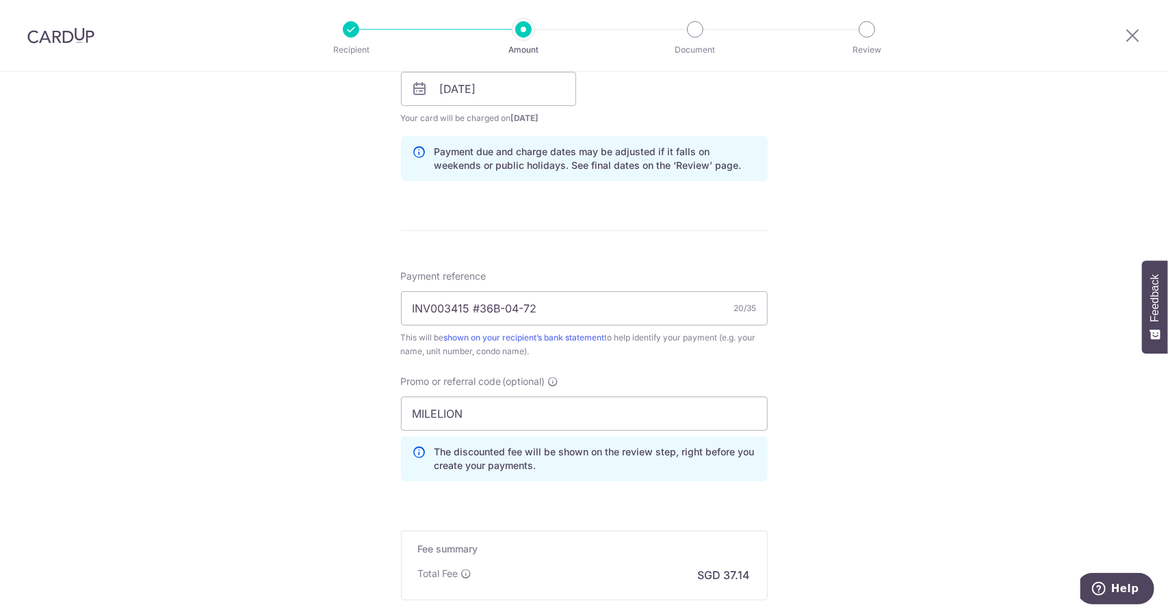
click at [912, 285] on div "Tell us more about your payment Enter payment amount SGD 1,428.33 1428.33 Recip…" at bounding box center [584, 82] width 1168 height 1388
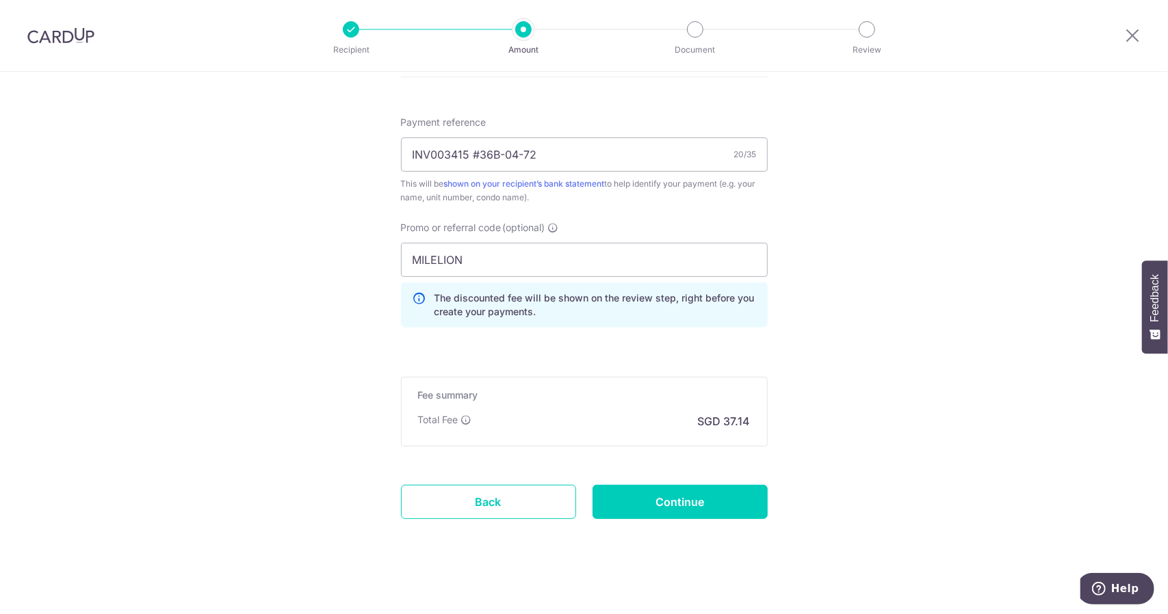
scroll to position [841, 0]
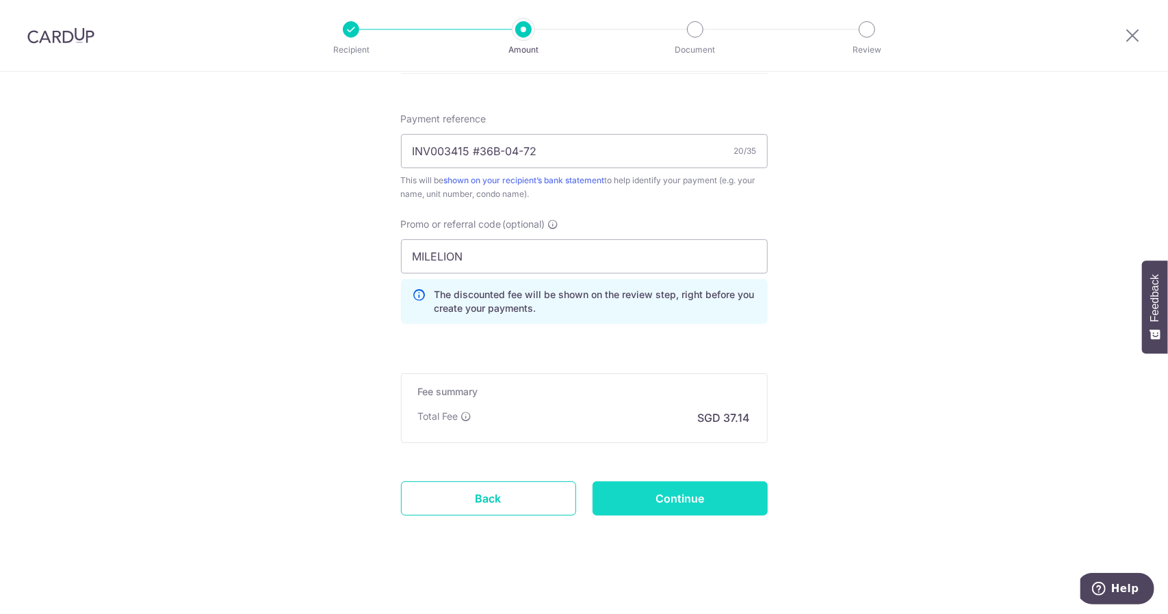
click at [677, 497] on input "Continue" at bounding box center [679, 499] width 175 height 34
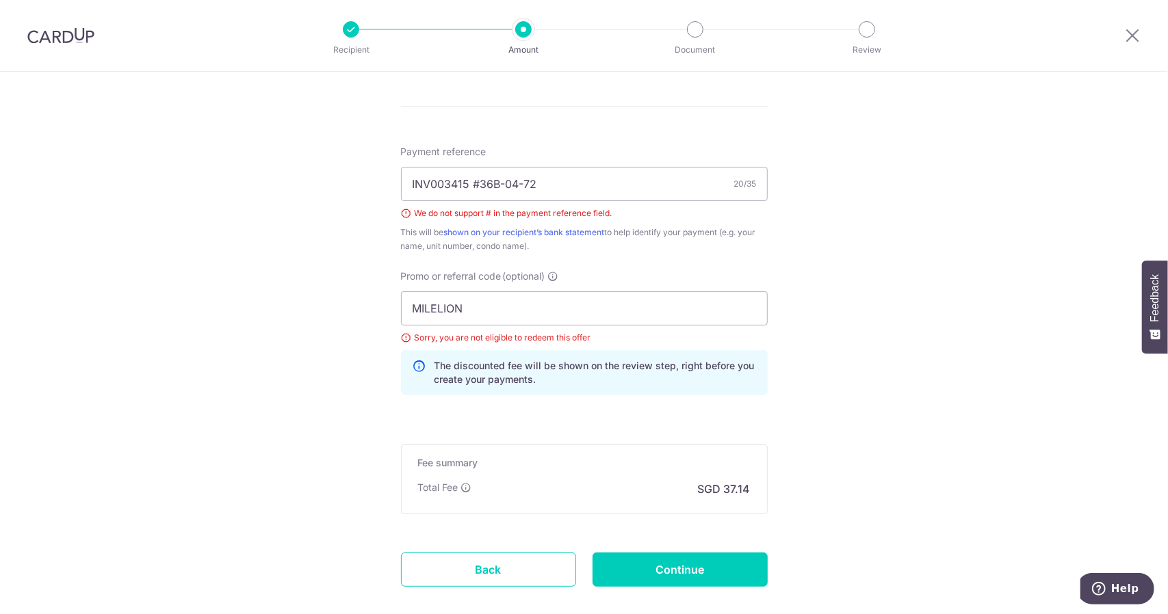
scroll to position [743, 0]
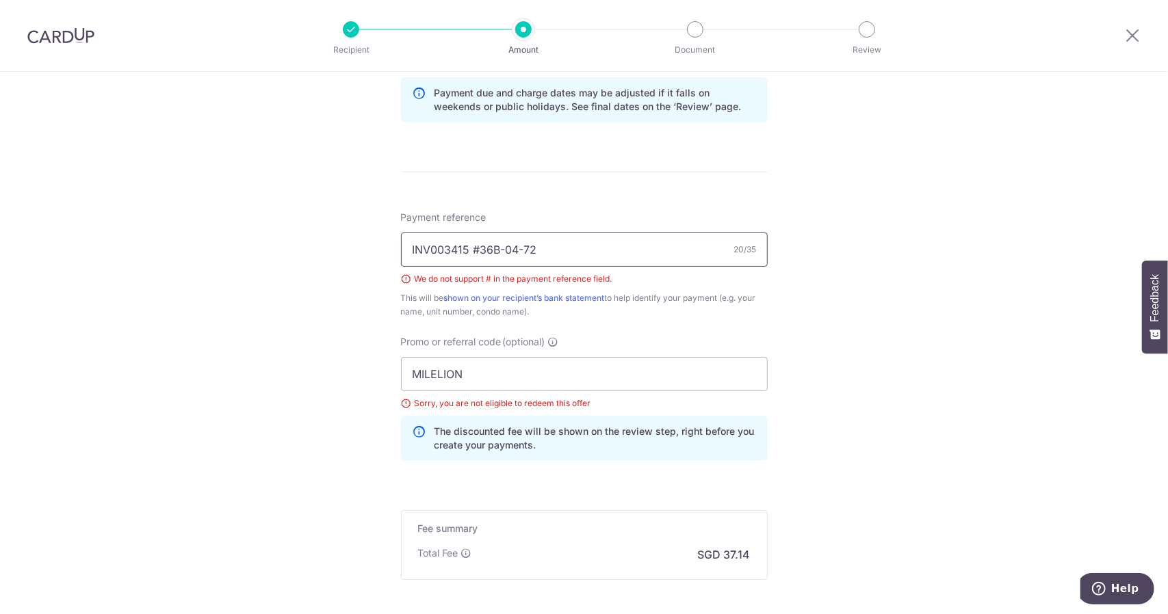
click at [475, 240] on input "INV003415 #36B-04-72" at bounding box center [584, 250] width 367 height 34
type input "INV003415 36B-04-72"
click at [896, 304] on div "Tell us more about your payment Enter payment amount SGD 1,428.33 1428.33 Selec…" at bounding box center [584, 42] width 1168 height 1426
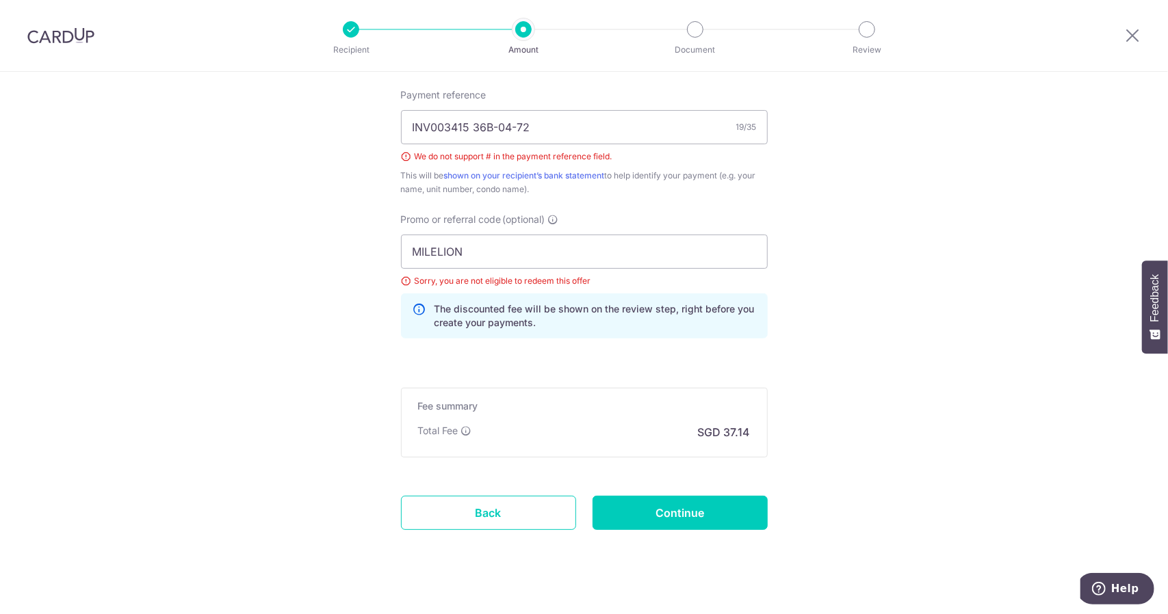
scroll to position [880, 0]
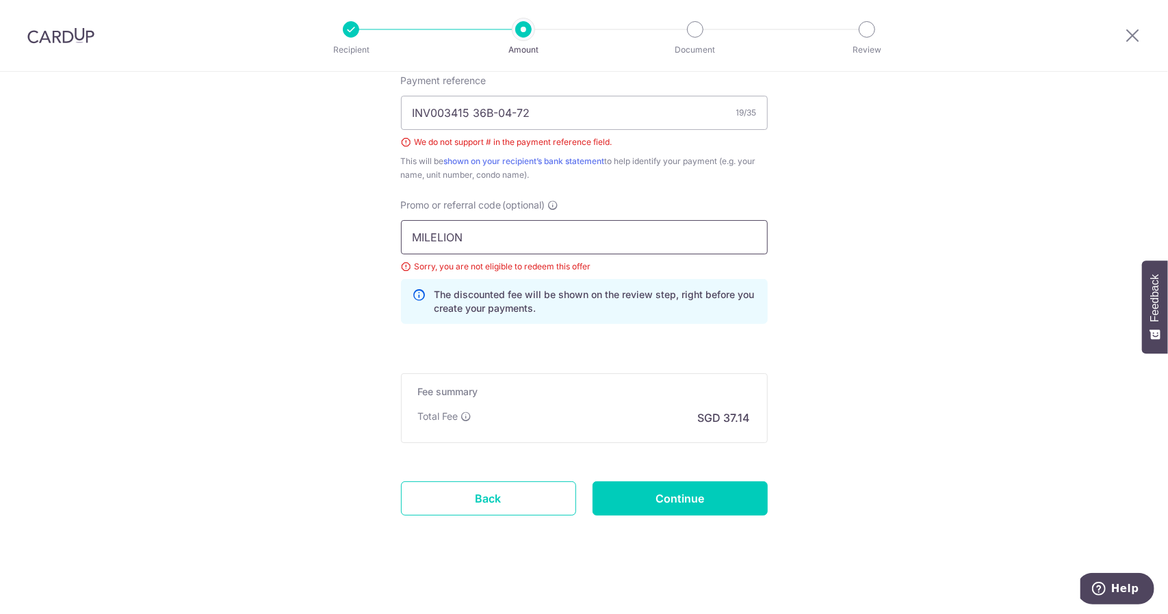
click at [495, 237] on input "MILELION" at bounding box center [584, 237] width 367 height 34
drag, startPoint x: 495, startPoint y: 237, endPoint x: 236, endPoint y: 250, distance: 259.6
type input "OFF225"
click at [691, 500] on input "Continue" at bounding box center [679, 499] width 175 height 34
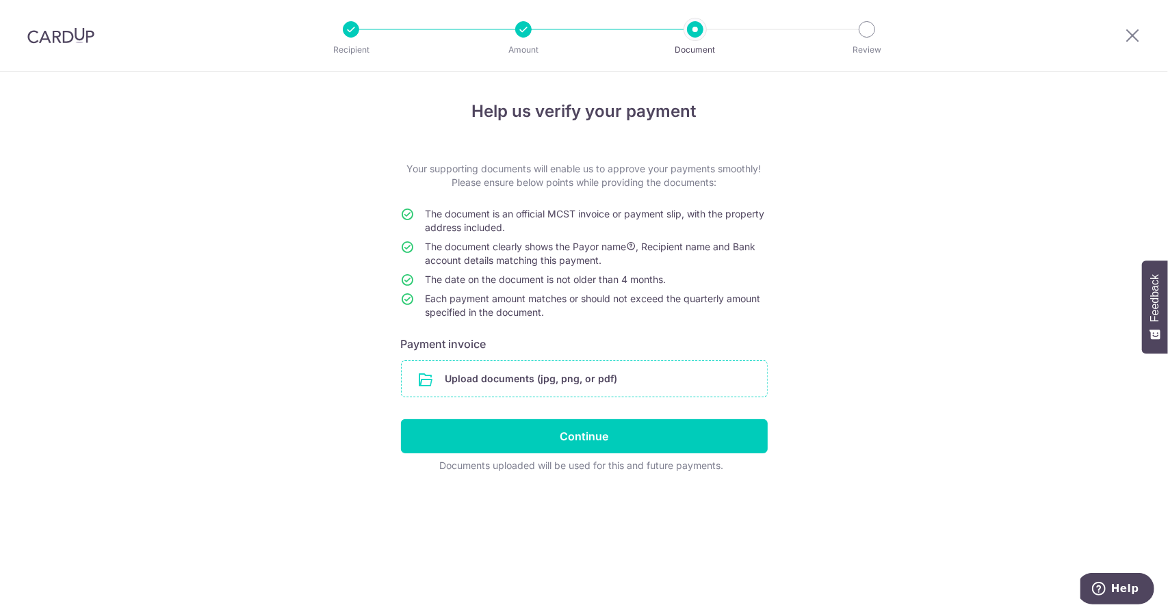
click at [475, 377] on input "file" at bounding box center [584, 379] width 365 height 36
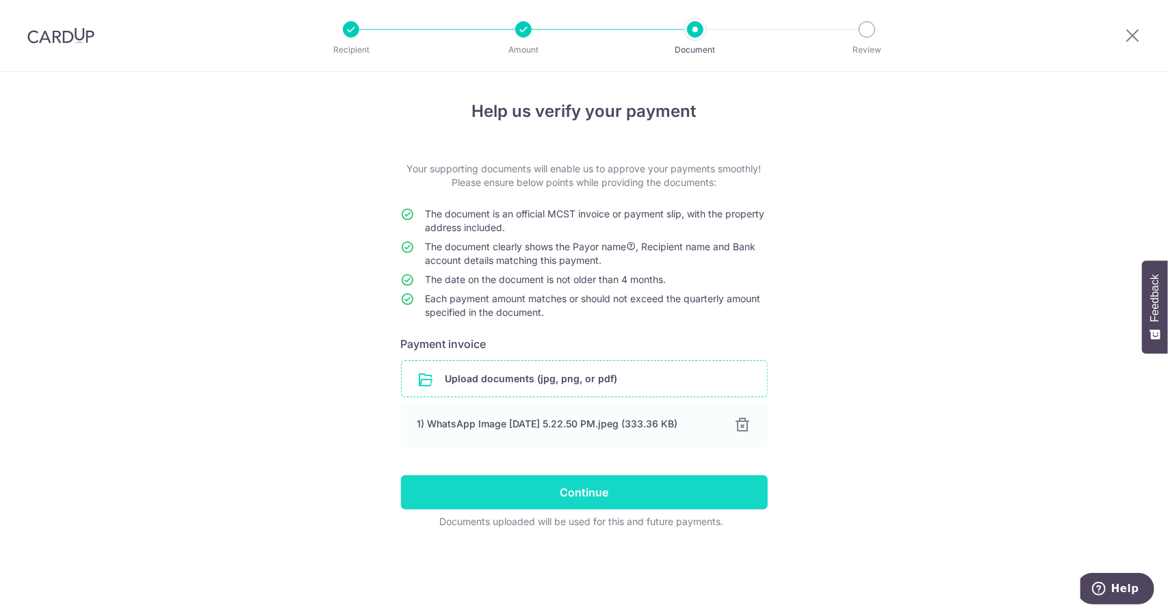
click at [603, 499] on input "Continue" at bounding box center [584, 492] width 367 height 34
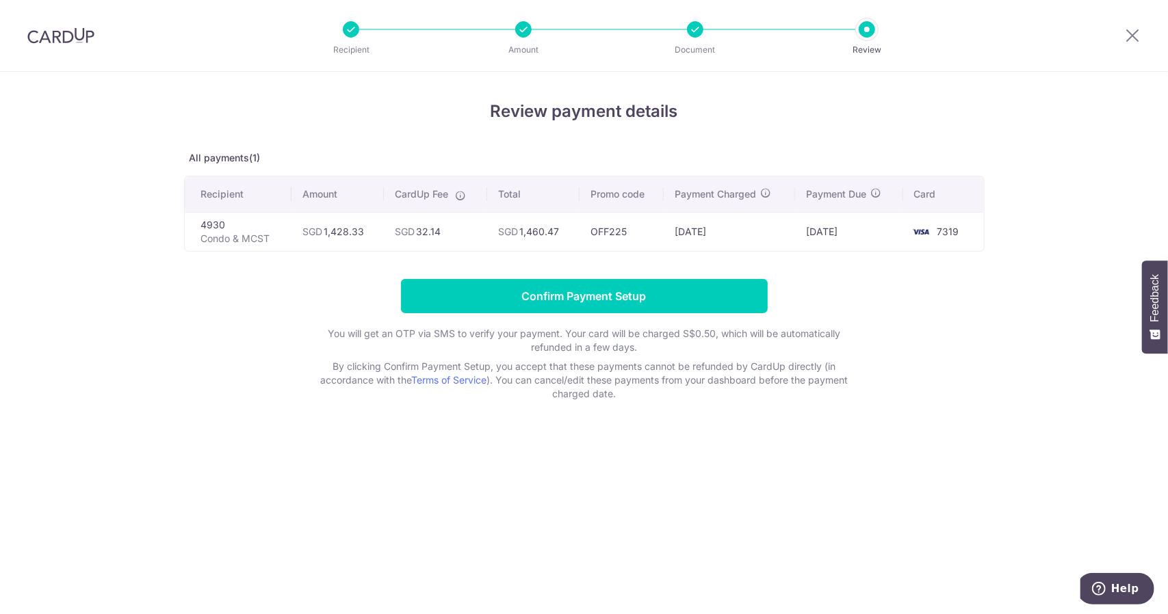
click at [509, 30] on li "Amount" at bounding box center [445, 29] width 172 height 16
click at [514, 30] on li "Amount" at bounding box center [445, 29] width 172 height 16
click at [213, 232] on p "Condo & MCST" at bounding box center [241, 239] width 80 height 14
click at [842, 224] on td "[DATE]" at bounding box center [849, 231] width 108 height 39
click at [827, 231] on td "[DATE]" at bounding box center [849, 231] width 108 height 39
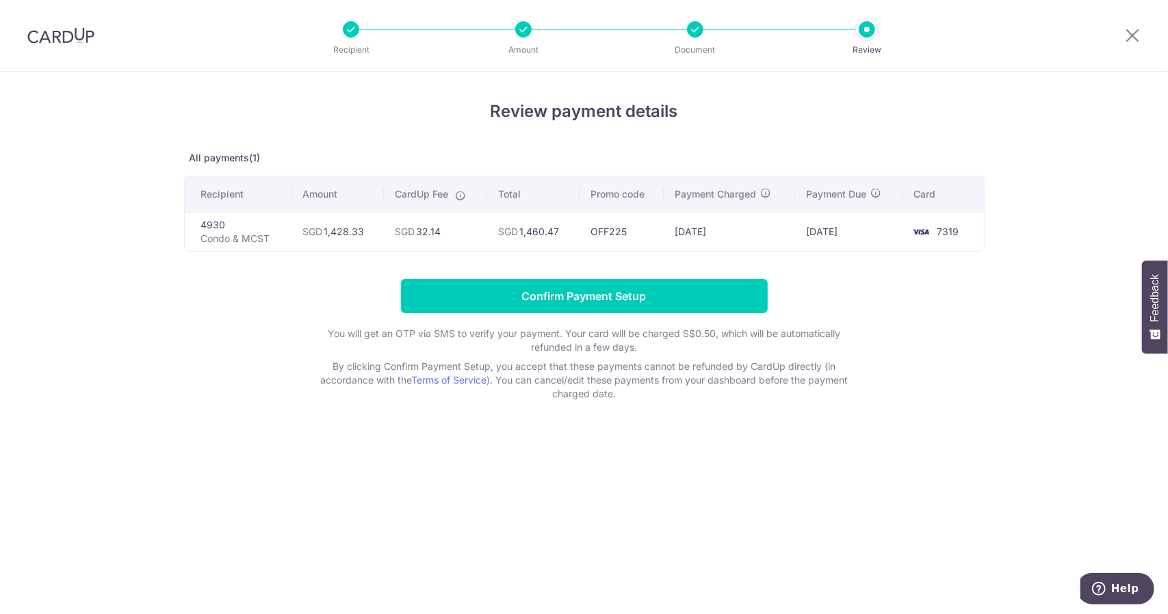
click at [827, 231] on td "[DATE]" at bounding box center [849, 231] width 108 height 39
click at [720, 230] on td "[DATE]" at bounding box center [729, 231] width 131 height 39
click at [706, 232] on td "[DATE]" at bounding box center [729, 231] width 131 height 39
drag, startPoint x: 657, startPoint y: 224, endPoint x: 612, endPoint y: 220, distance: 45.3
click at [640, 221] on td "OFF225" at bounding box center [621, 231] width 84 height 39
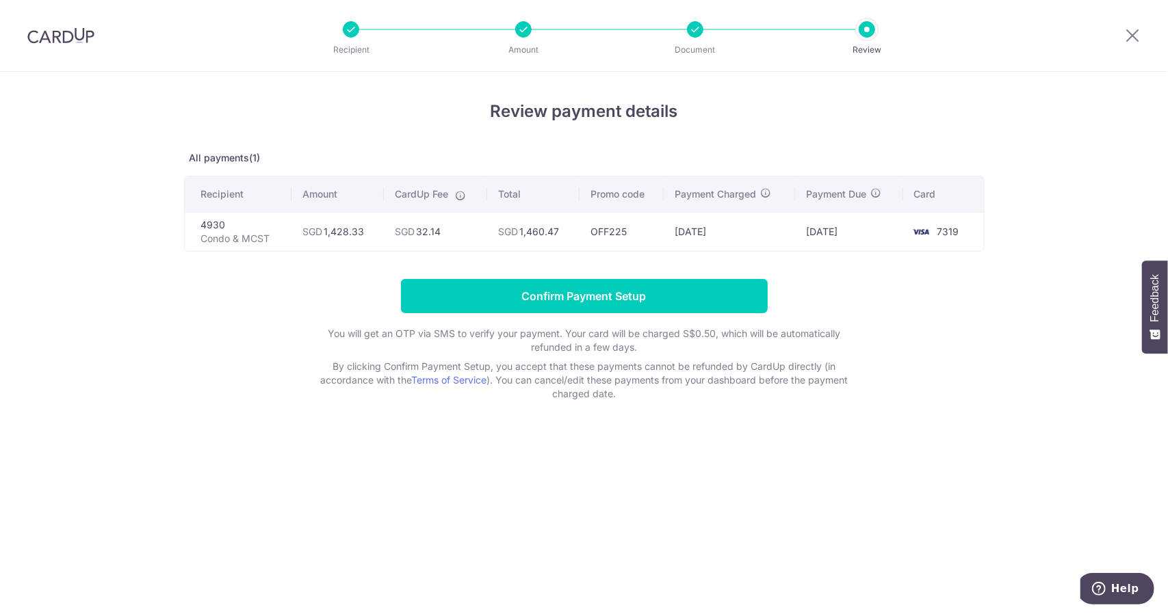
click at [612, 220] on td "OFF225" at bounding box center [621, 231] width 84 height 39
click at [540, 227] on td "SGD 1,460.47" at bounding box center [533, 231] width 92 height 39
click at [512, 224] on td "SGD 1,460.47" at bounding box center [533, 231] width 92 height 39
drag, startPoint x: 1129, startPoint y: 33, endPoint x: 654, endPoint y: 77, distance: 476.8
click at [1129, 34] on icon at bounding box center [1132, 35] width 16 height 17
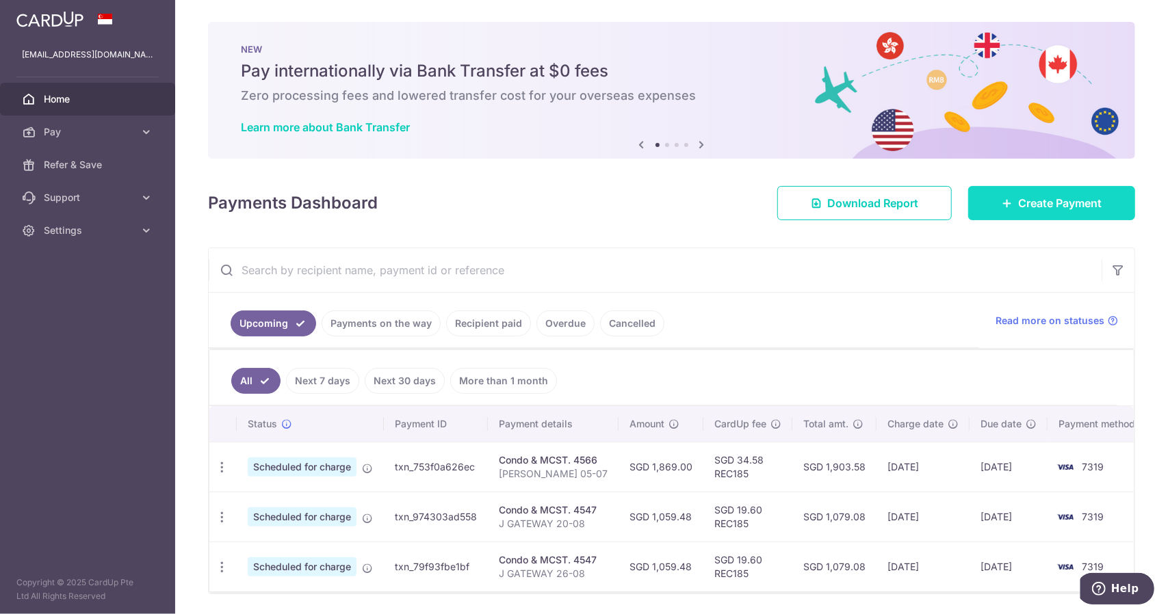
click at [1001, 198] on icon at bounding box center [1006, 203] width 11 height 11
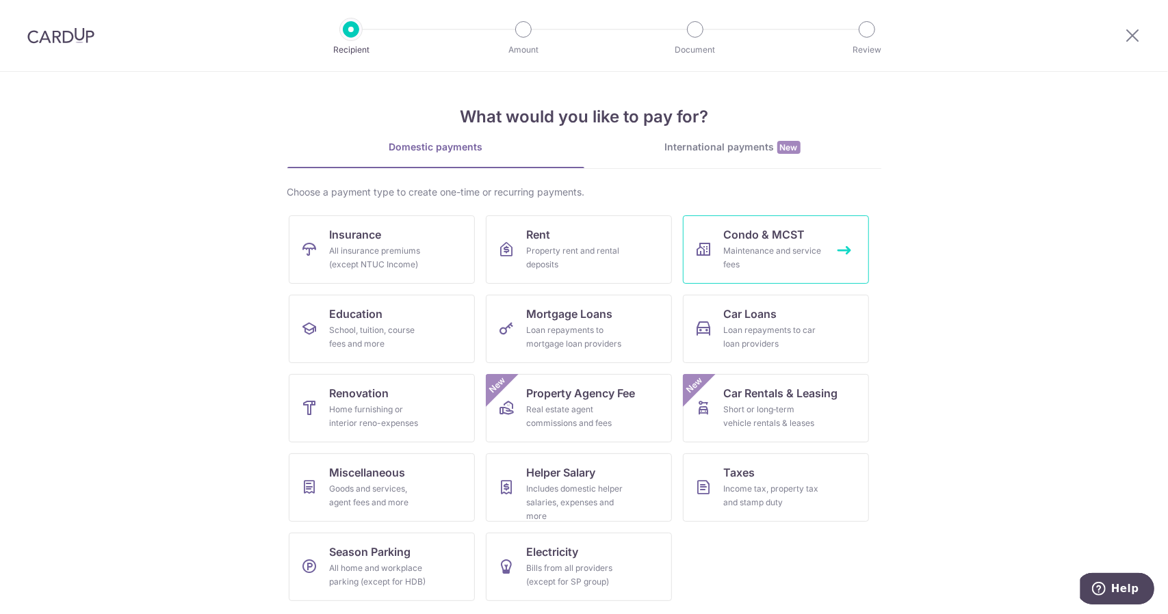
click at [754, 251] on div "Maintenance and service fees" at bounding box center [773, 257] width 99 height 27
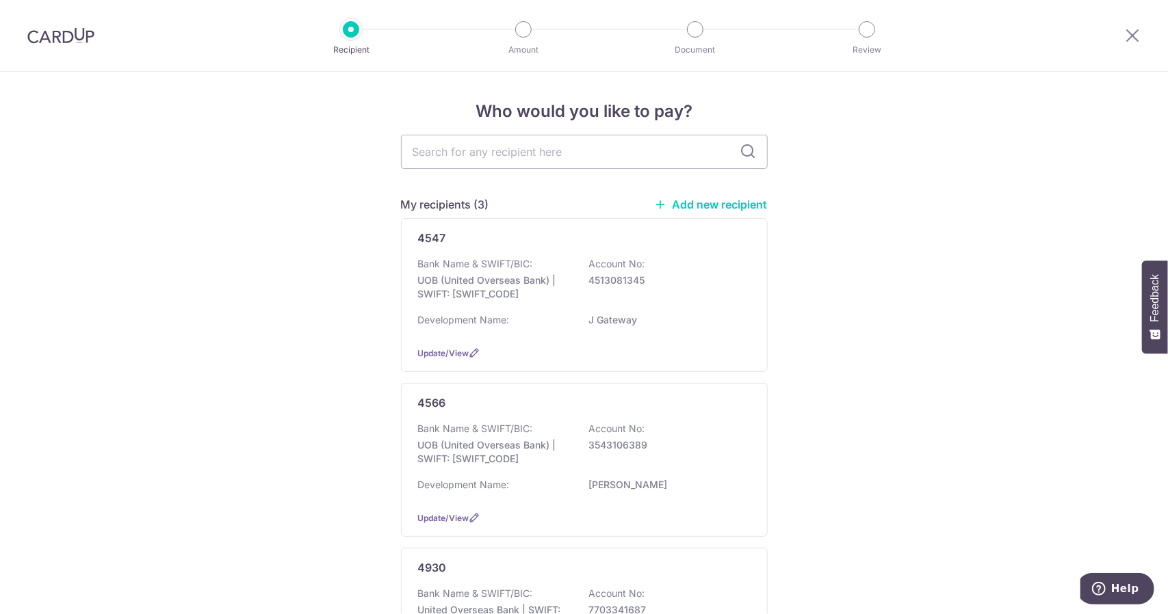
click at [715, 208] on link "Add new recipient" at bounding box center [711, 205] width 113 height 14
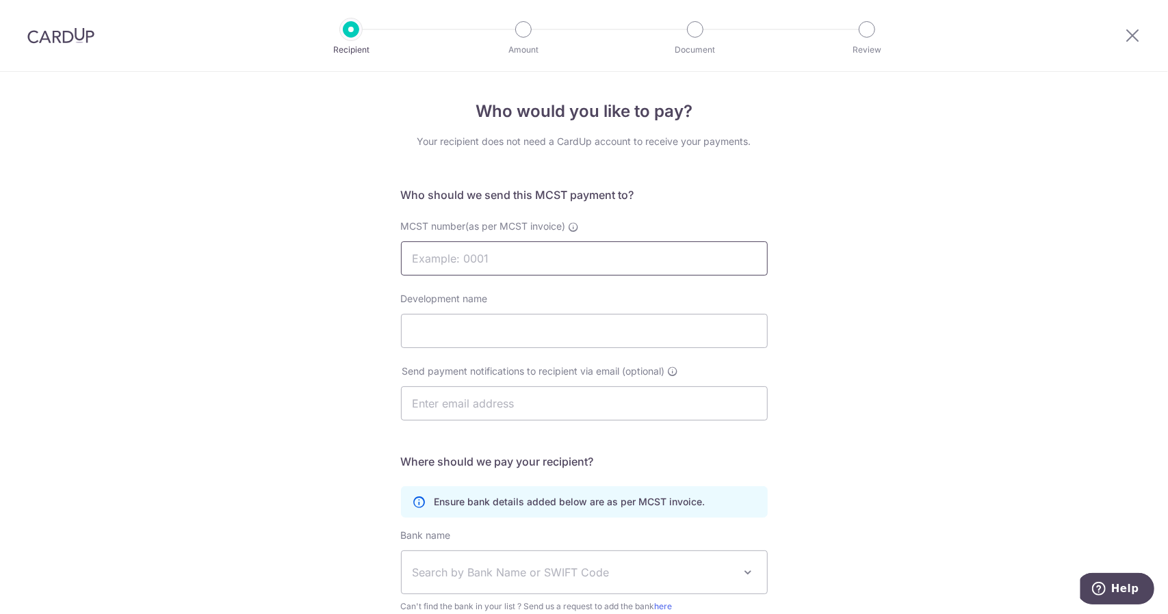
click at [465, 259] on input "MCST number(as per MCST invoice)" at bounding box center [584, 258] width 367 height 34
type input "4930"
type input "f"
type input "Forett at [GEOGRAPHIC_DATA]"
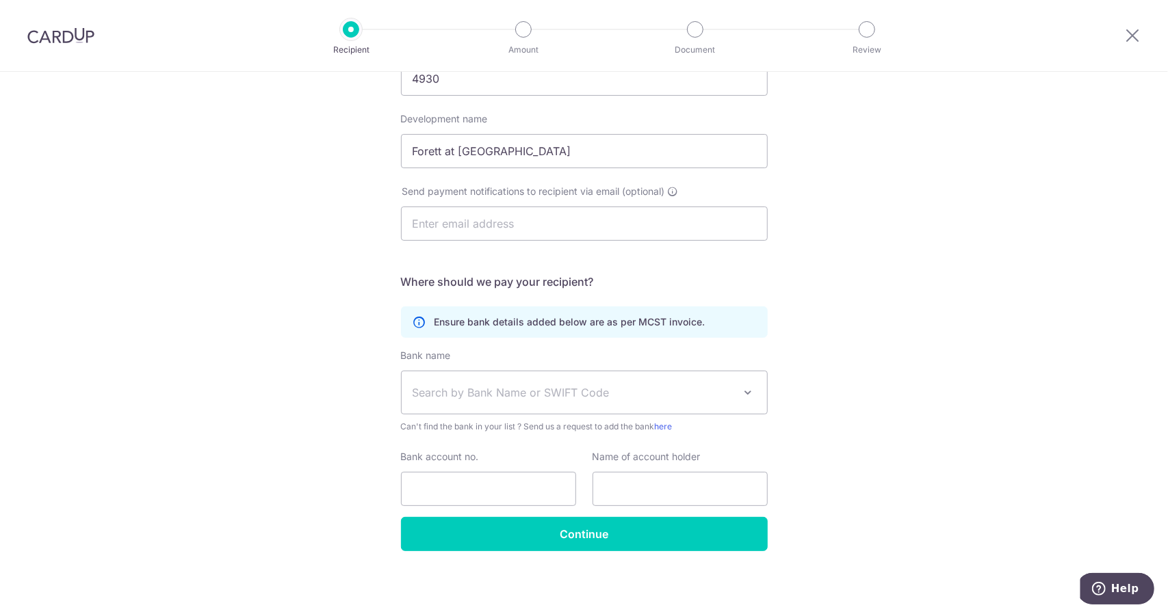
click at [482, 384] on span "Search by Bank Name or SWIFT Code" at bounding box center [573, 392] width 322 height 16
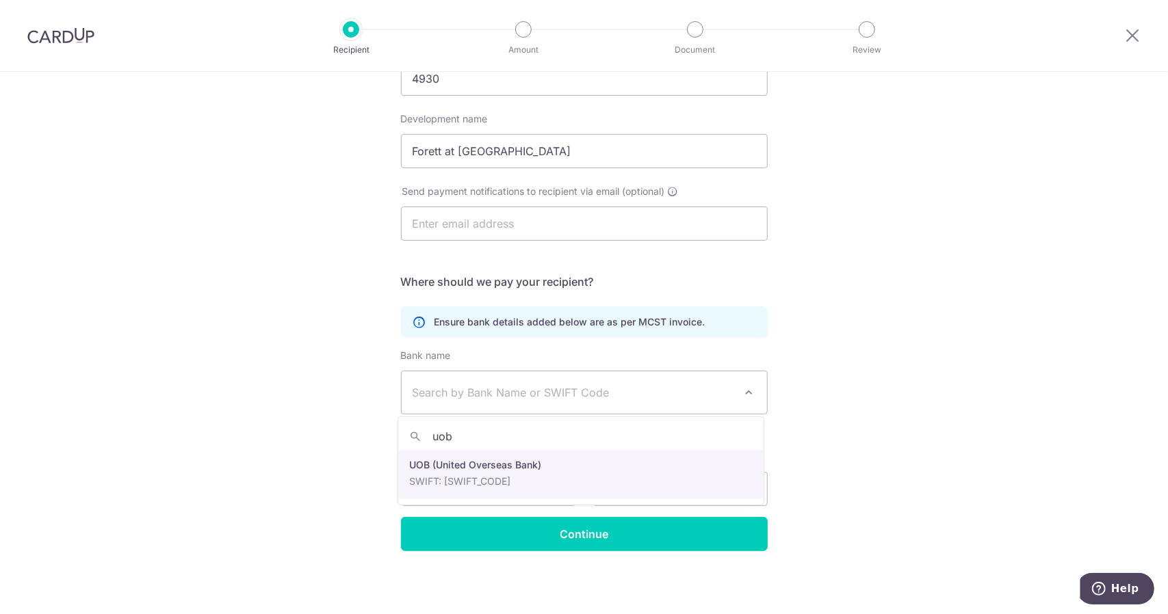
type input "uob"
select select "18"
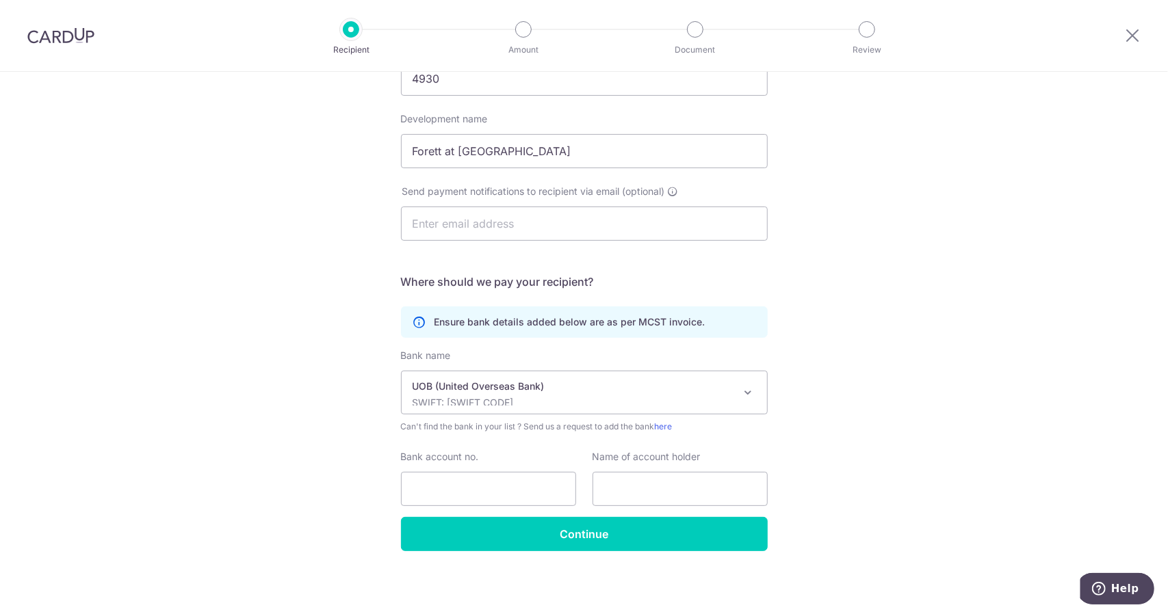
click at [822, 386] on div "Who would you like to pay? Your recipient does not need a CardUp account to rec…" at bounding box center [584, 254] width 1168 height 724
click at [465, 484] on input "Bank account no." at bounding box center [488, 489] width 175 height 34
type input "7703341687"
click at [653, 492] on input "text" at bounding box center [679, 489] width 175 height 34
type input "MCST 4930"
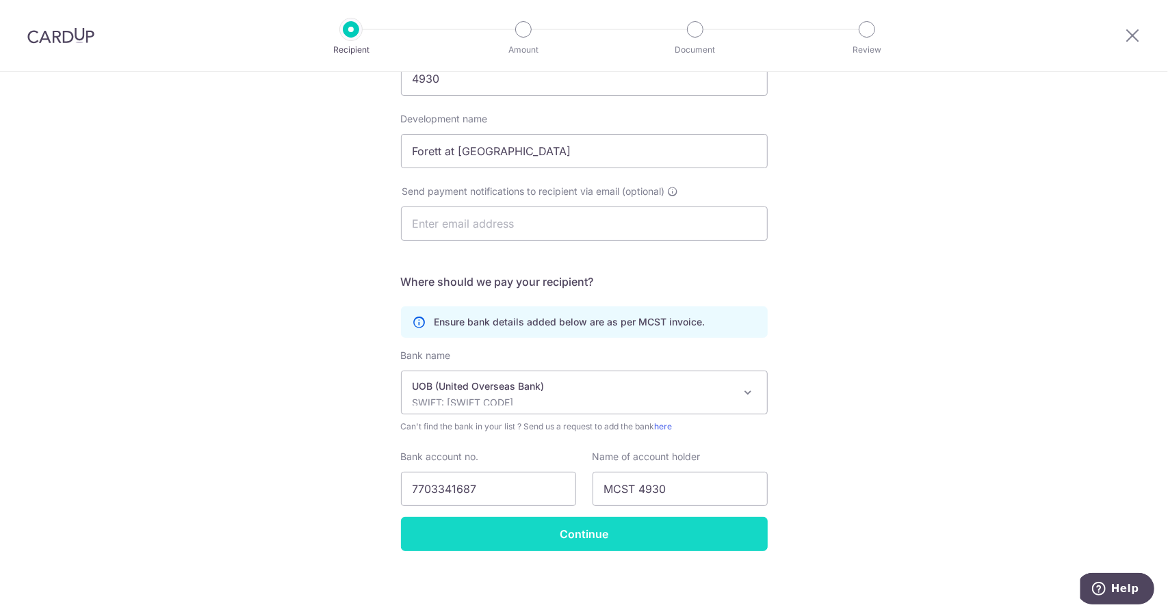
click at [687, 541] on input "Continue" at bounding box center [584, 534] width 367 height 34
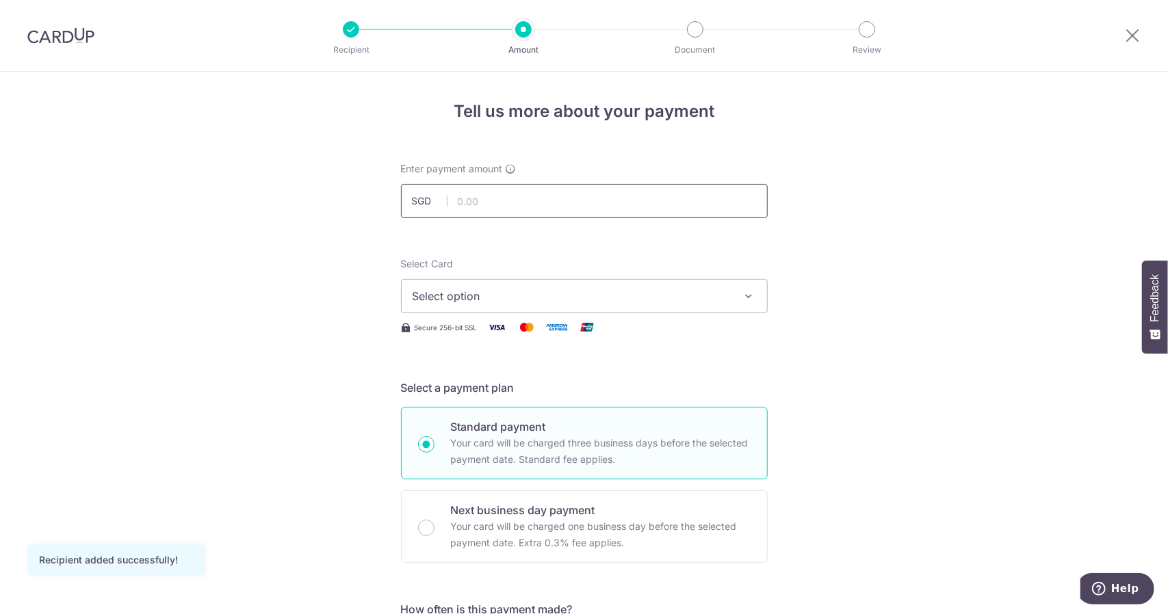
click at [490, 194] on input "text" at bounding box center [584, 201] width 367 height 34
type input "1,428.33"
click at [495, 306] on button "Select option" at bounding box center [584, 296] width 367 height 34
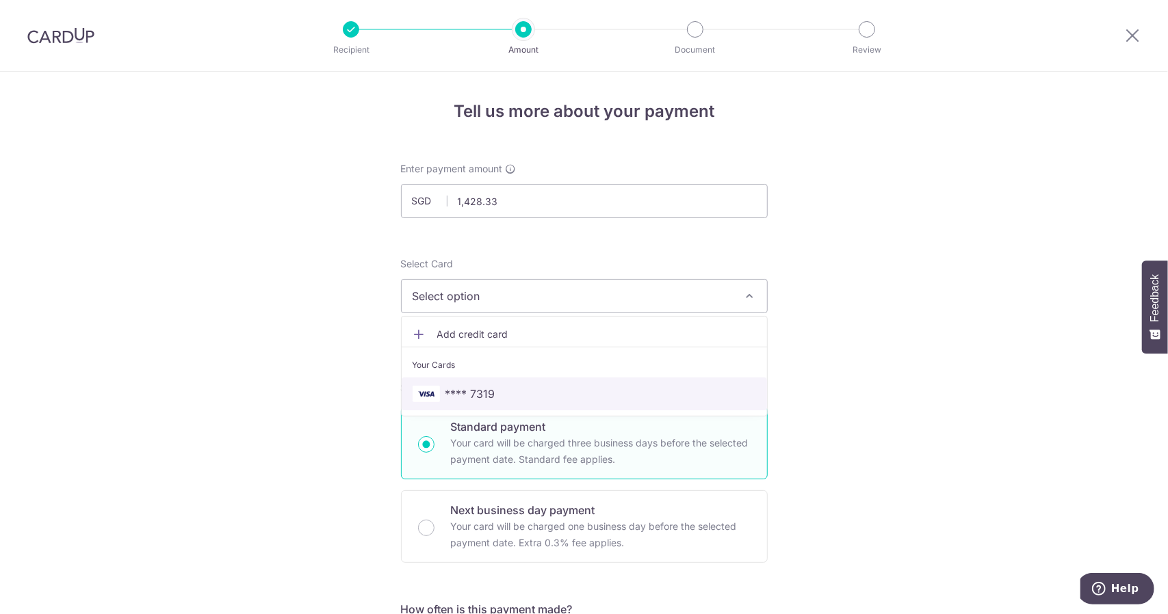
click at [494, 389] on span "**** 7319" at bounding box center [583, 394] width 343 height 16
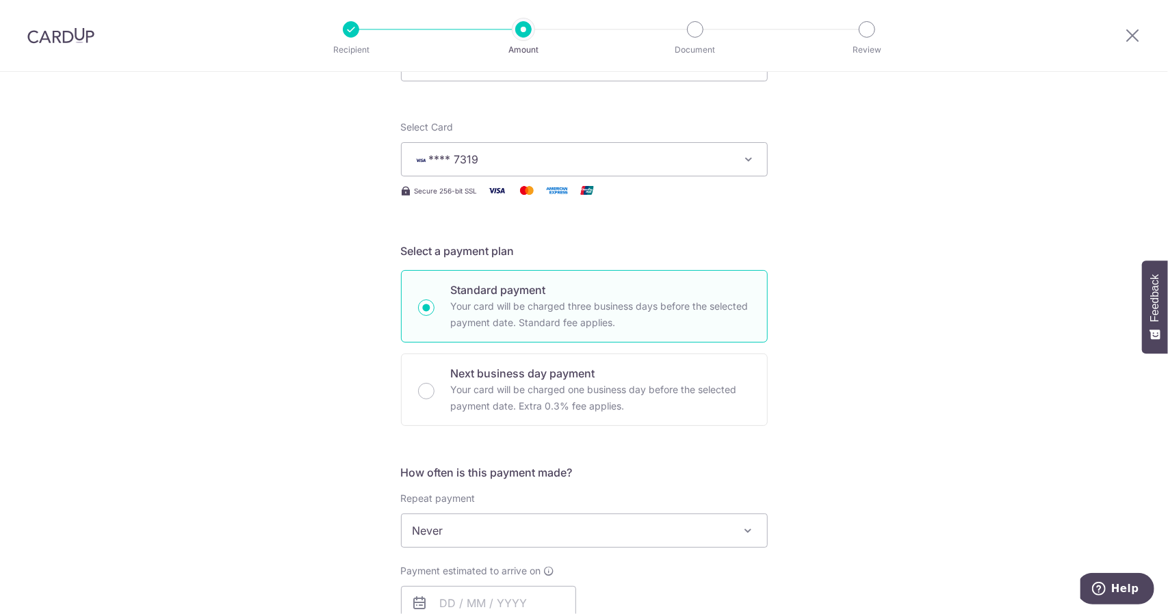
scroll to position [342, 0]
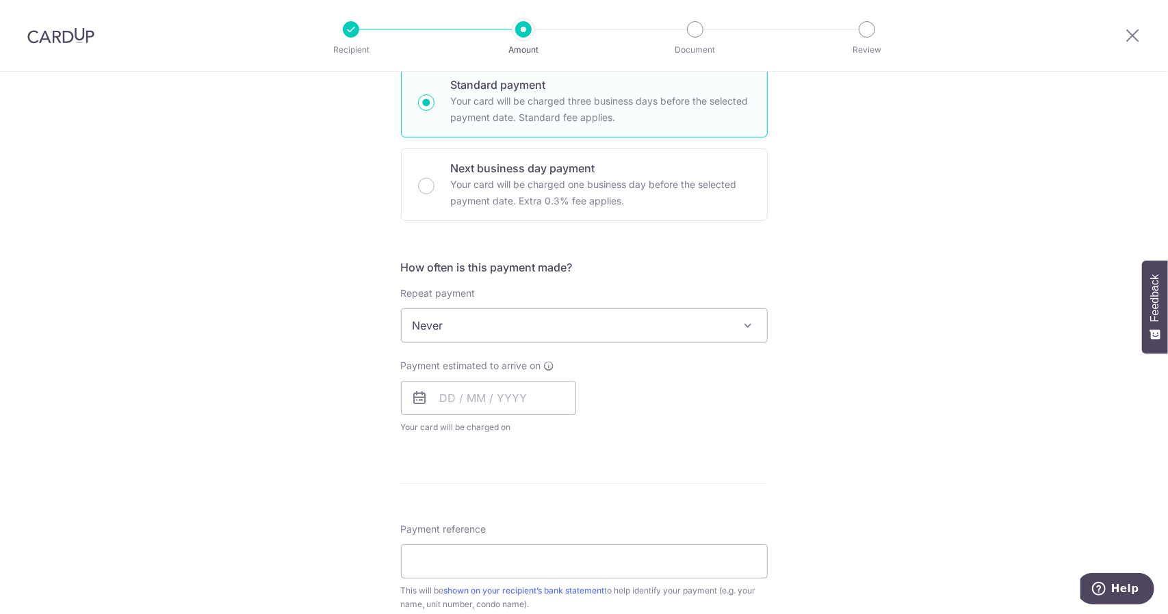
click at [480, 326] on span "Never" at bounding box center [584, 325] width 365 height 33
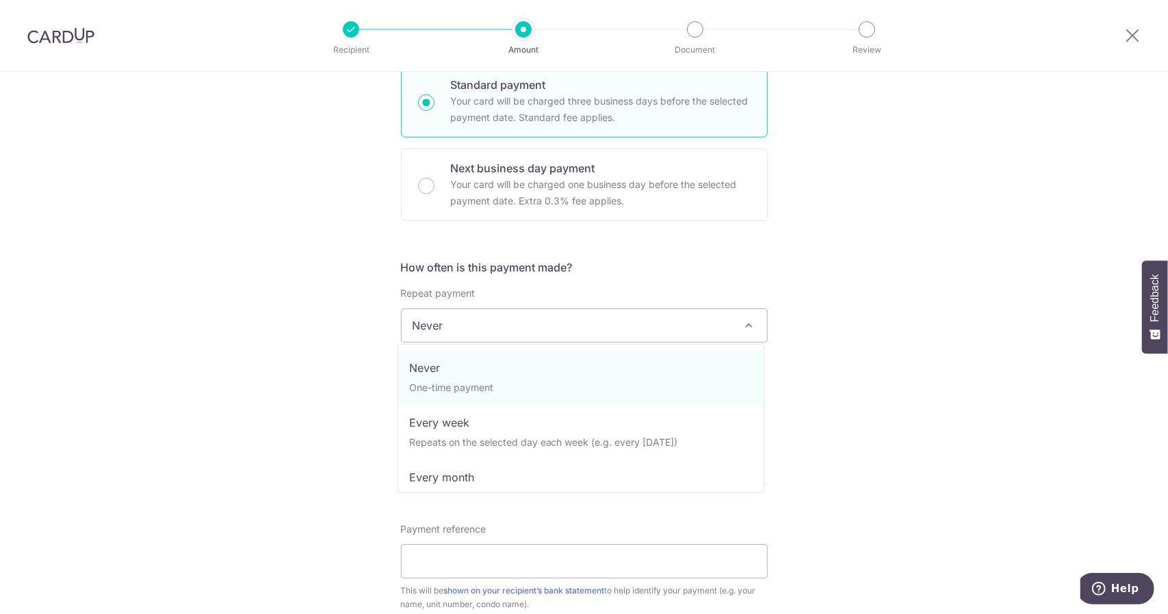
scroll to position [68, 0]
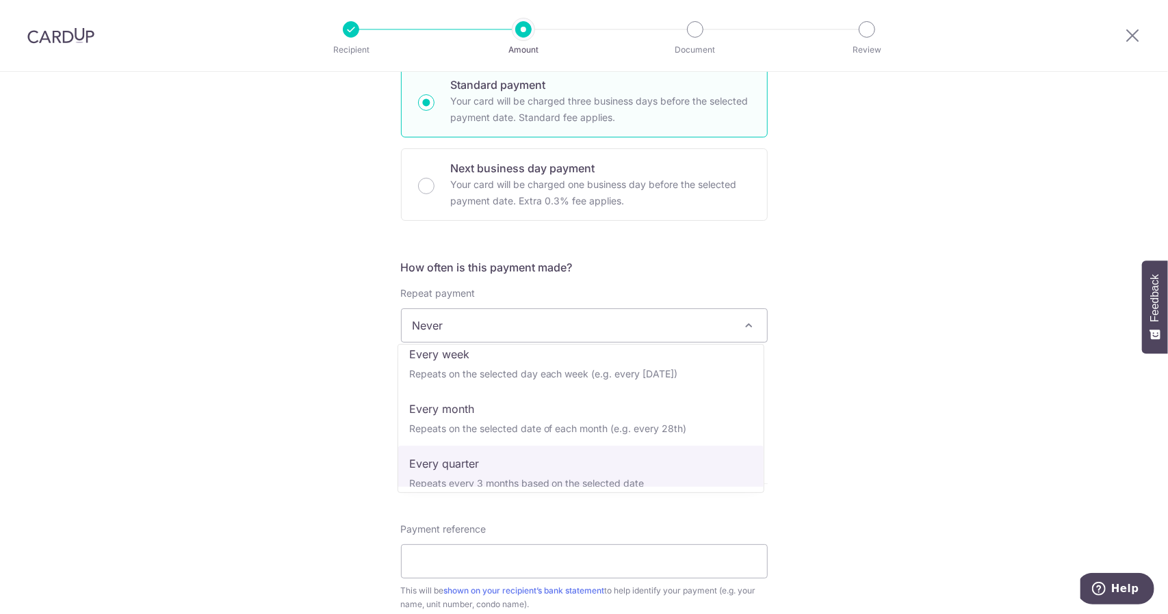
select select "4"
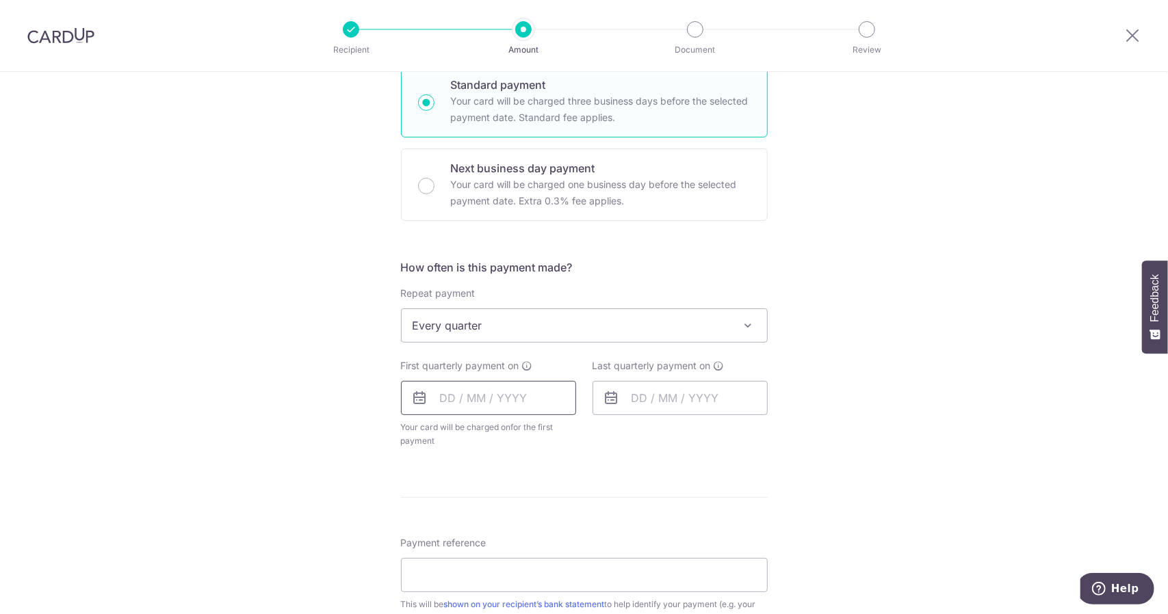
click at [502, 395] on input "text" at bounding box center [488, 398] width 175 height 34
click at [514, 516] on link "8" at bounding box center [511, 523] width 22 height 22
type input "[DATE]"
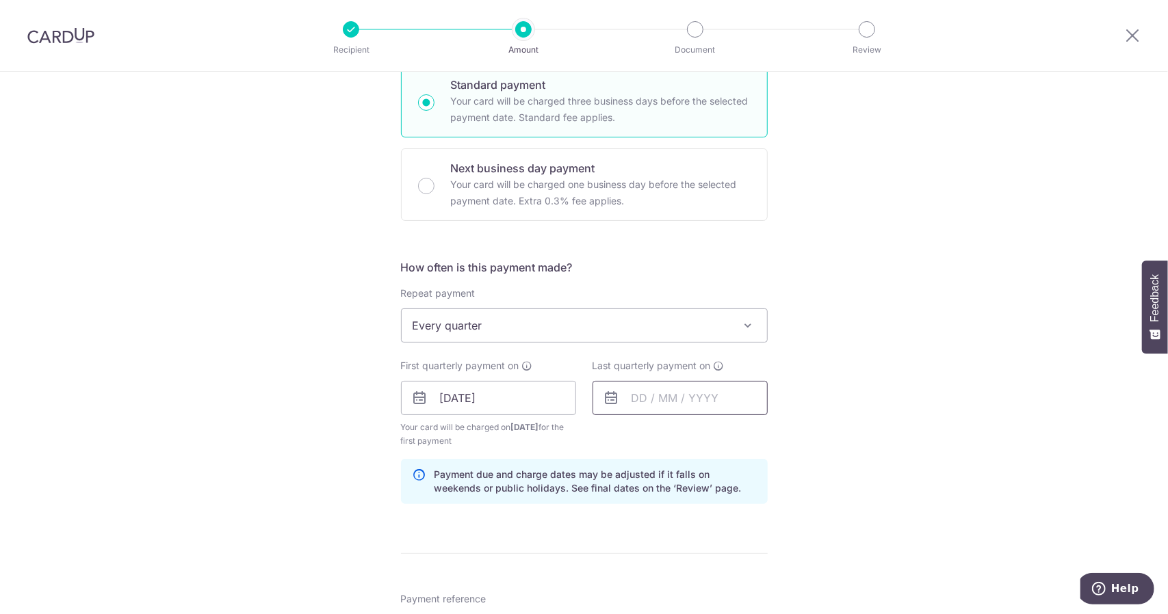
click at [665, 404] on input "text" at bounding box center [679, 398] width 175 height 34
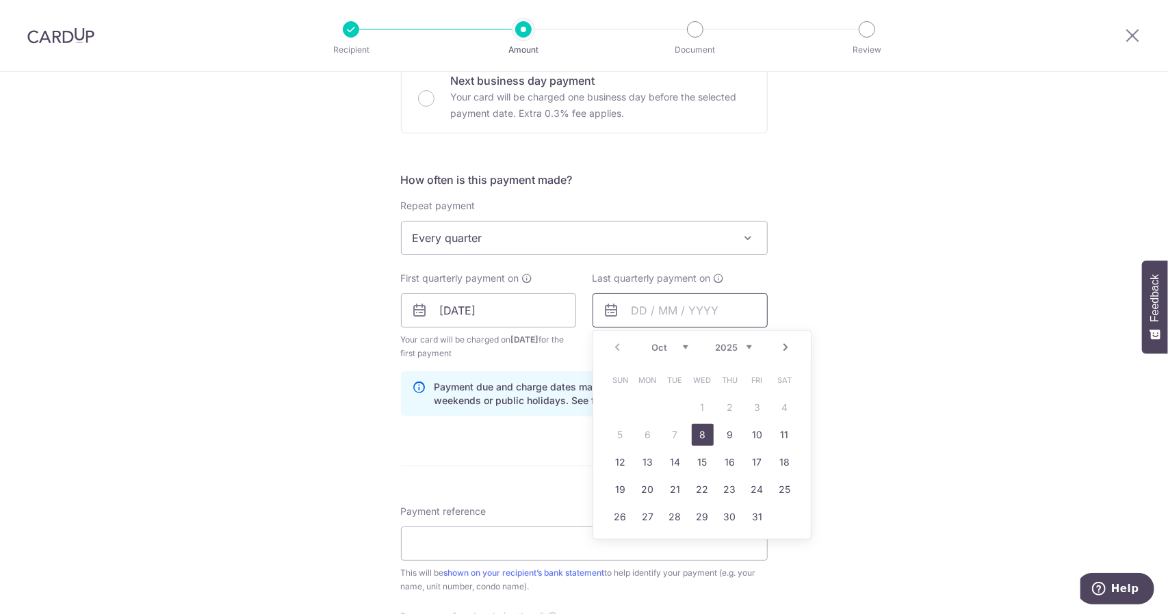
scroll to position [479, 0]
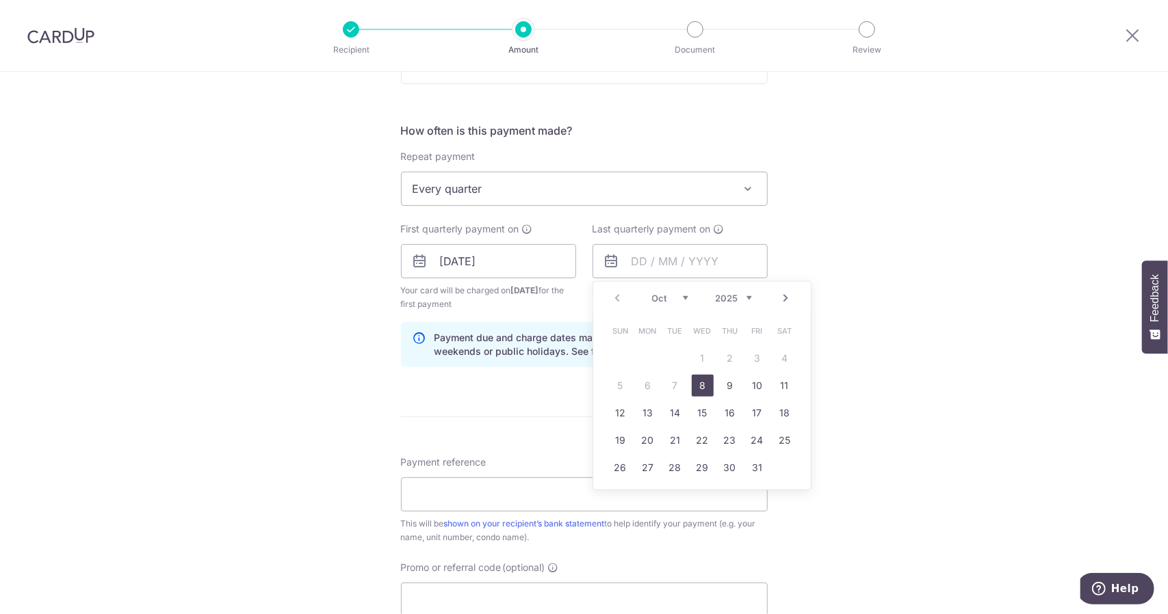
click at [778, 304] on link "Next" at bounding box center [786, 298] width 16 height 16
click at [780, 302] on link "Next" at bounding box center [786, 298] width 16 height 16
click at [699, 464] on link "31" at bounding box center [703, 468] width 22 height 22
type input "31/12/2025"
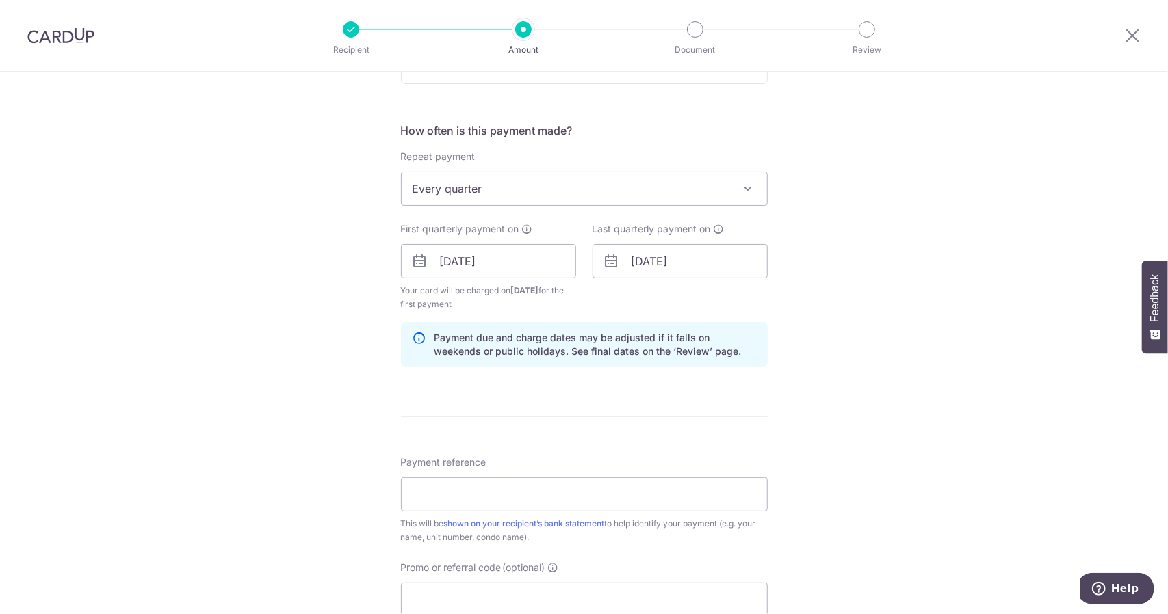
click at [879, 369] on div "Tell us more about your payment Enter payment amount SGD 1,428.33 1428.33 Recip…" at bounding box center [584, 246] width 1168 height 1307
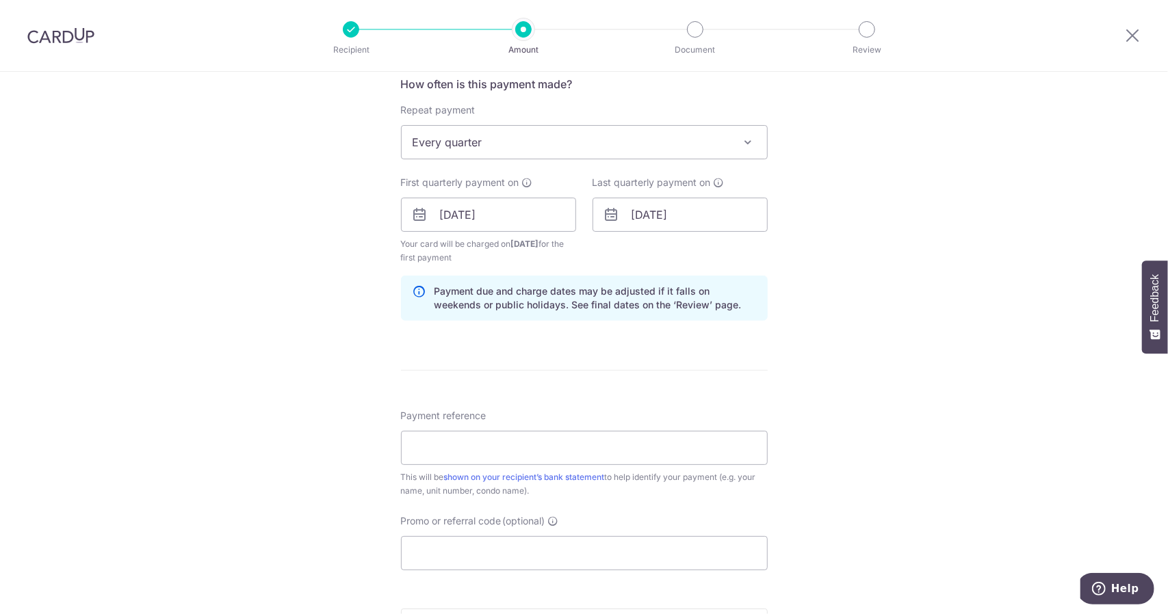
scroll to position [547, 0]
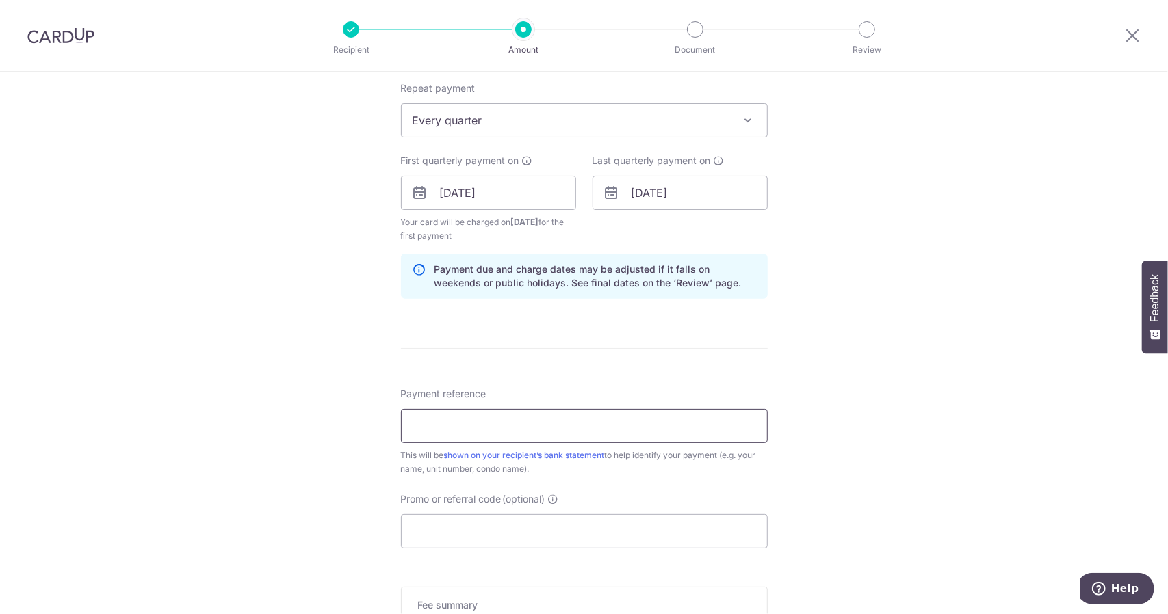
click at [513, 429] on input "Payment reference" at bounding box center [584, 426] width 367 height 34
paste input "3HOME25R"
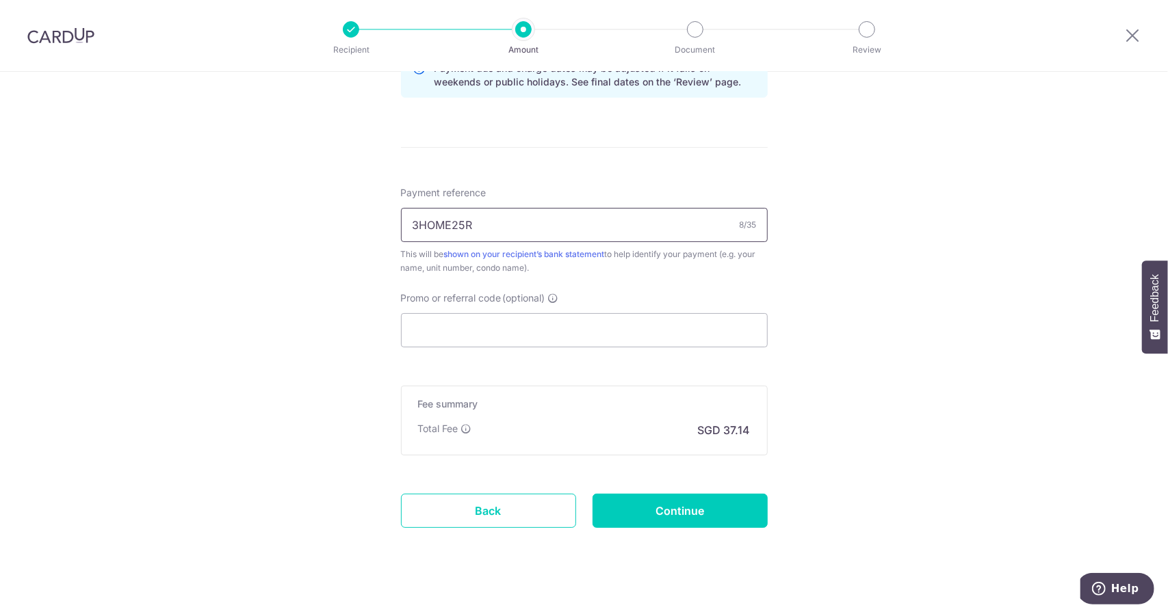
scroll to position [752, 0]
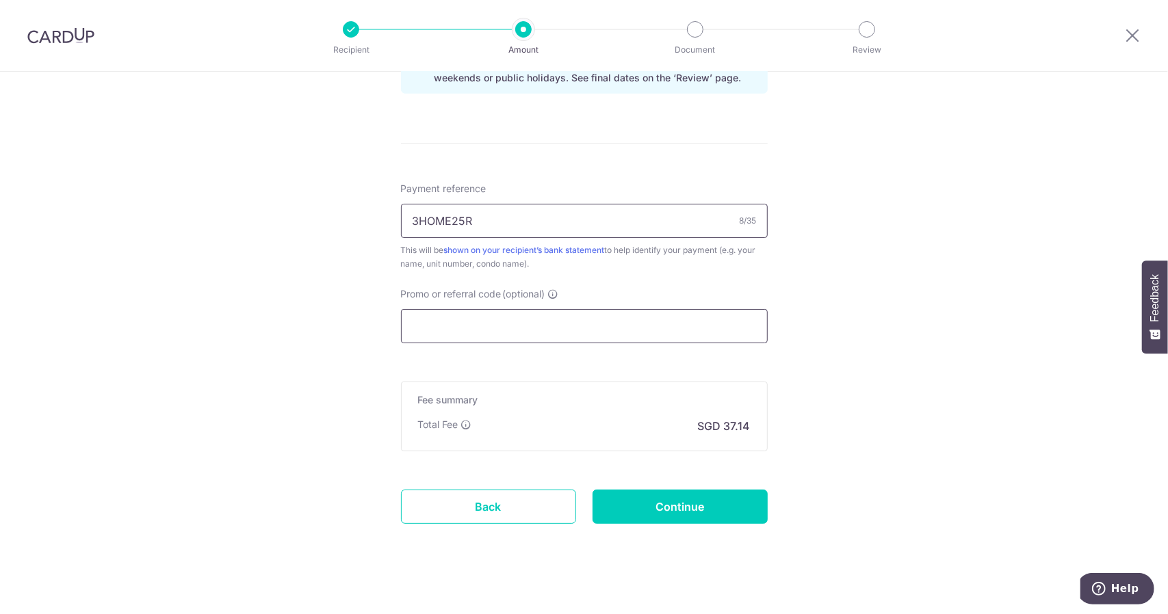
type input "3HOME25R"
click at [558, 321] on input "Promo or referral code (optional)" at bounding box center [584, 326] width 367 height 34
paste input "3HOME25R"
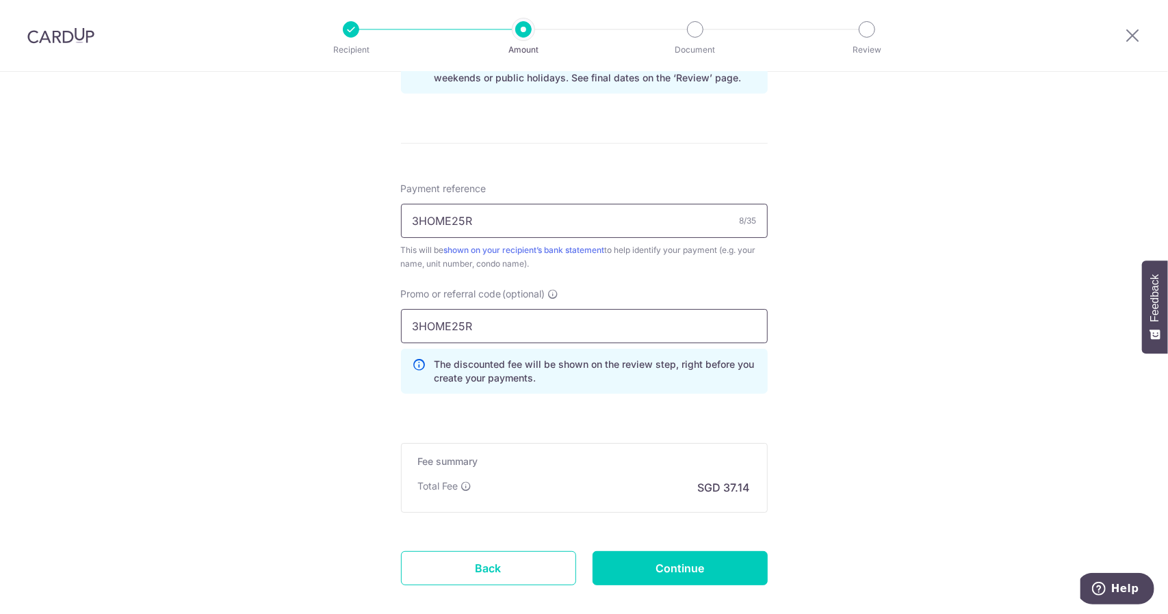
type input "3HOME25R"
drag, startPoint x: 517, startPoint y: 229, endPoint x: 174, endPoint y: 228, distance: 343.4
click at [174, 228] on div "Tell us more about your payment Enter payment amount SGD 1,428.33 1428.33 Recip…" at bounding box center [584, 3] width 1168 height 1369
click at [804, 264] on div "Tell us more about your payment Enter payment amount SGD 1,428.33 1428.33 Recip…" at bounding box center [584, 3] width 1168 height 1369
click at [479, 220] on input "INV003415 #36B-04-72" at bounding box center [584, 221] width 367 height 34
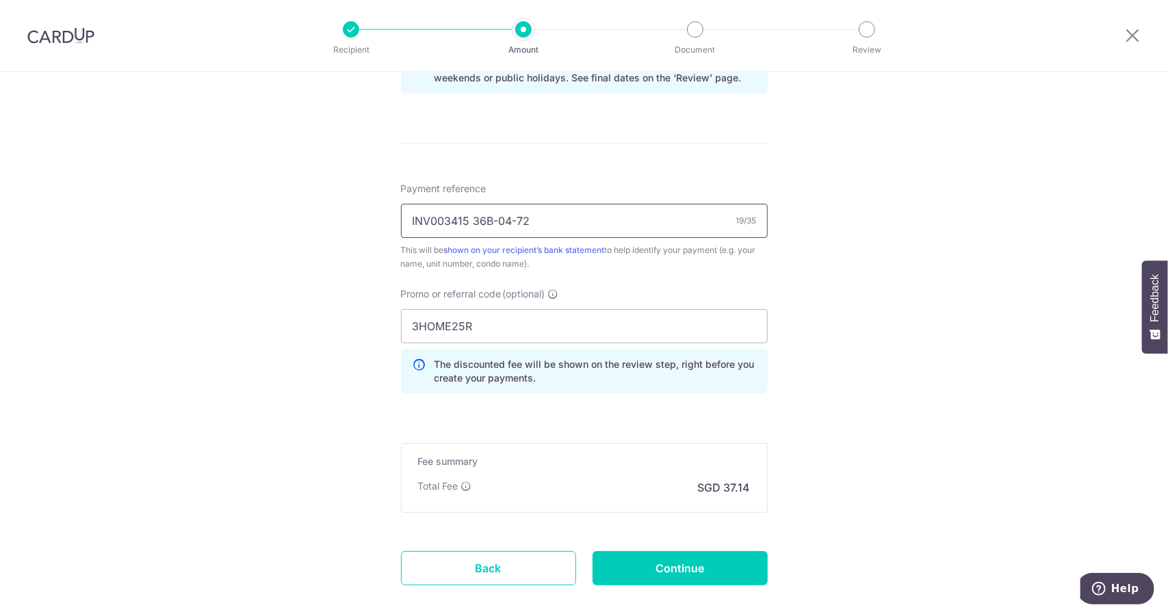
type input "INV003415 36B-04-72"
click at [816, 307] on div "Tell us more about your payment Enter payment amount SGD 1,428.33 1428.33 Recip…" at bounding box center [584, 3] width 1168 height 1369
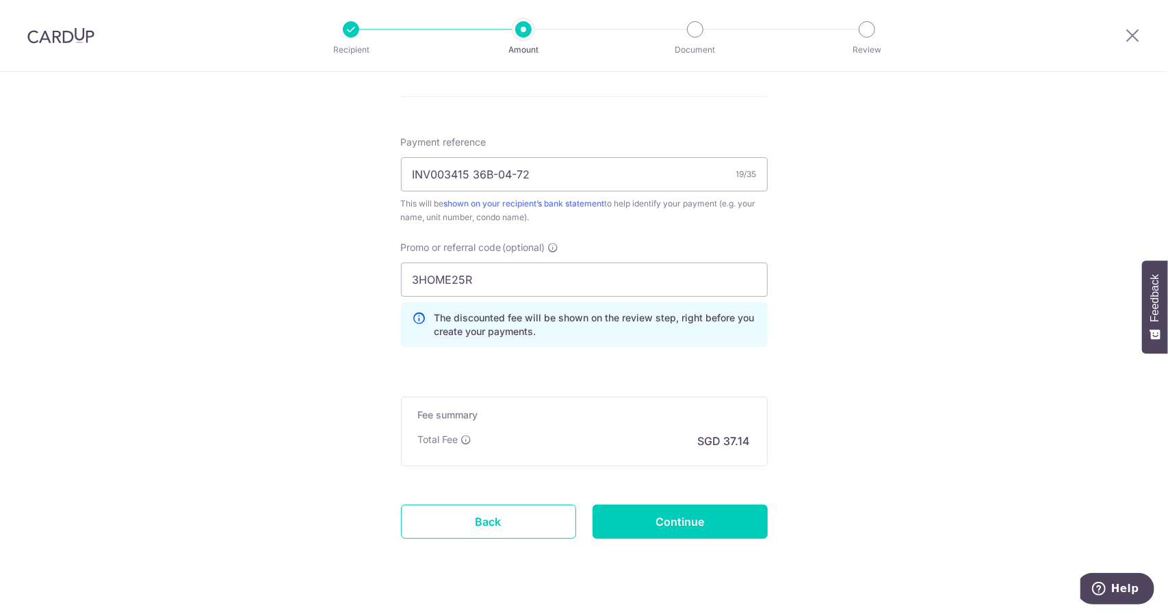
scroll to position [821, 0]
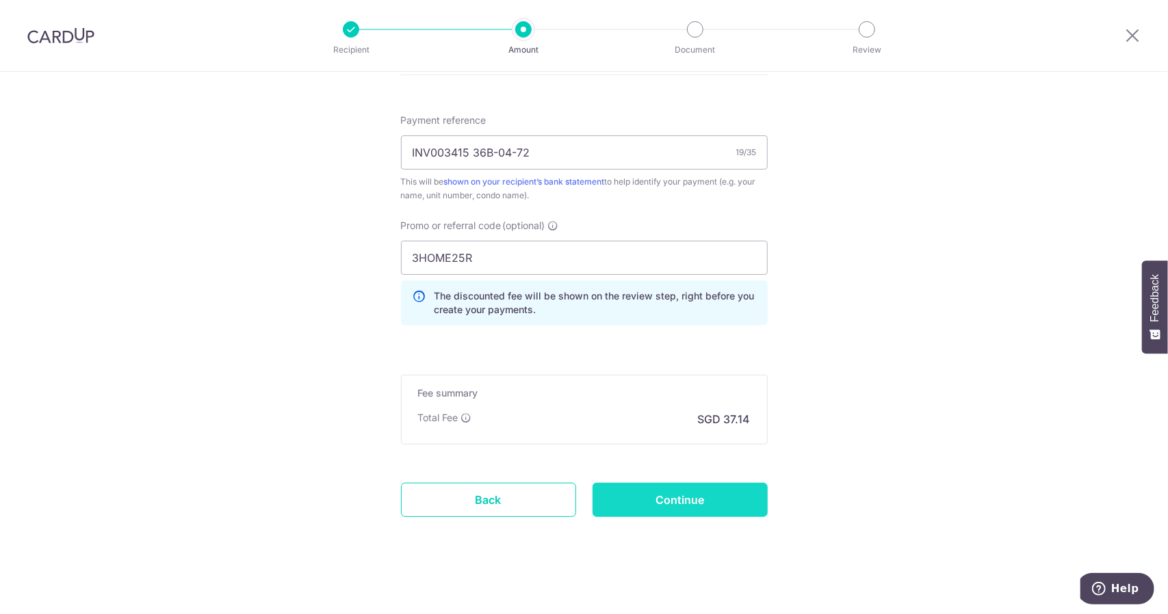
click at [713, 490] on input "Continue" at bounding box center [679, 500] width 175 height 34
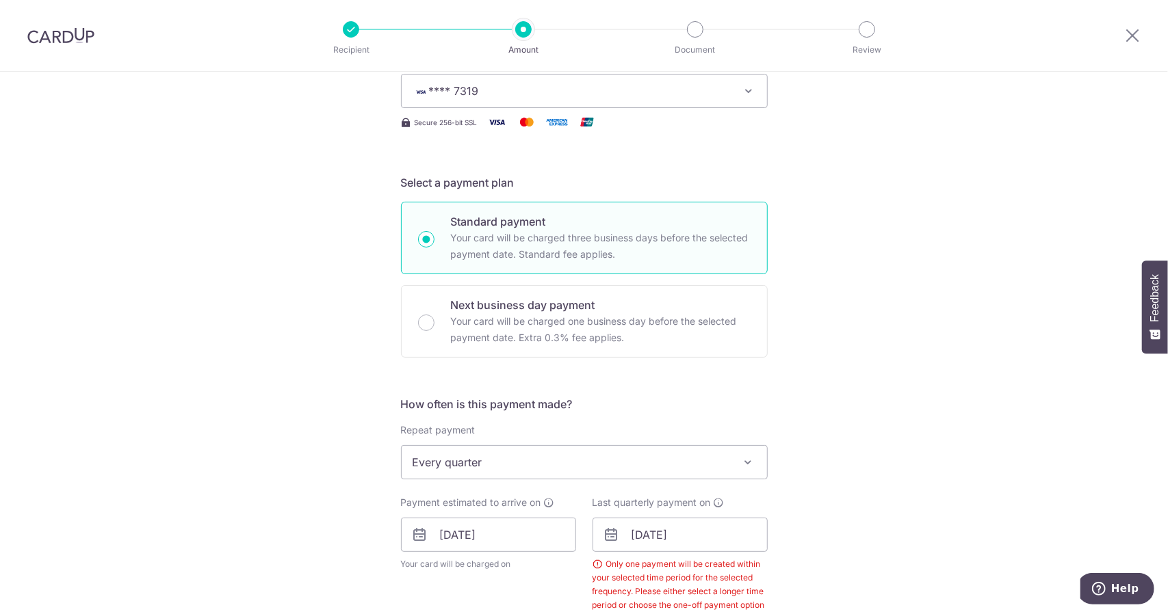
scroll to position [329, 0]
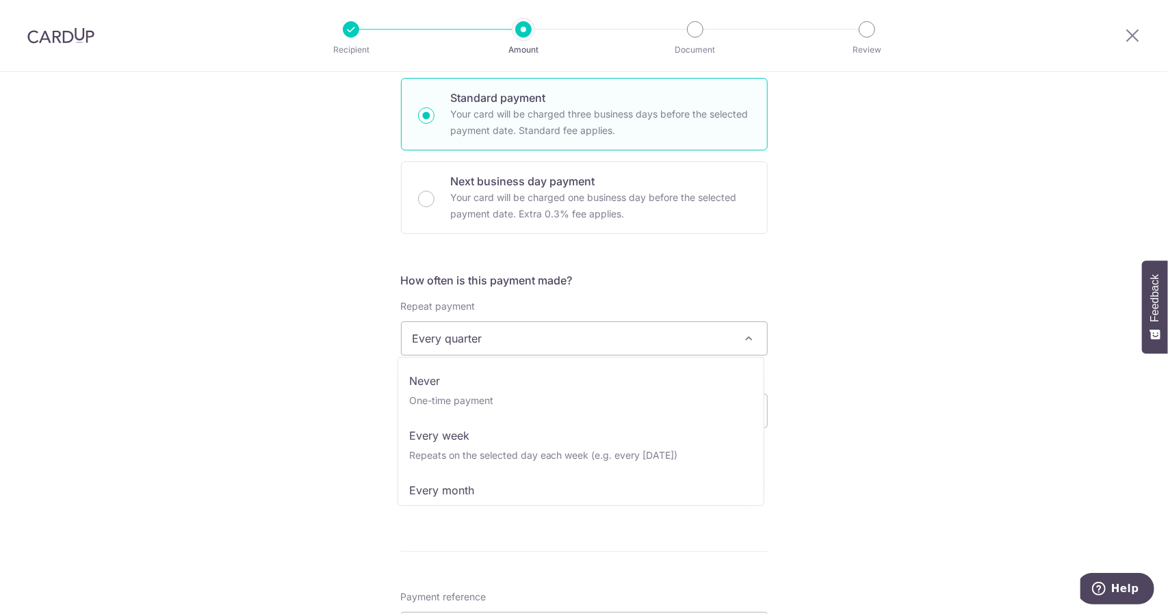
click at [529, 348] on span "Every quarter" at bounding box center [584, 338] width 365 height 33
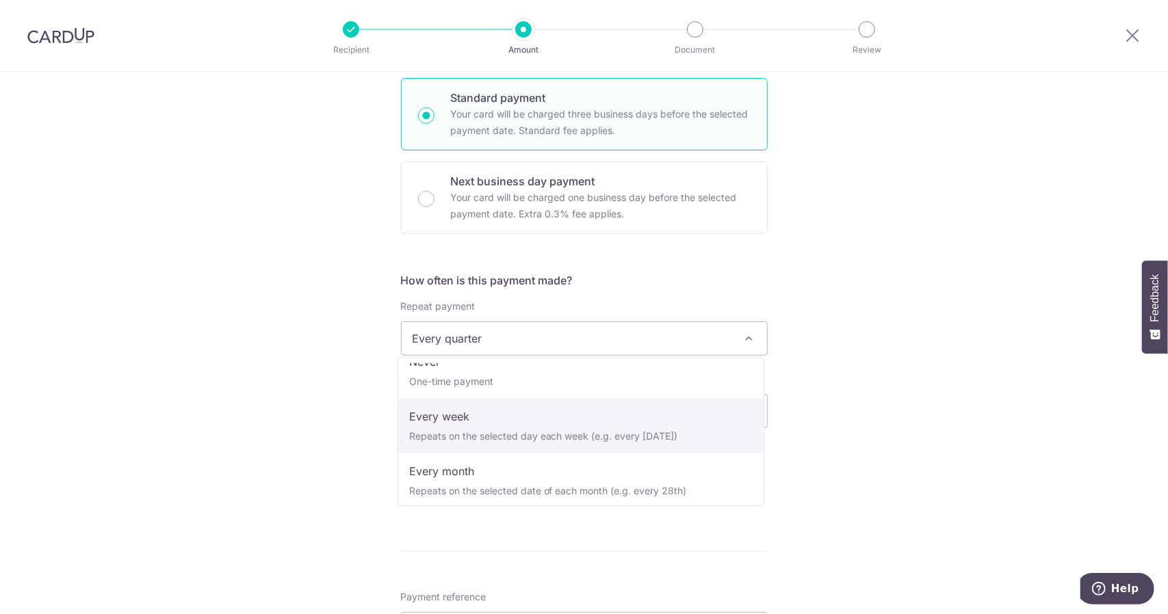
scroll to position [0, 0]
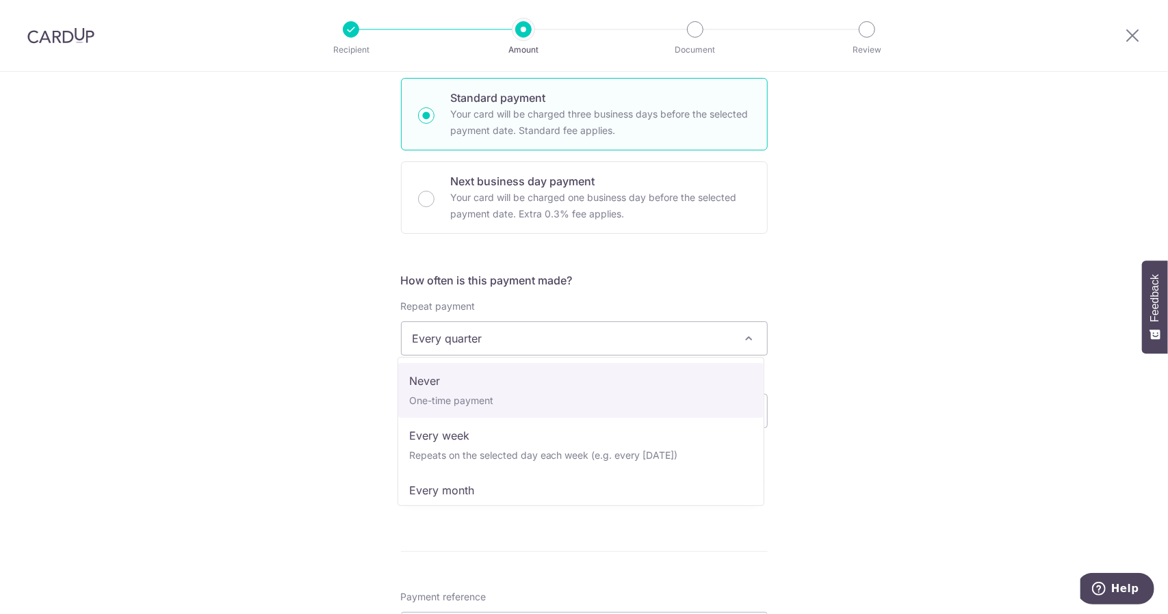
select select "1"
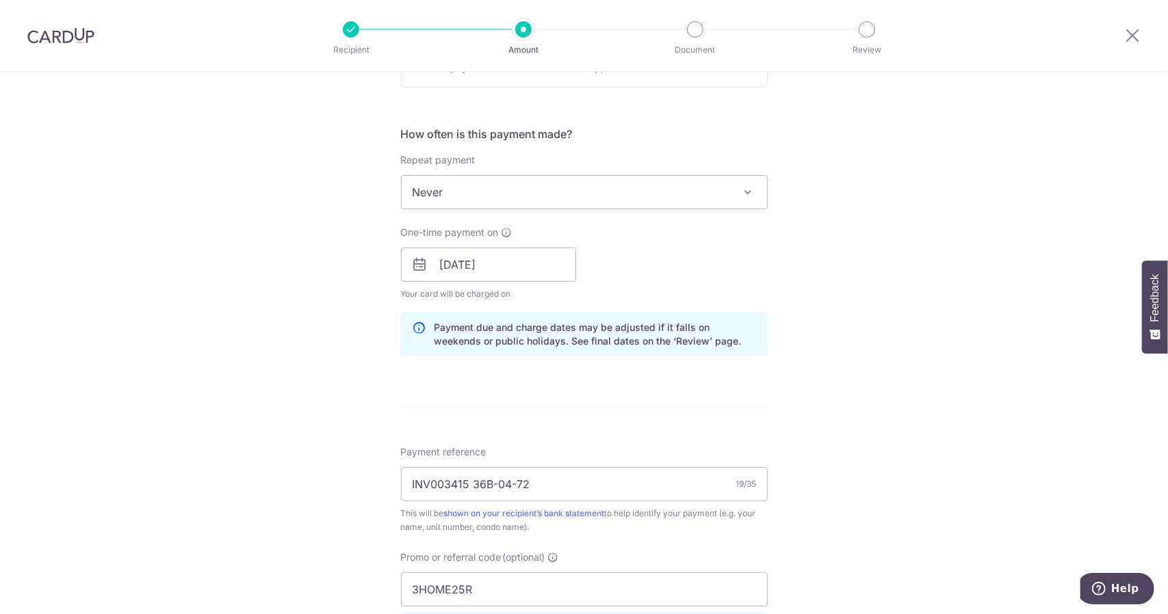
scroll to position [534, 0]
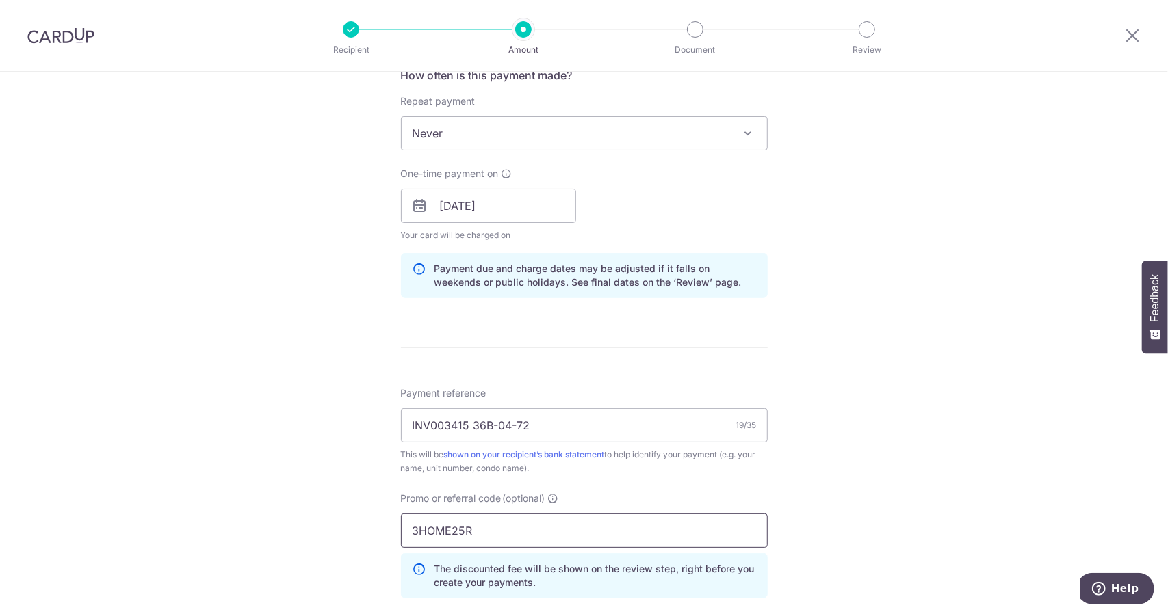
drag, startPoint x: 485, startPoint y: 538, endPoint x: 275, endPoint y: 549, distance: 210.3
click at [275, 549] on div "Tell us more about your payment Enter payment amount SGD 1,428.33 1428.33 Selec…" at bounding box center [584, 215] width 1168 height 1355
type input "OFF225"
click at [935, 440] on div "Tell us more about your payment Enter payment amount SGD 1,428.33 1428.33 Selec…" at bounding box center [584, 215] width 1168 height 1355
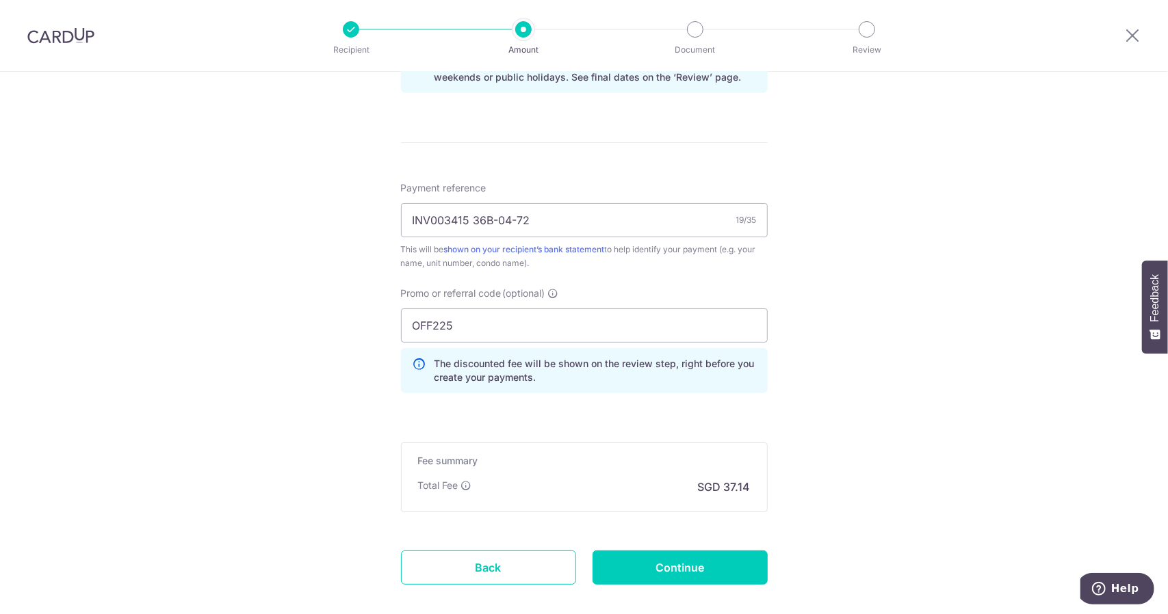
scroll to position [808, 0]
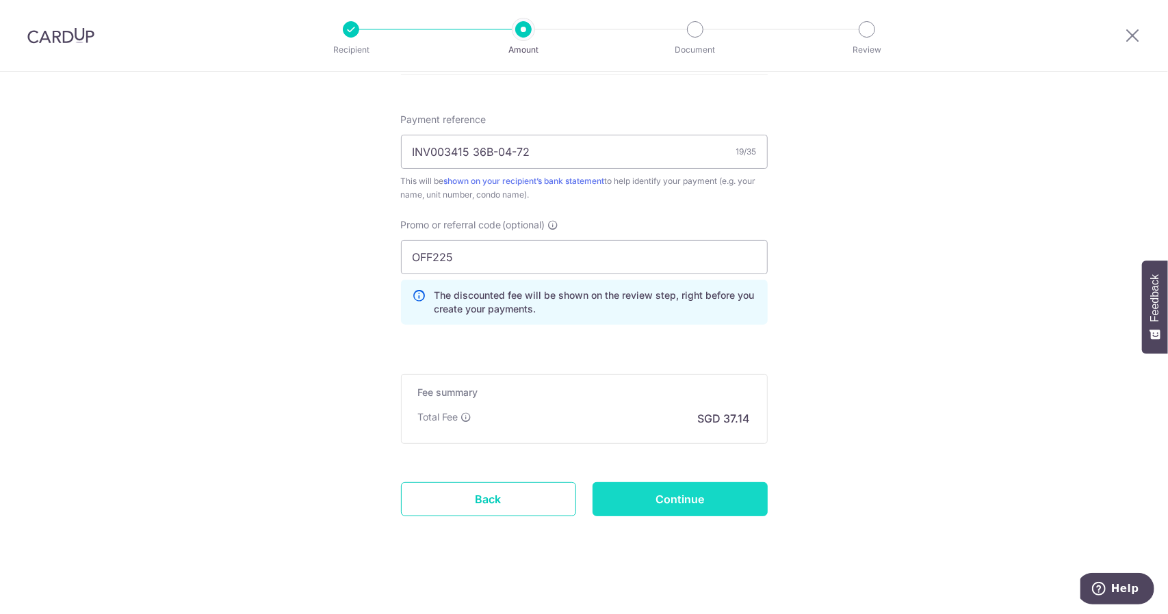
click at [685, 497] on input "Continue" at bounding box center [679, 499] width 175 height 34
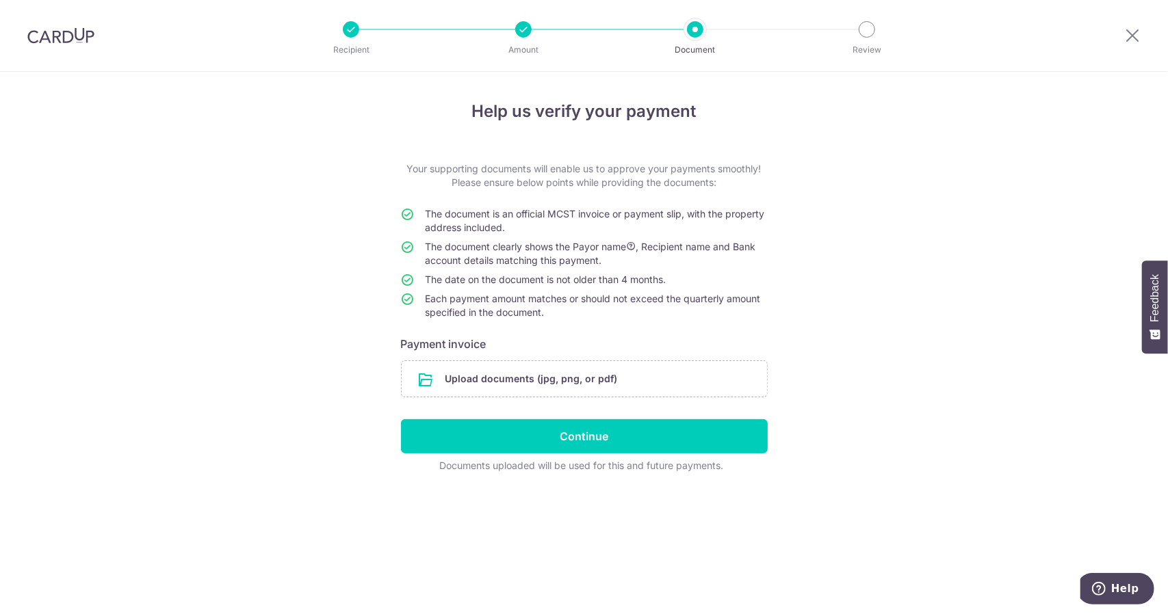
click at [514, 373] on input "file" at bounding box center [584, 379] width 365 height 36
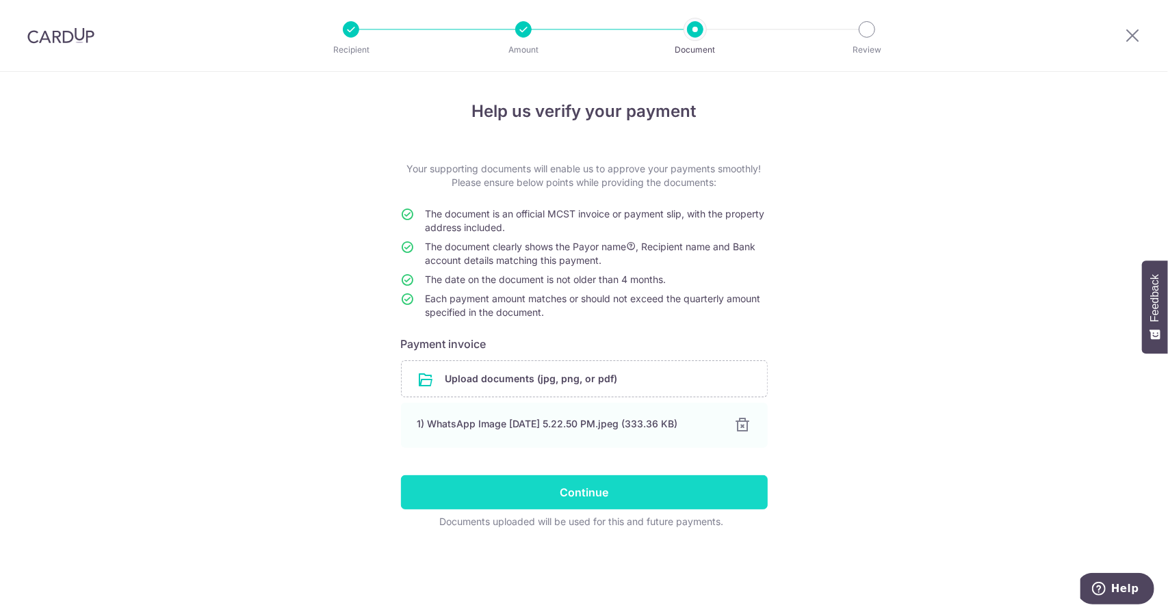
click at [621, 482] on input "Continue" at bounding box center [584, 492] width 367 height 34
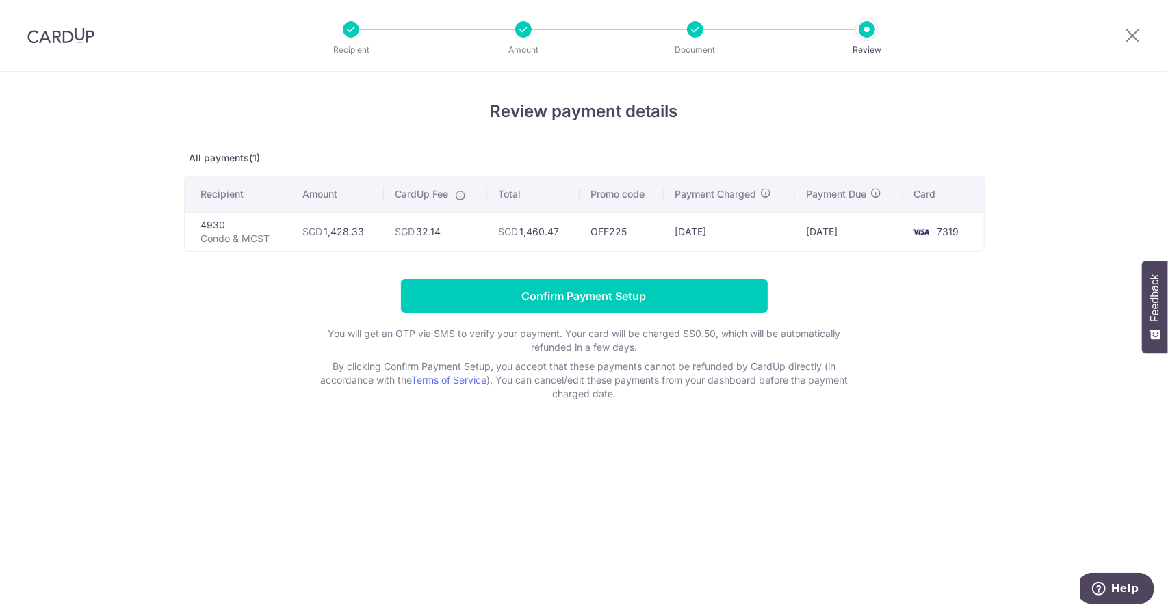
click at [1131, 25] on div at bounding box center [1132, 35] width 71 height 71
click at [1130, 29] on icon at bounding box center [1132, 35] width 16 height 17
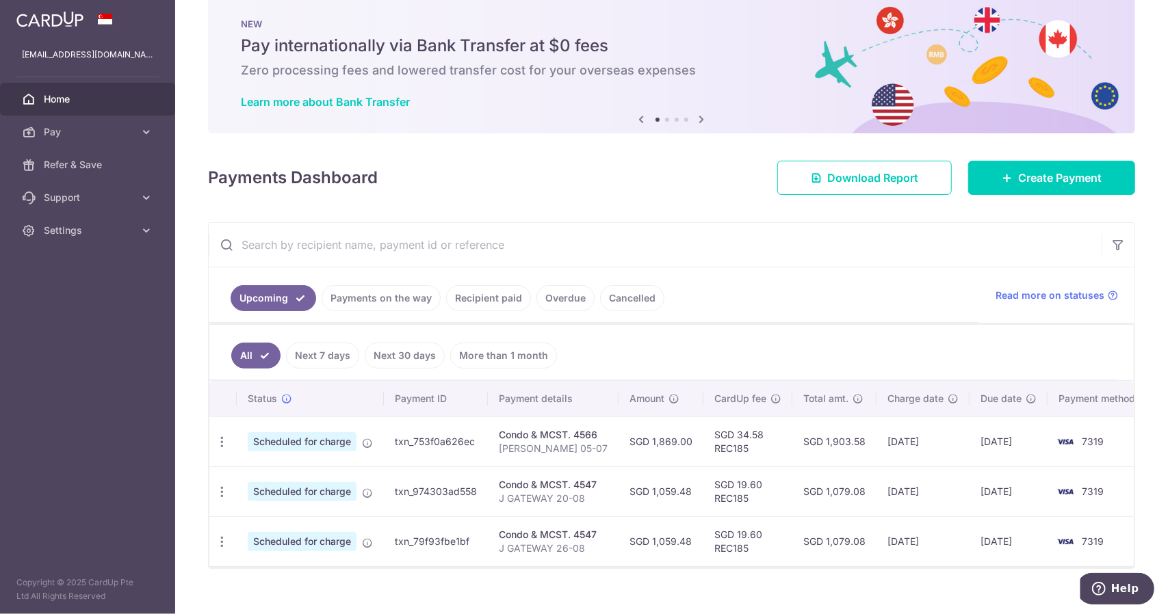
scroll to position [40, 0]
